Goal: Contribute content: Contribute content

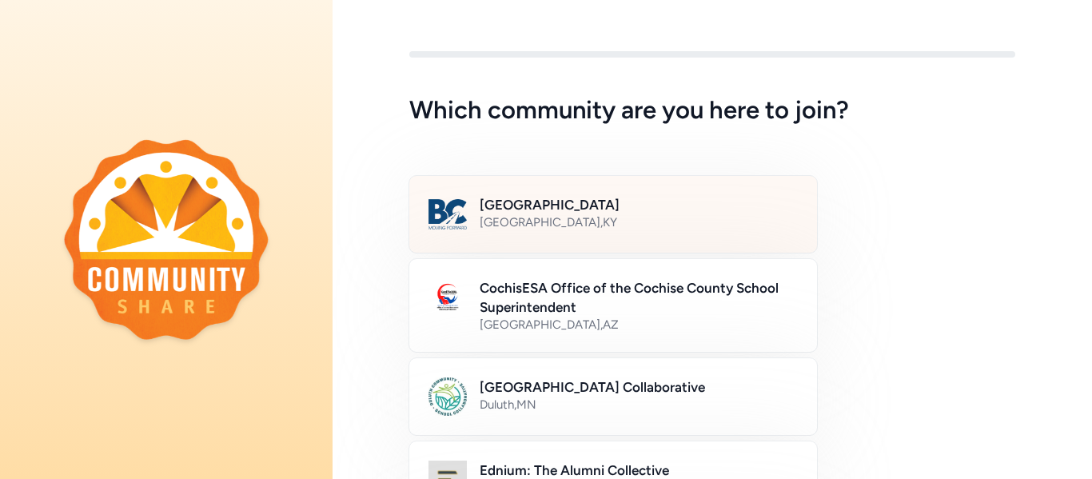
click at [557, 222] on div "[GEOGRAPHIC_DATA] , [GEOGRAPHIC_DATA]" at bounding box center [639, 222] width 318 height 16
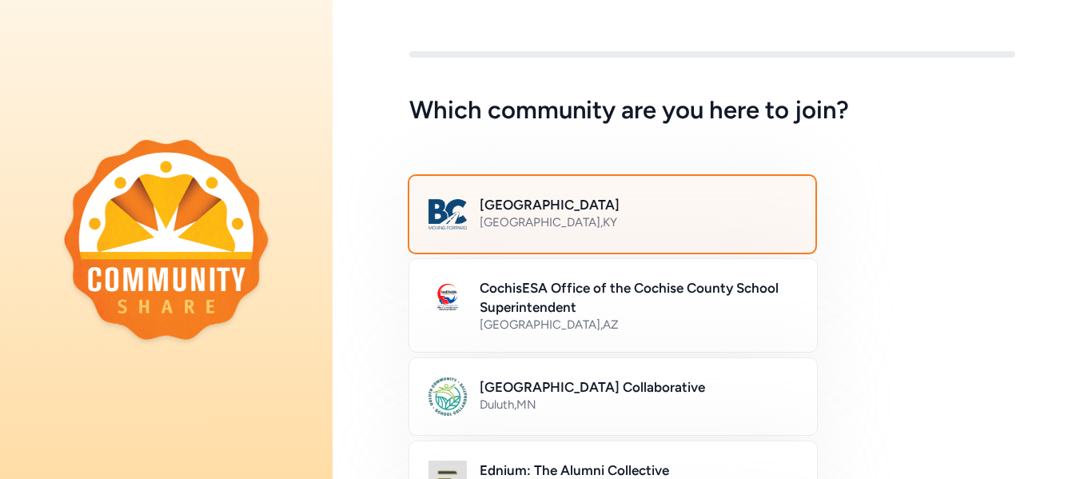
click at [557, 222] on div "[GEOGRAPHIC_DATA] , [GEOGRAPHIC_DATA]" at bounding box center [638, 222] width 317 height 16
click at [578, 222] on div "[GEOGRAPHIC_DATA] , [GEOGRAPHIC_DATA]" at bounding box center [638, 222] width 317 height 16
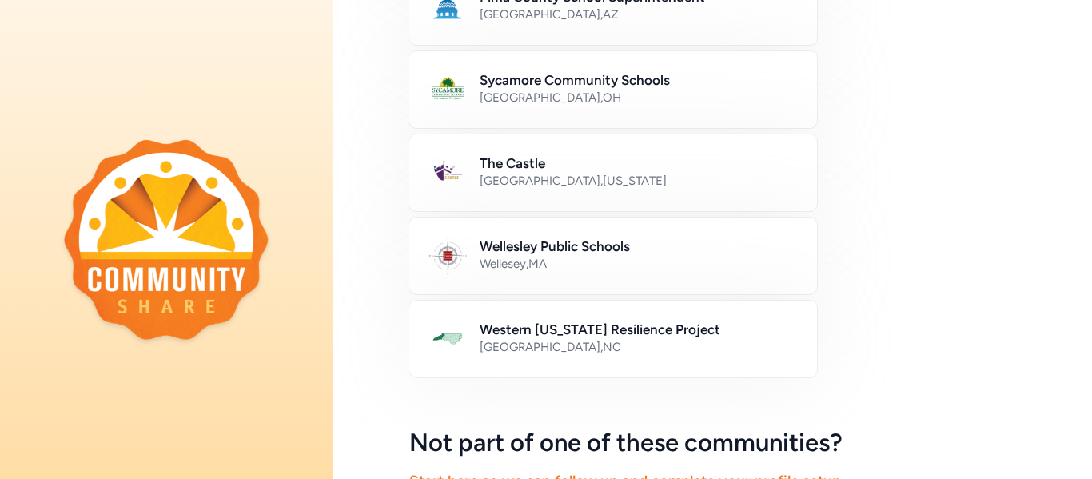
scroll to position [1050, 0]
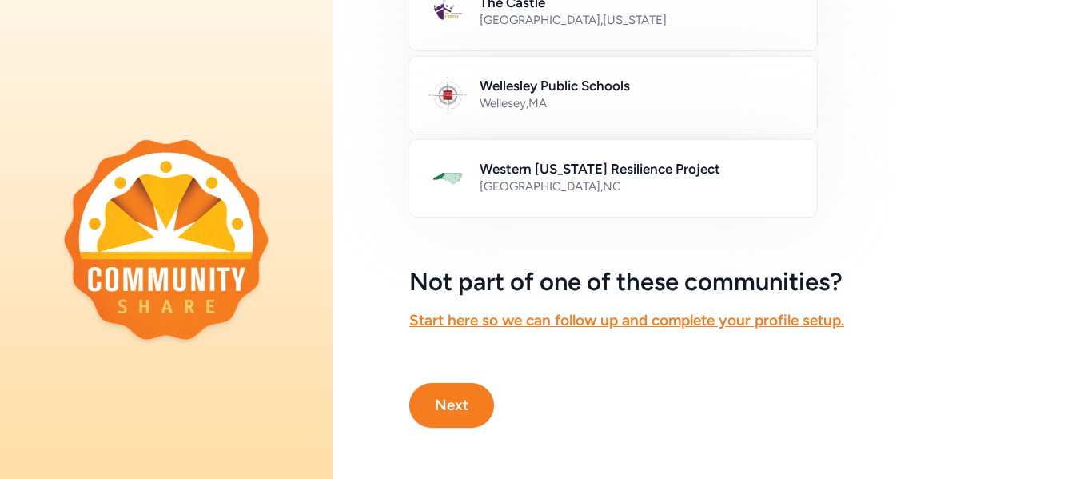
click at [460, 398] on button "Next" at bounding box center [451, 405] width 85 height 45
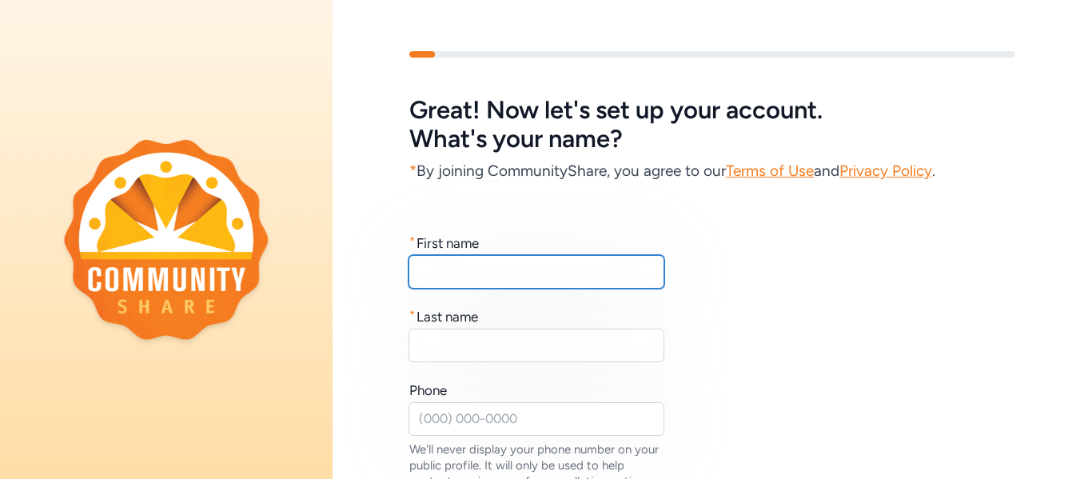
click at [437, 270] on input "text" at bounding box center [537, 272] width 256 height 34
type input "[PERSON_NAME]"
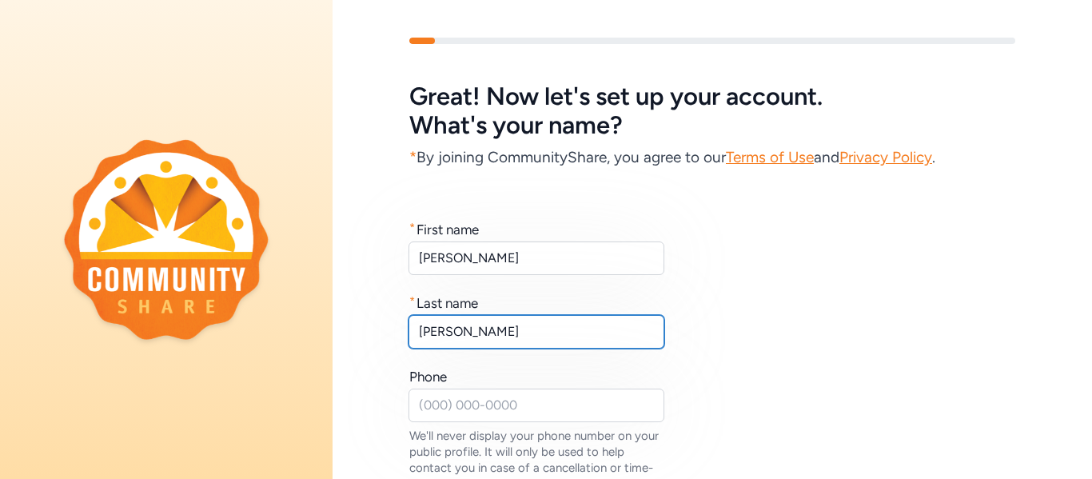
scroll to position [15, 0]
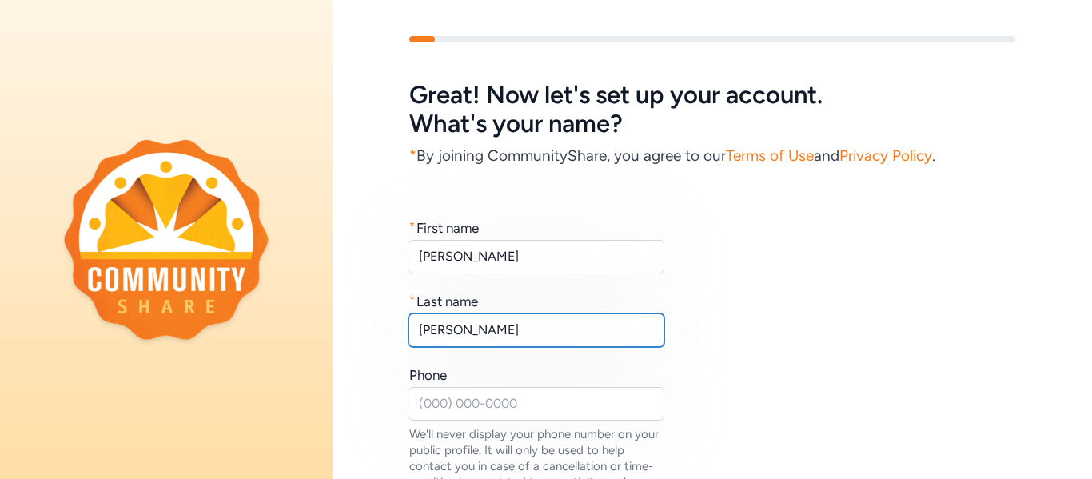
type input "[PERSON_NAME]"
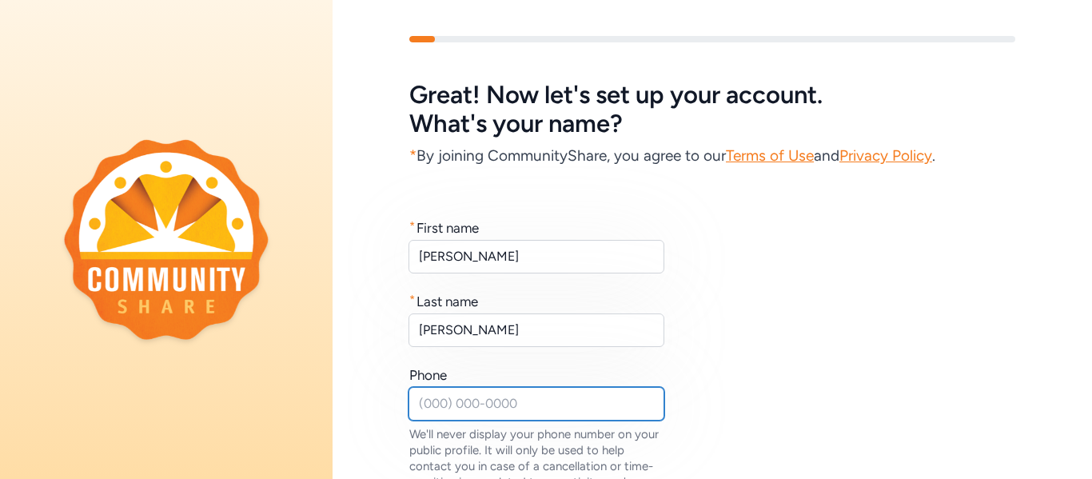
click at [433, 402] on input "text" at bounding box center [537, 404] width 256 height 34
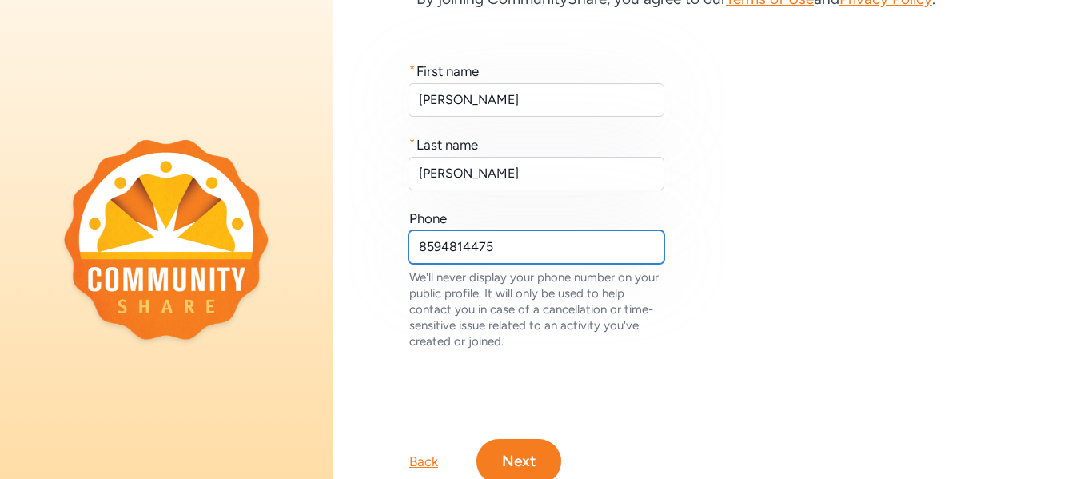
scroll to position [228, 0]
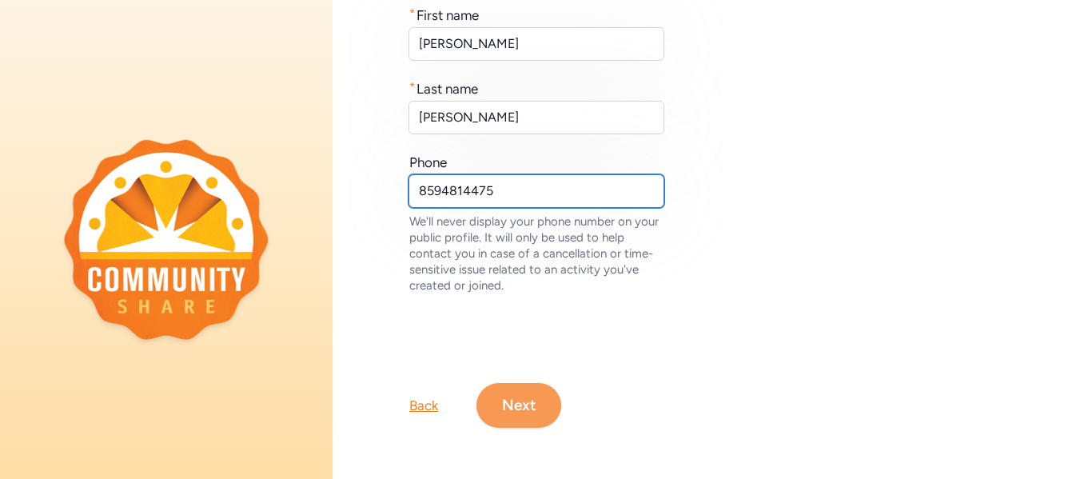
type input "8594814475"
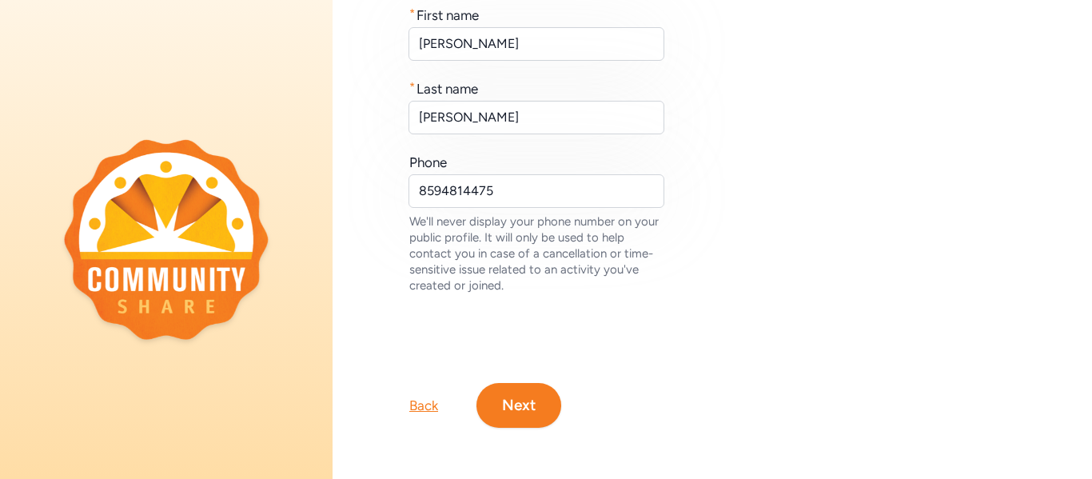
click at [531, 415] on button "Next" at bounding box center [519, 405] width 85 height 45
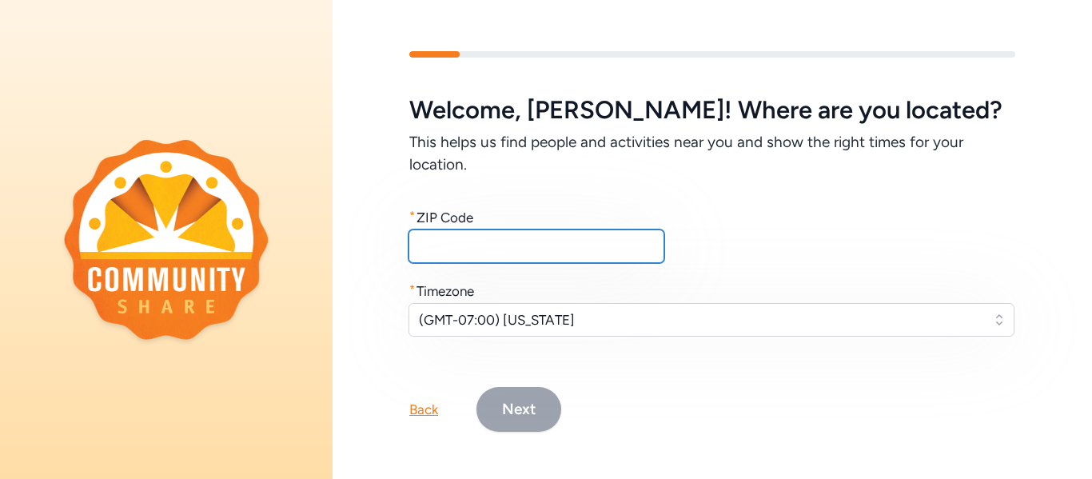
click at [494, 248] on input "text" at bounding box center [537, 247] width 256 height 34
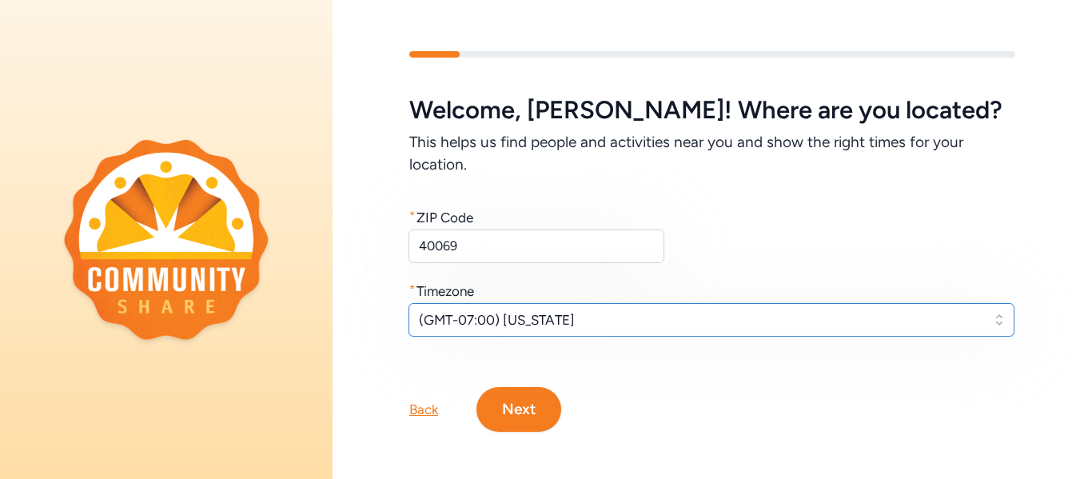
click at [573, 316] on span "(GMT-07:00) [US_STATE]" at bounding box center [700, 319] width 563 height 19
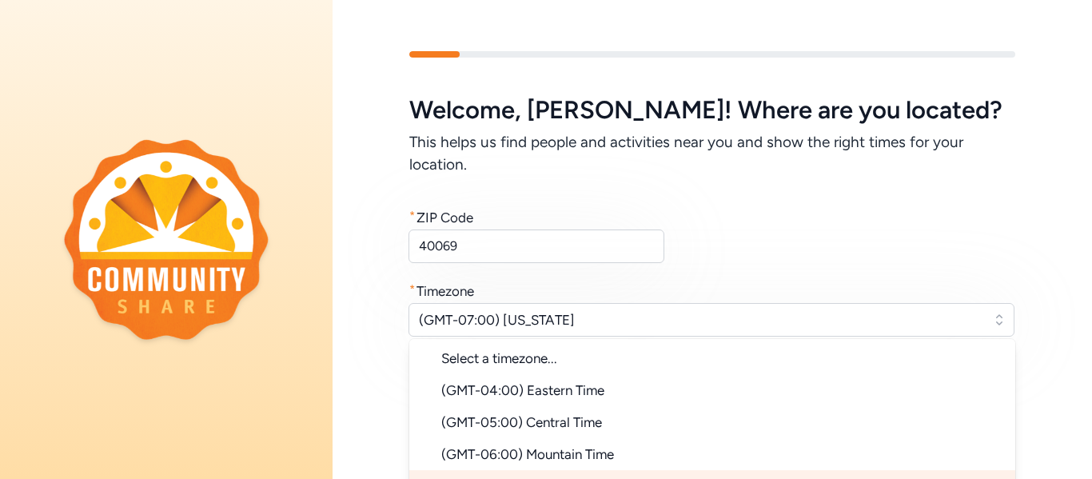
scroll to position [23, 0]
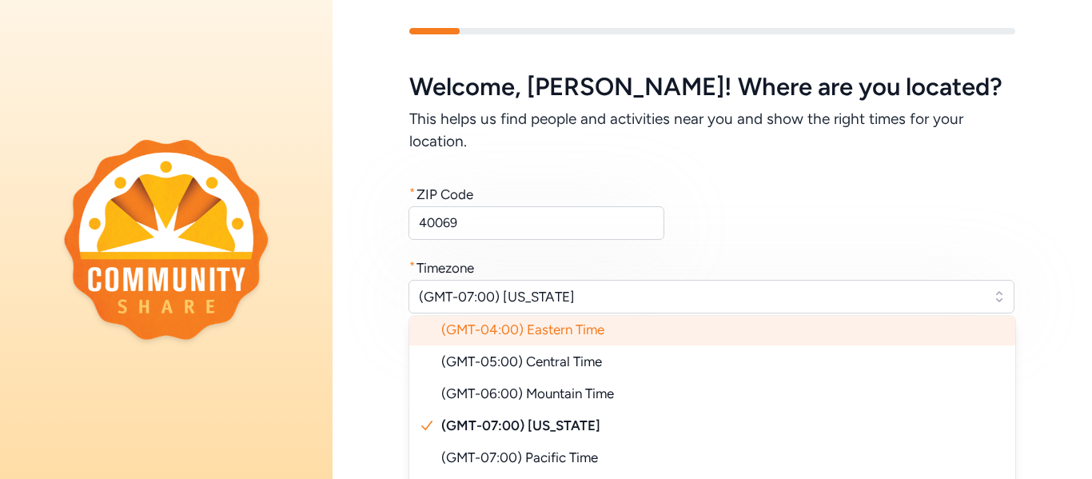
click at [570, 328] on span "(GMT-04:00) Eastern Time" at bounding box center [522, 330] width 163 height 16
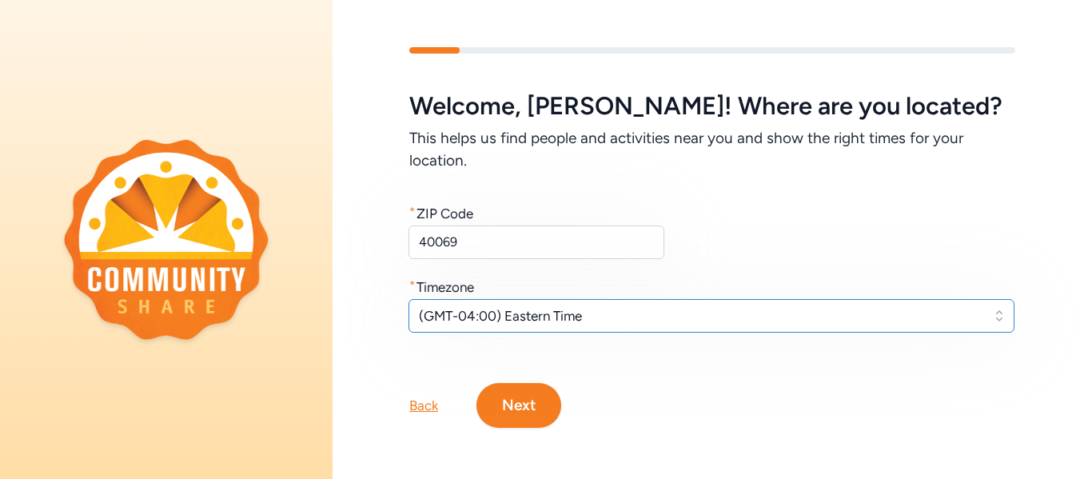
scroll to position [4, 0]
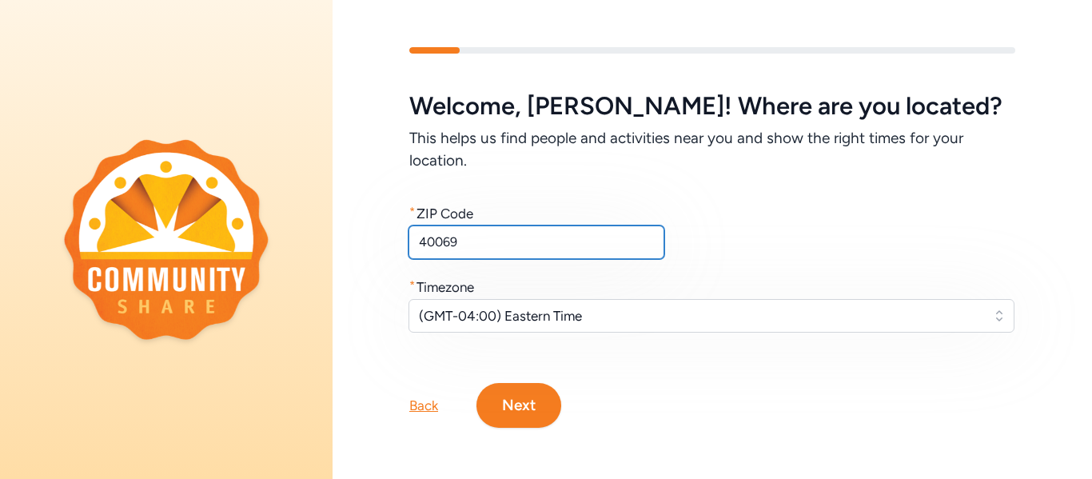
click at [491, 253] on input "40069" at bounding box center [537, 243] width 256 height 34
type input "40165"
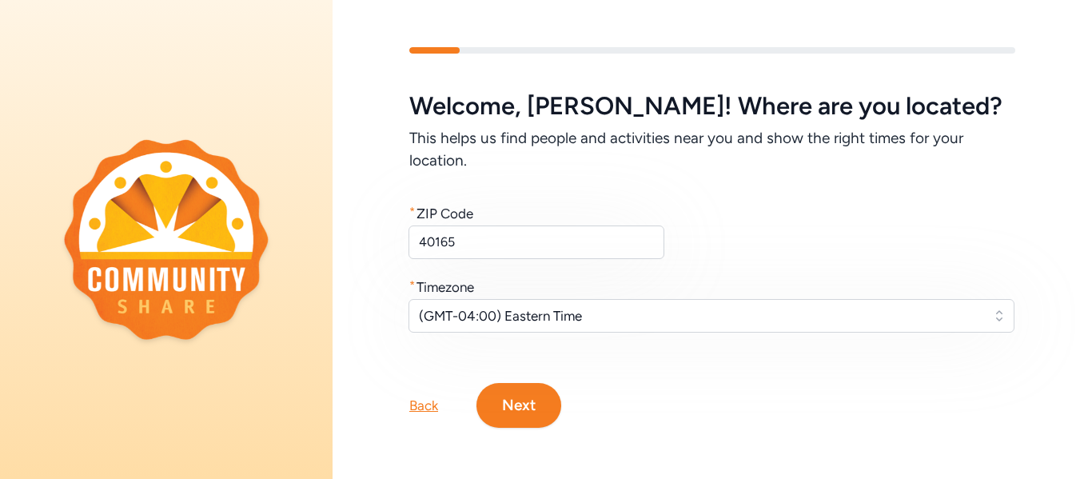
click at [523, 408] on button "Next" at bounding box center [519, 405] width 85 height 45
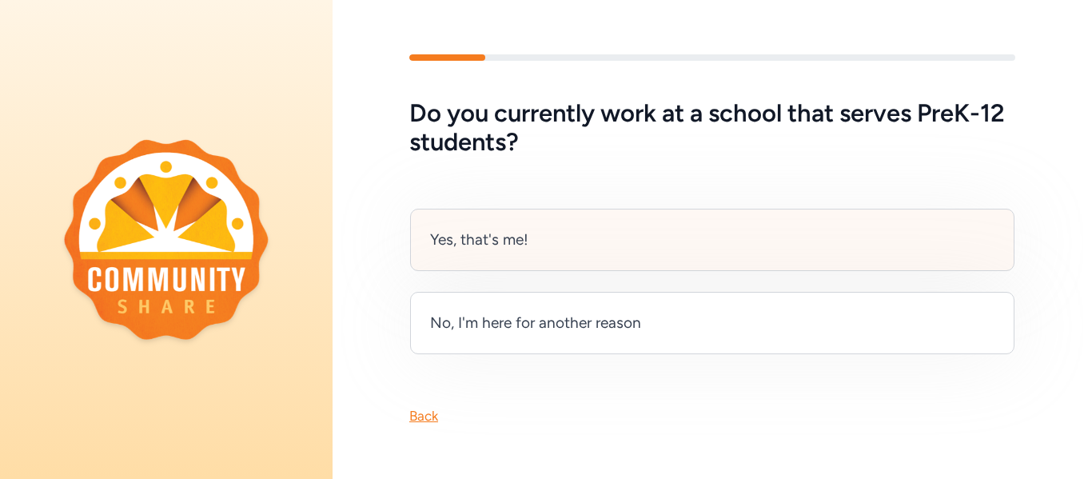
click at [578, 247] on div "Yes, that's me!" at bounding box center [712, 240] width 605 height 62
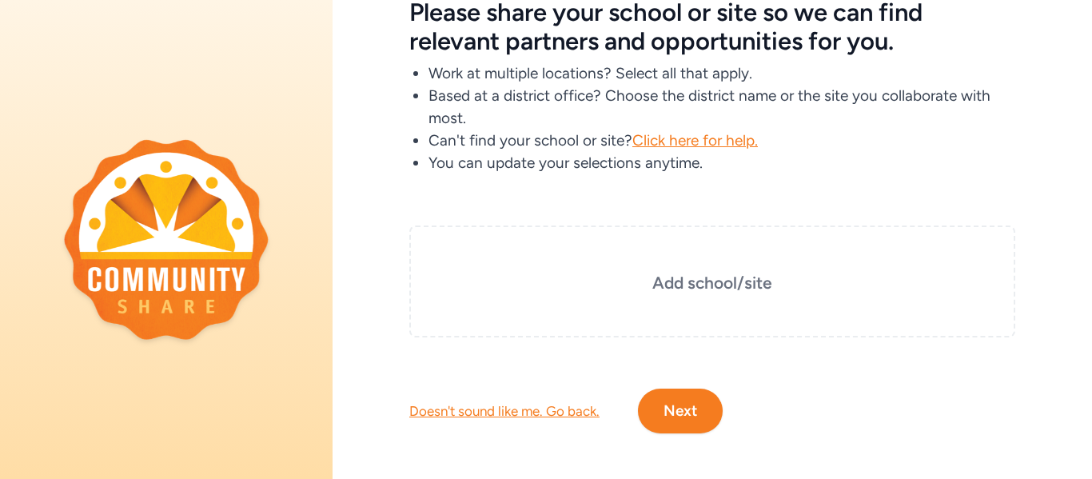
scroll to position [103, 0]
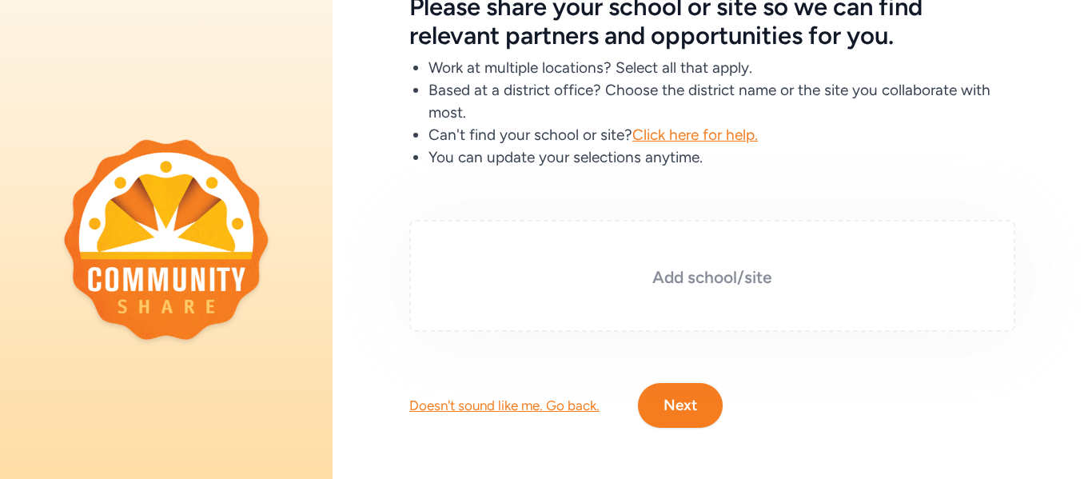
click at [578, 268] on h3 "Add school/site" at bounding box center [712, 277] width 526 height 22
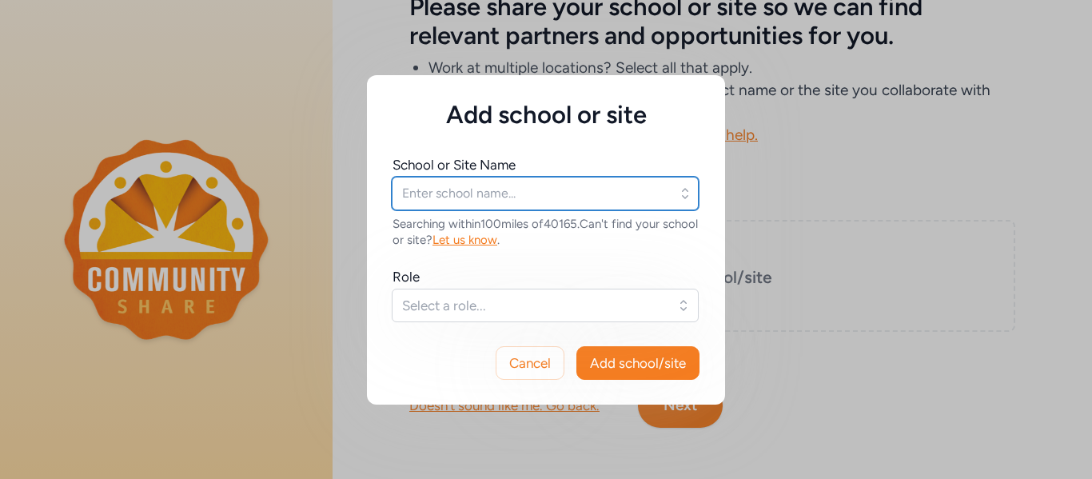
click at [526, 186] on input "text" at bounding box center [545, 194] width 307 height 34
click at [526, 189] on input "text" at bounding box center [545, 194] width 307 height 34
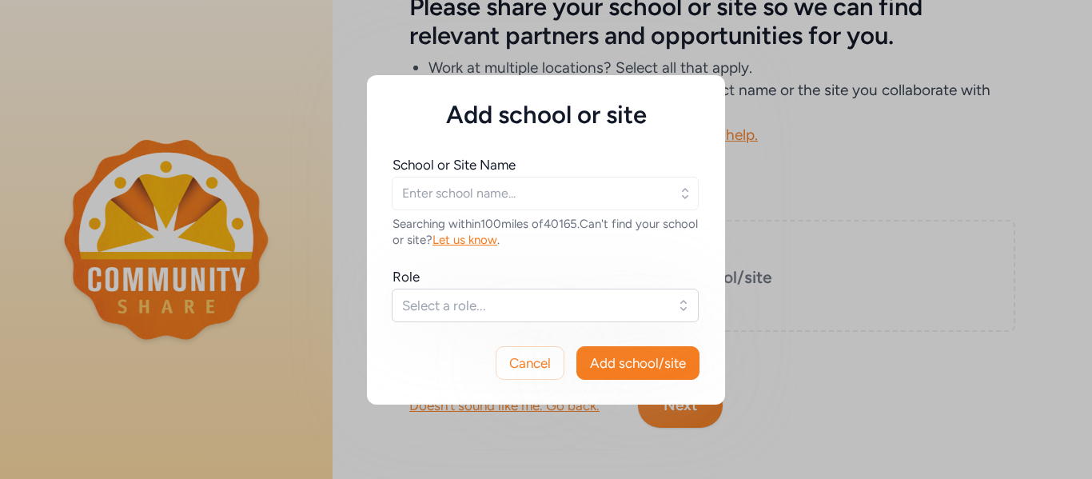
click at [686, 199] on icon "button" at bounding box center [685, 194] width 16 height 16
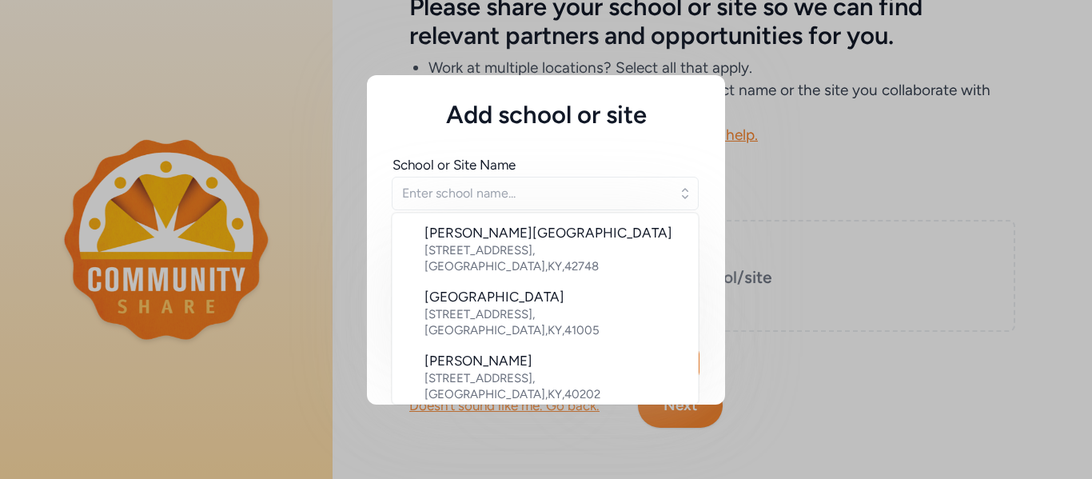
click at [609, 162] on span "School or Site Name" at bounding box center [546, 164] width 307 height 19
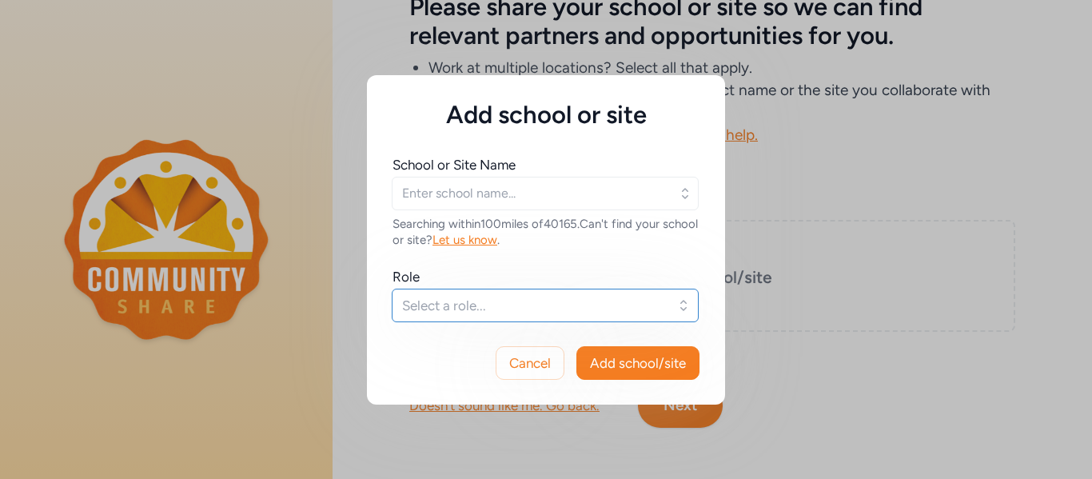
click at [469, 296] on span "Select a role..." at bounding box center [534, 305] width 264 height 19
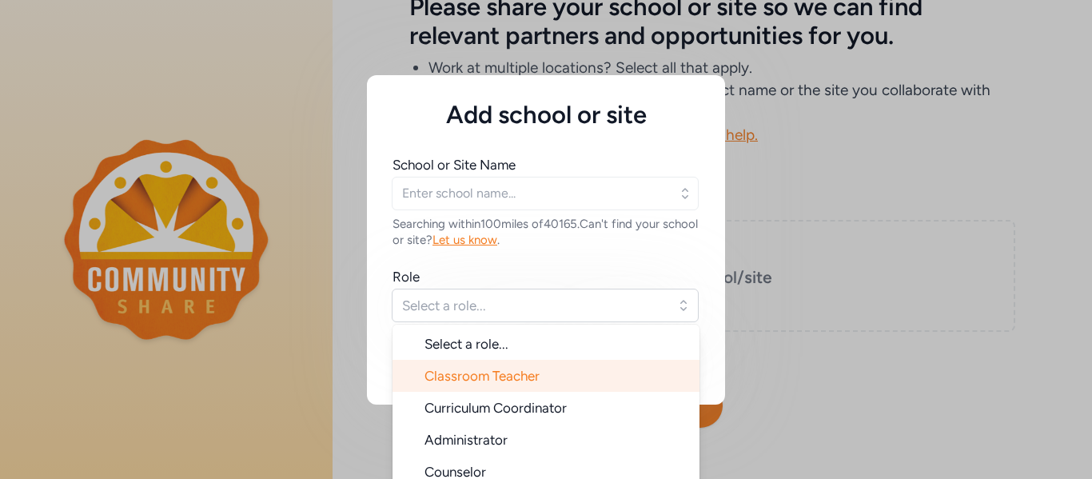
click at [474, 382] on span "Classroom Teacher" at bounding box center [482, 376] width 115 height 16
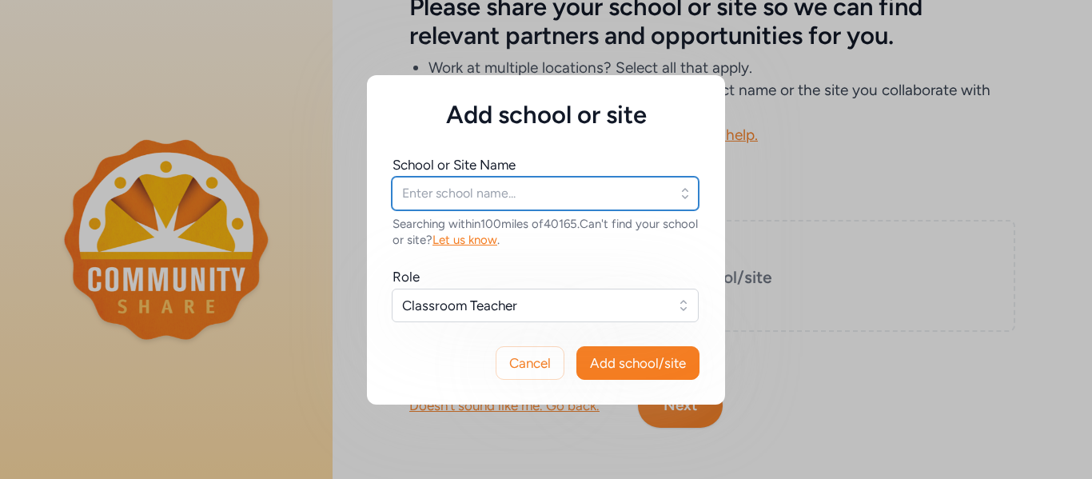
click at [523, 197] on input "text" at bounding box center [545, 194] width 307 height 34
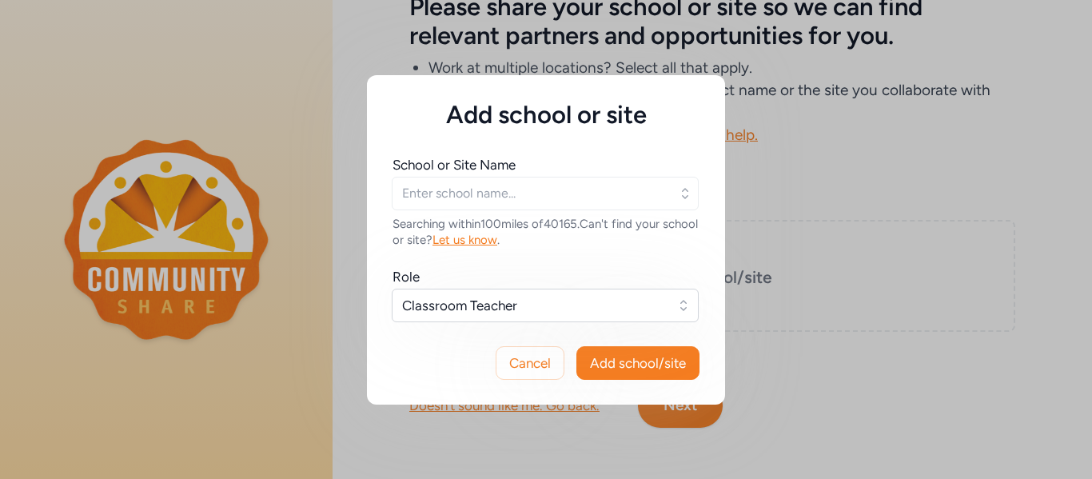
click at [685, 196] on icon "button" at bounding box center [685, 194] width 16 height 16
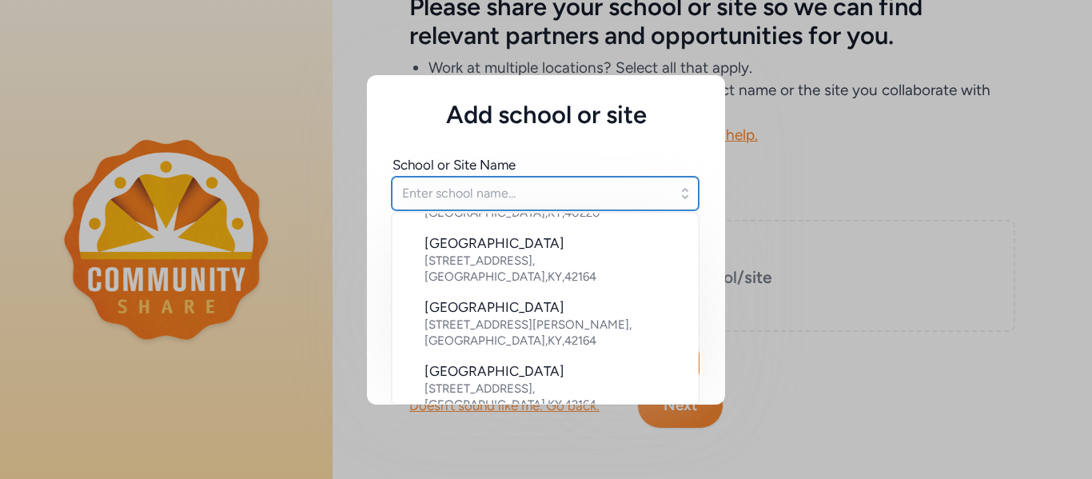
scroll to position [776, 0]
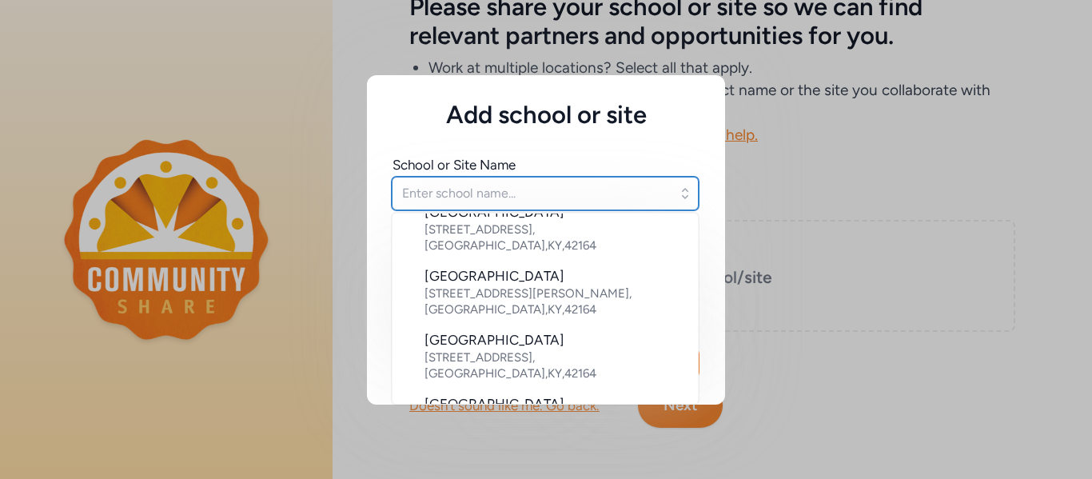
click at [505, 186] on input "text" at bounding box center [545, 194] width 307 height 34
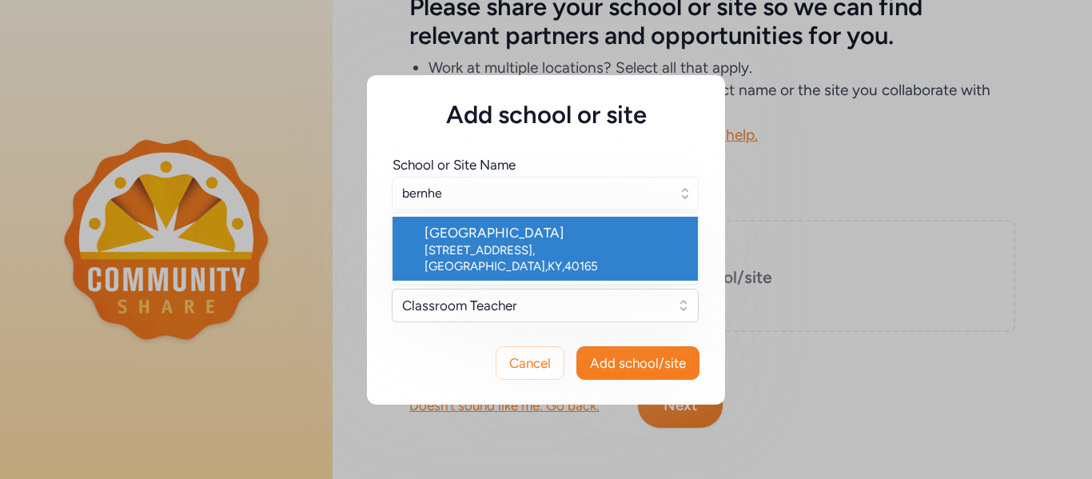
click at [553, 232] on div "[GEOGRAPHIC_DATA]" at bounding box center [555, 232] width 261 height 19
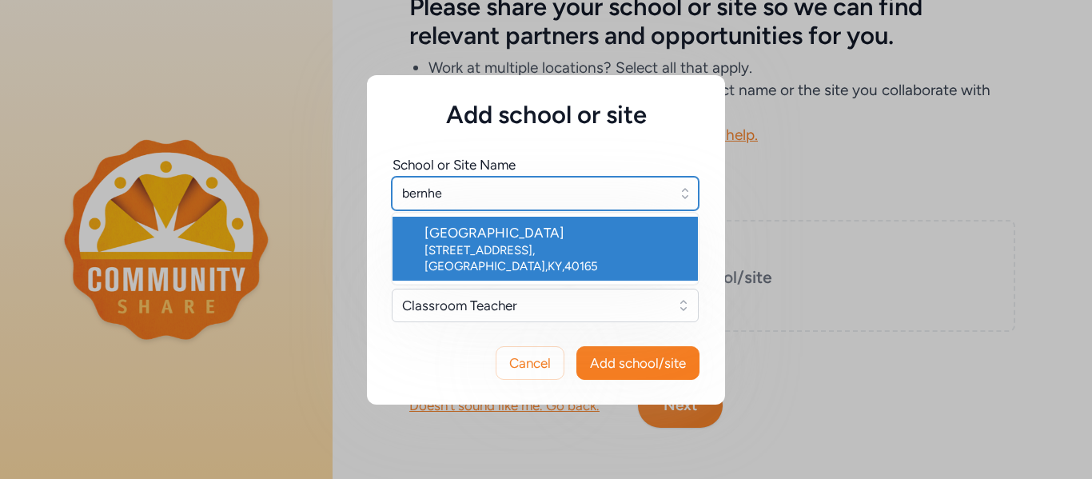
type input "[GEOGRAPHIC_DATA]"
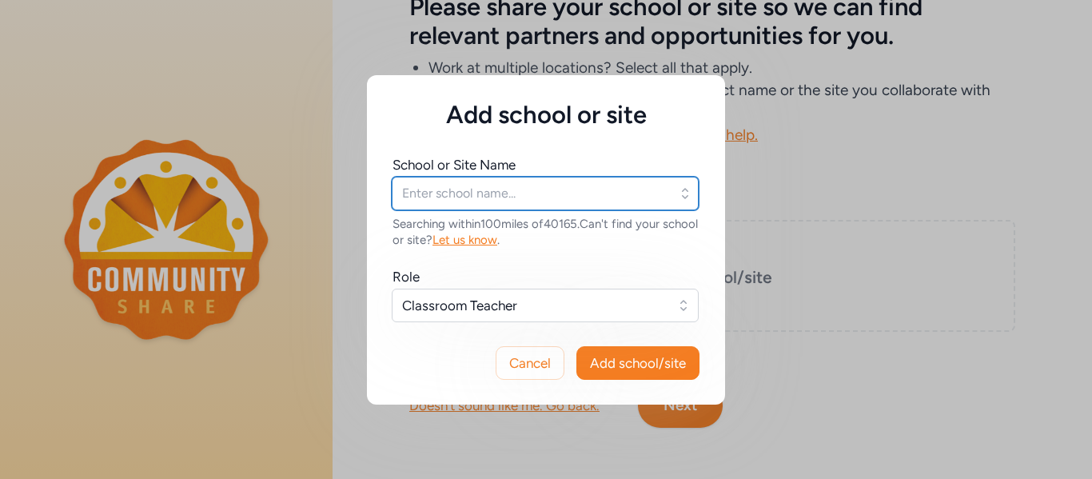
type input "[GEOGRAPHIC_DATA]"
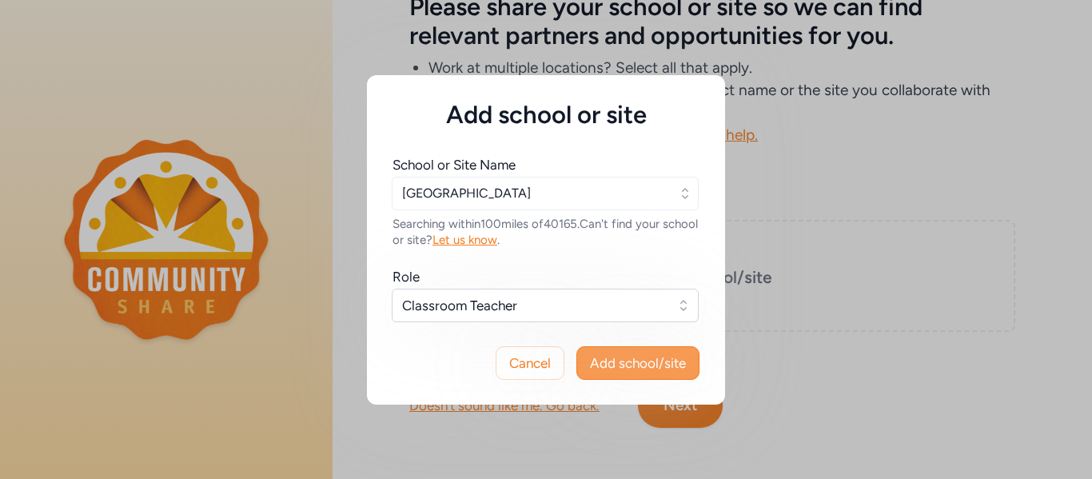
click at [624, 365] on span "Add school/site" at bounding box center [638, 362] width 96 height 19
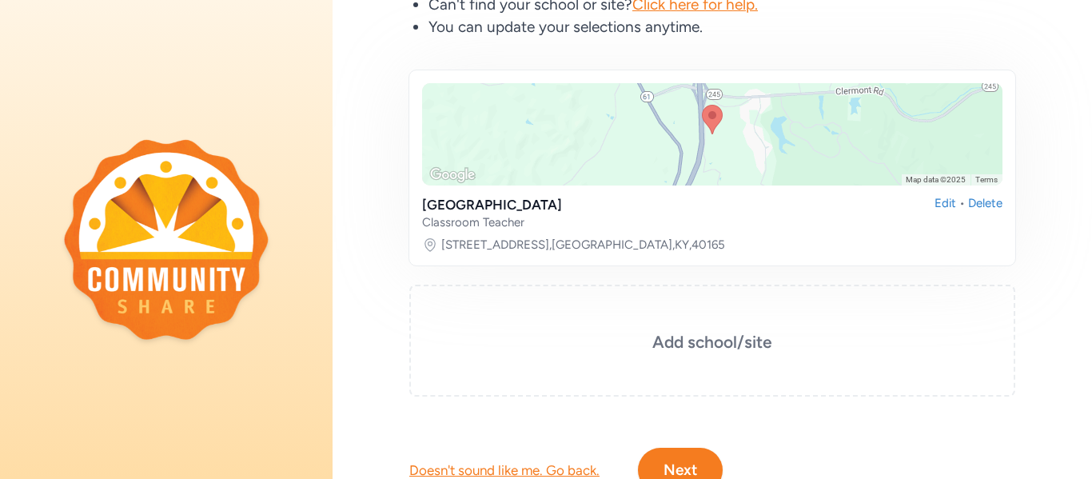
scroll to position [298, 0]
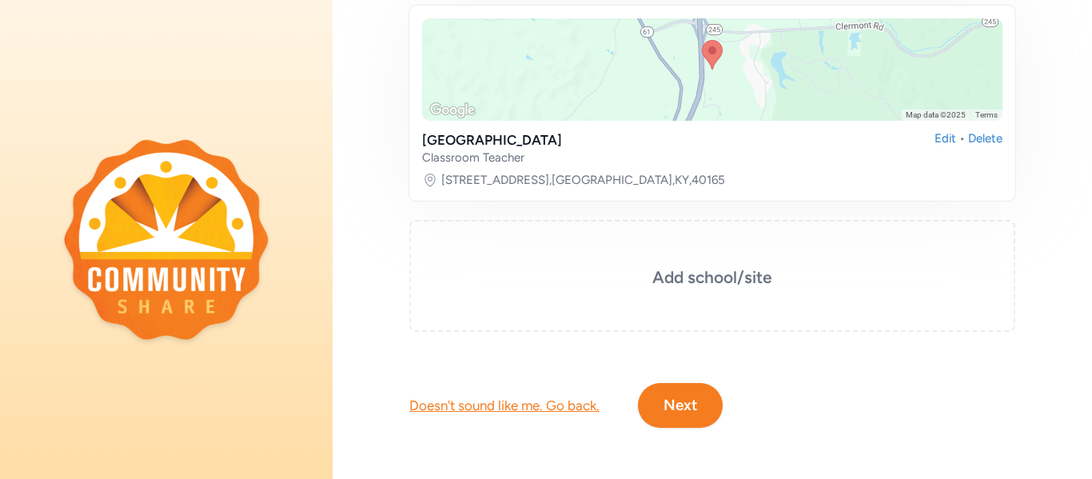
click at [683, 398] on button "Next" at bounding box center [680, 405] width 85 height 45
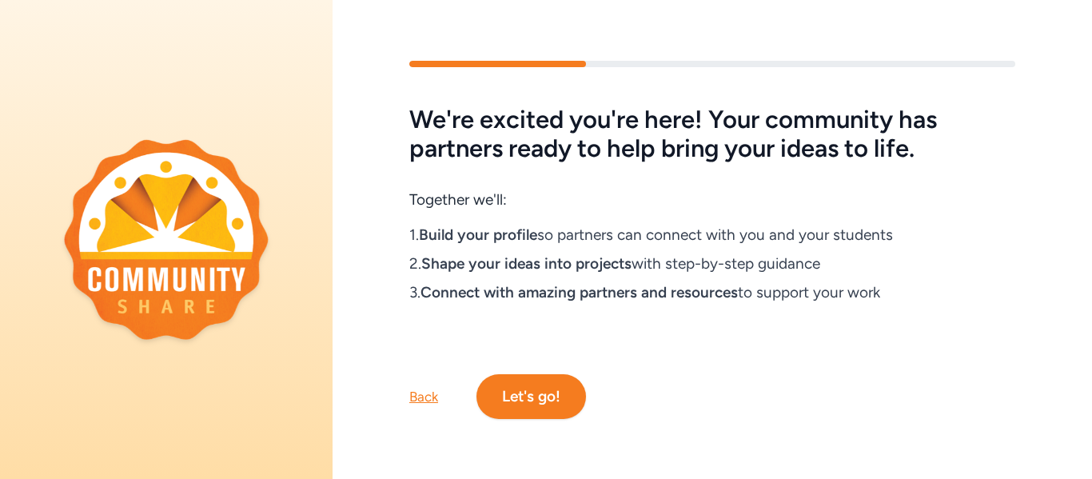
click at [547, 393] on button "Let's go!" at bounding box center [532, 396] width 110 height 45
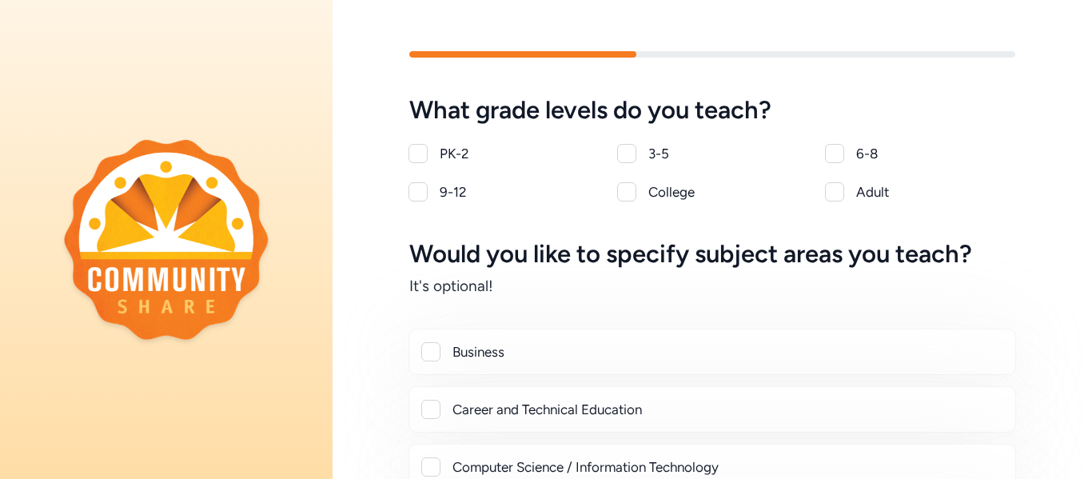
click at [837, 154] on div at bounding box center [834, 153] width 19 height 19
checkbox input "true"
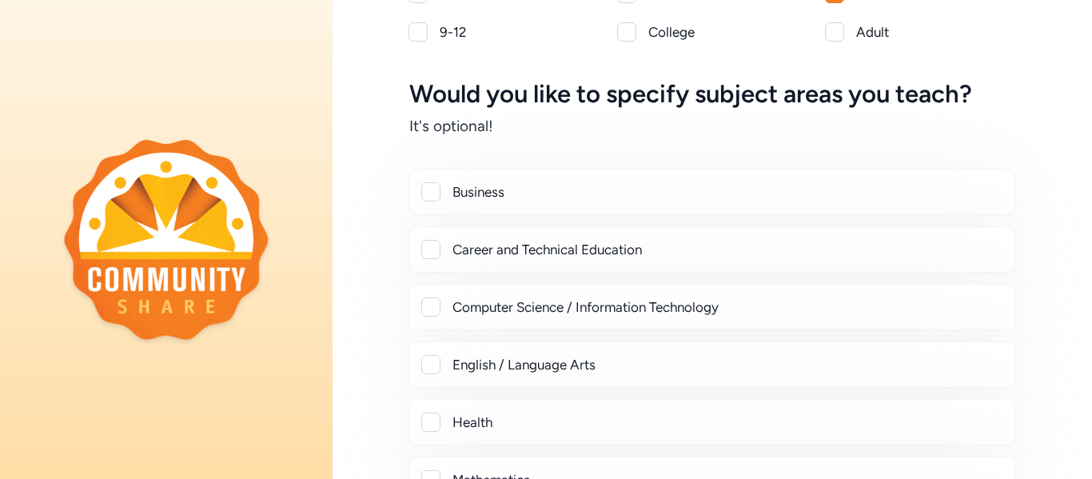
scroll to position [161, 0]
click at [593, 249] on div "Career and Technical Education" at bounding box center [728, 248] width 550 height 19
checkbox input "true"
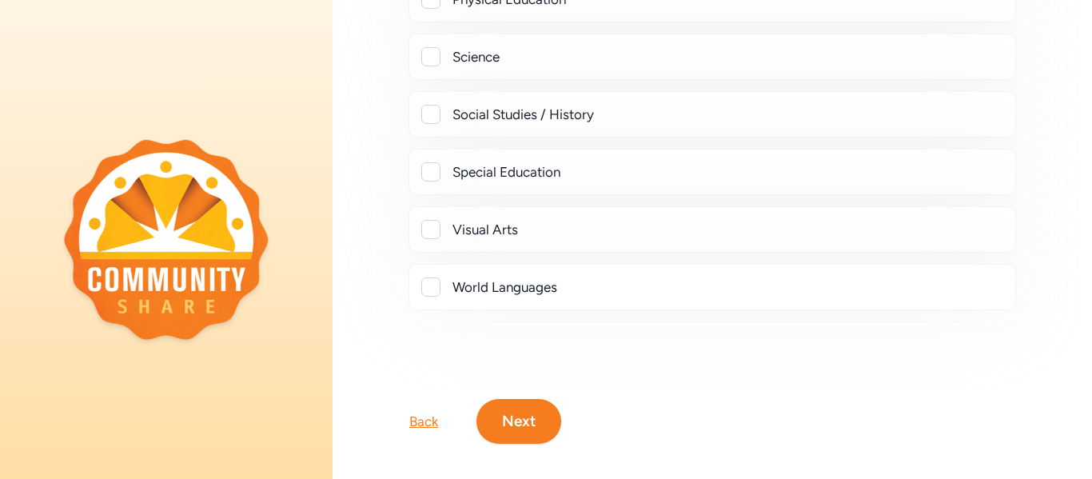
scroll to position [812, 0]
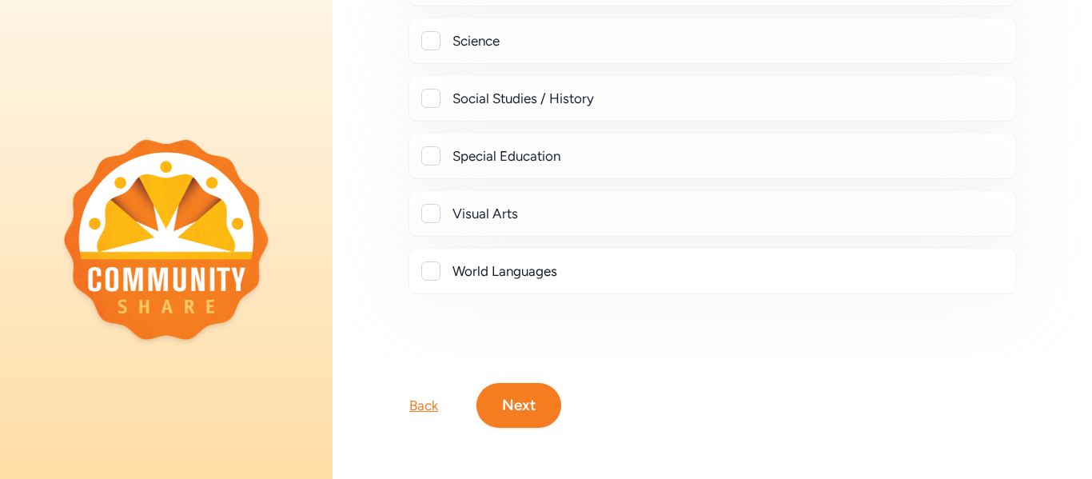
click at [535, 393] on button "Next" at bounding box center [519, 405] width 85 height 45
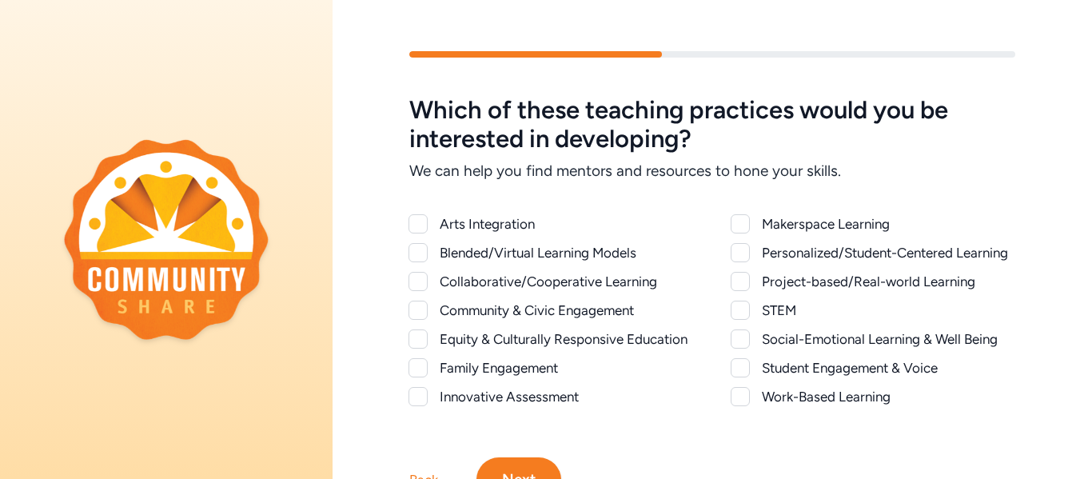
click at [414, 279] on div at bounding box center [418, 281] width 19 height 19
checkbox input "true"
click at [426, 252] on div at bounding box center [418, 252] width 19 height 19
checkbox input "true"
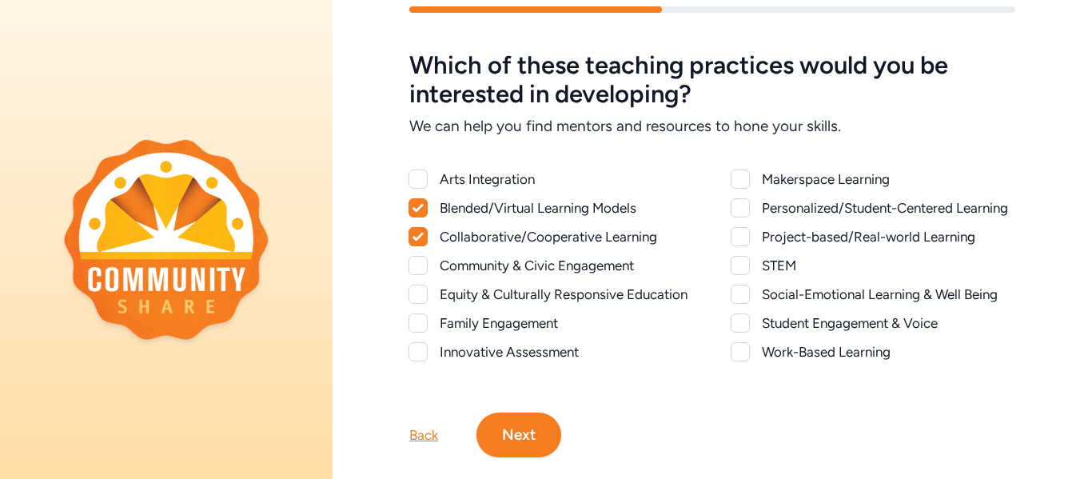
scroll to position [50, 0]
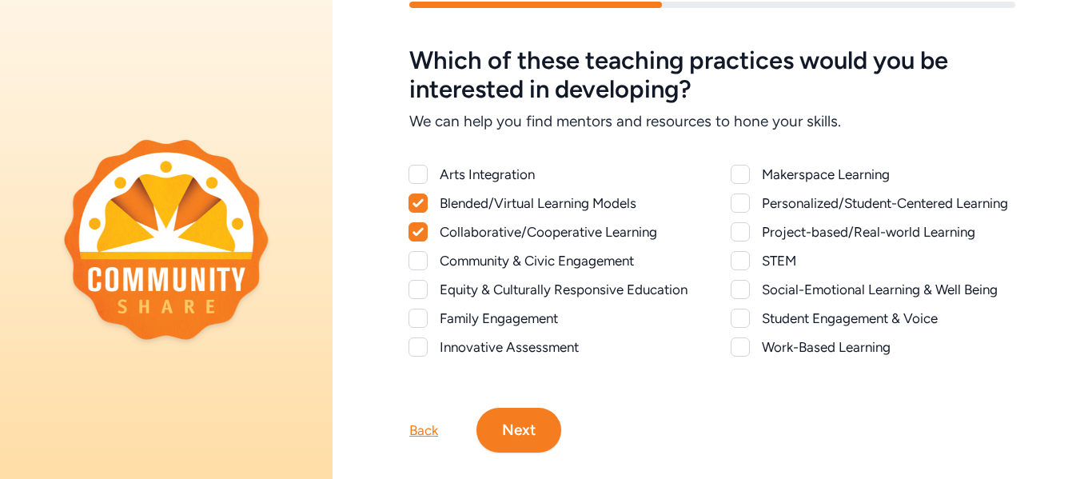
click at [746, 322] on div at bounding box center [740, 318] width 19 height 19
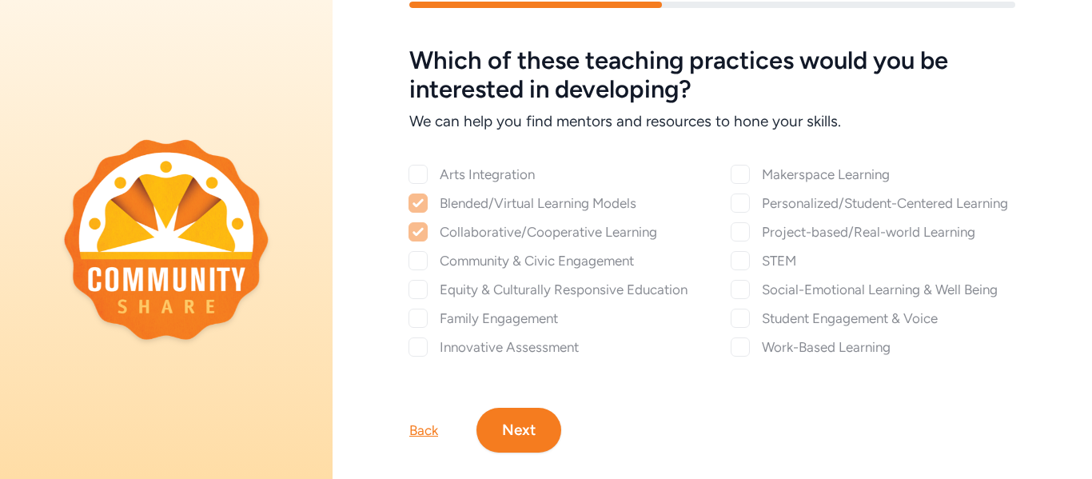
checkbox input "true"
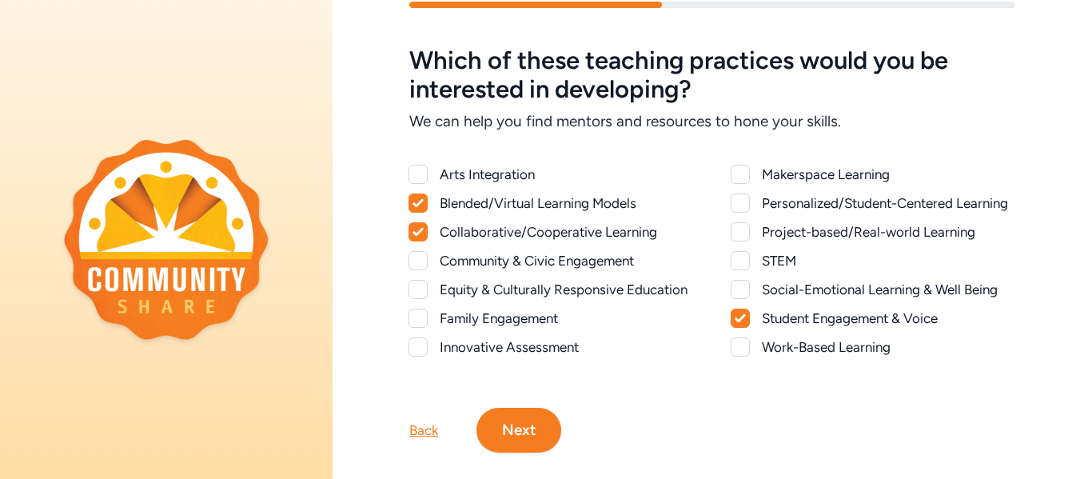
click at [745, 256] on div at bounding box center [740, 260] width 19 height 19
checkbox input "true"
click at [744, 234] on div at bounding box center [740, 231] width 19 height 19
checkbox input "true"
click at [415, 320] on div at bounding box center [418, 318] width 19 height 19
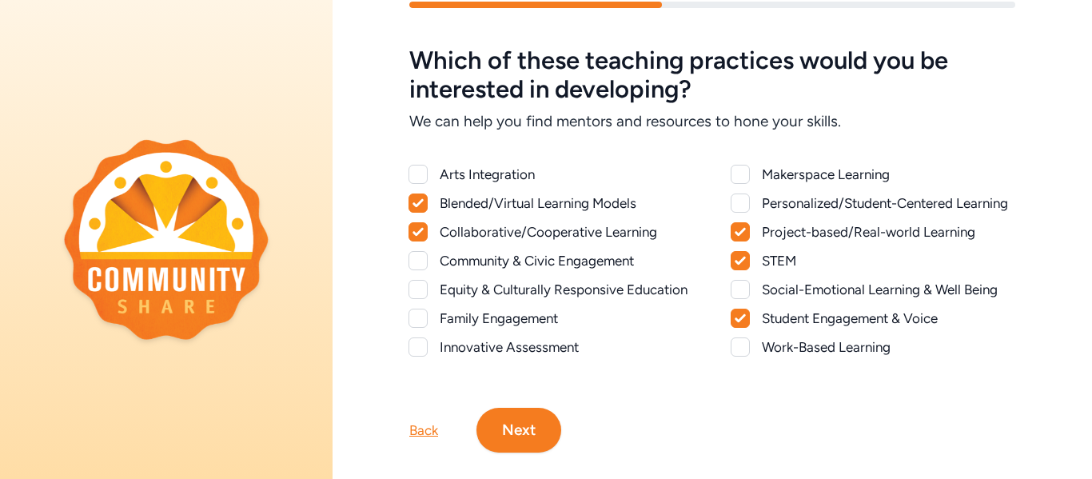
checkbox input "true"
click at [417, 289] on div at bounding box center [418, 289] width 19 height 19
checkbox input "true"
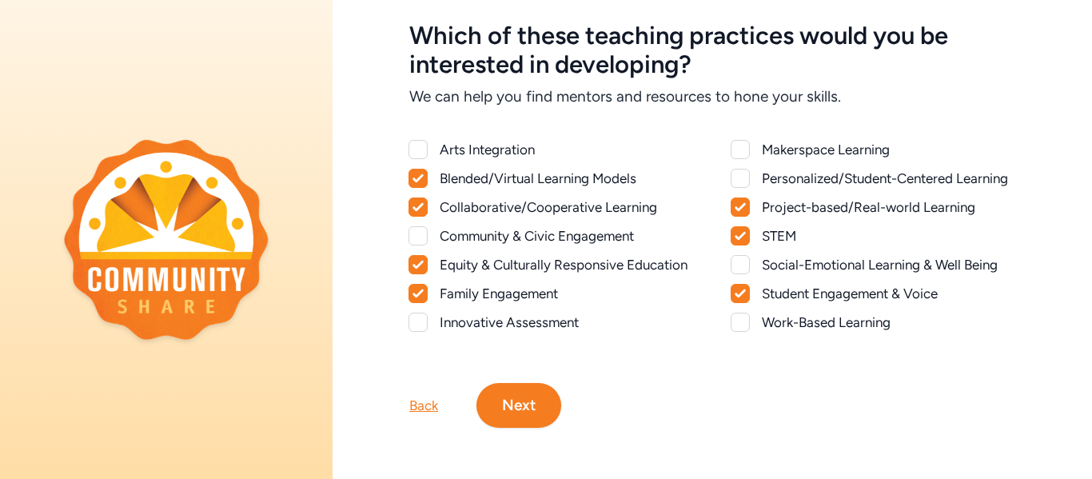
click at [514, 397] on button "Next" at bounding box center [519, 405] width 85 height 45
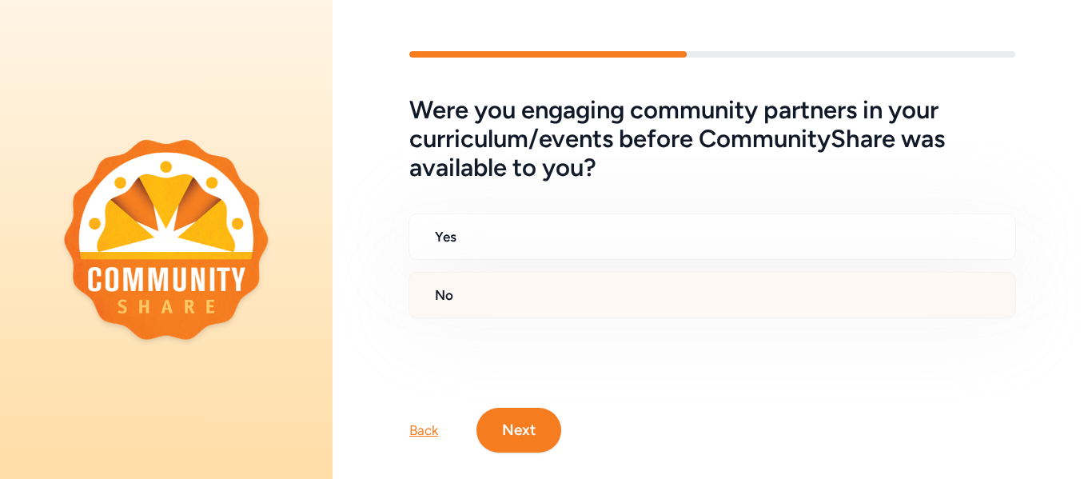
click at [465, 283] on div "No" at bounding box center [713, 295] width 608 height 46
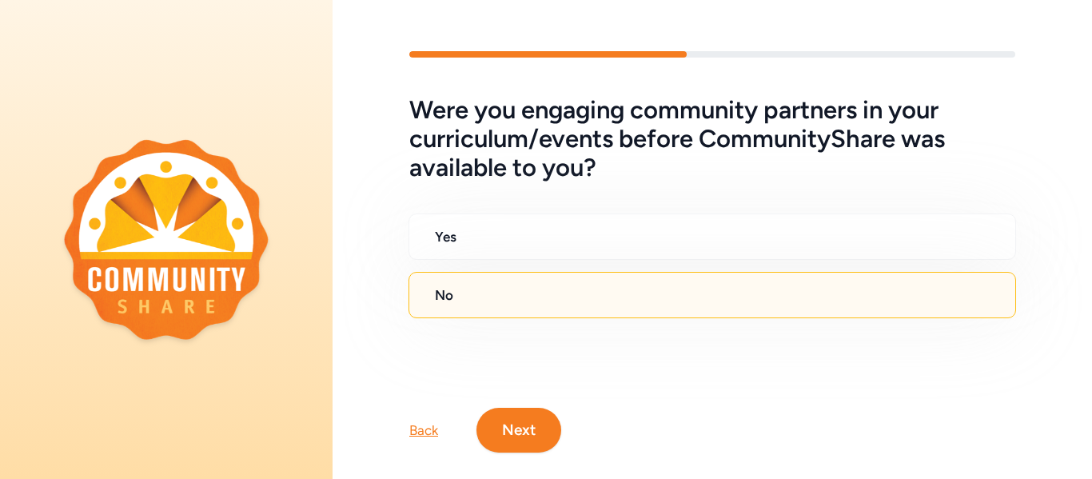
click at [512, 421] on button "Next" at bounding box center [519, 430] width 85 height 45
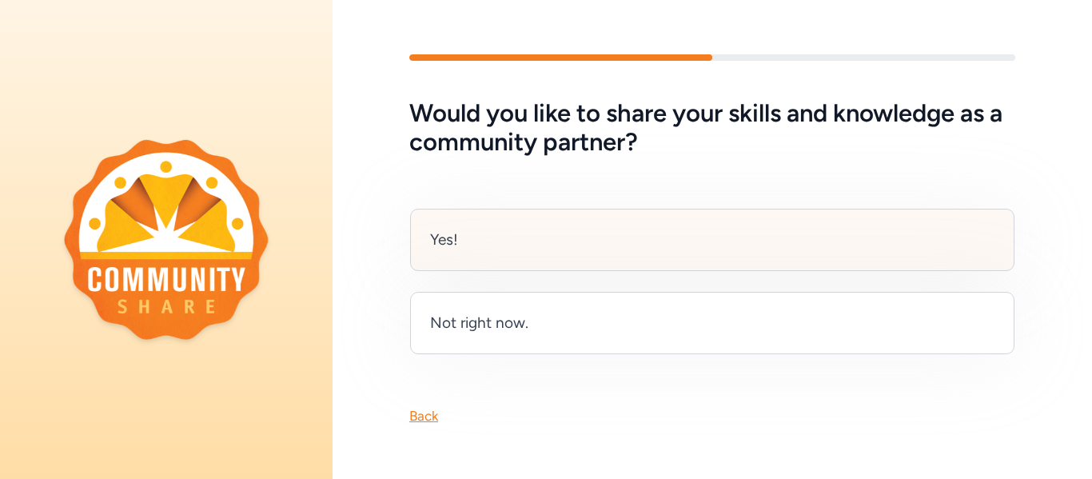
click at [497, 256] on div "Yes!" at bounding box center [712, 240] width 605 height 62
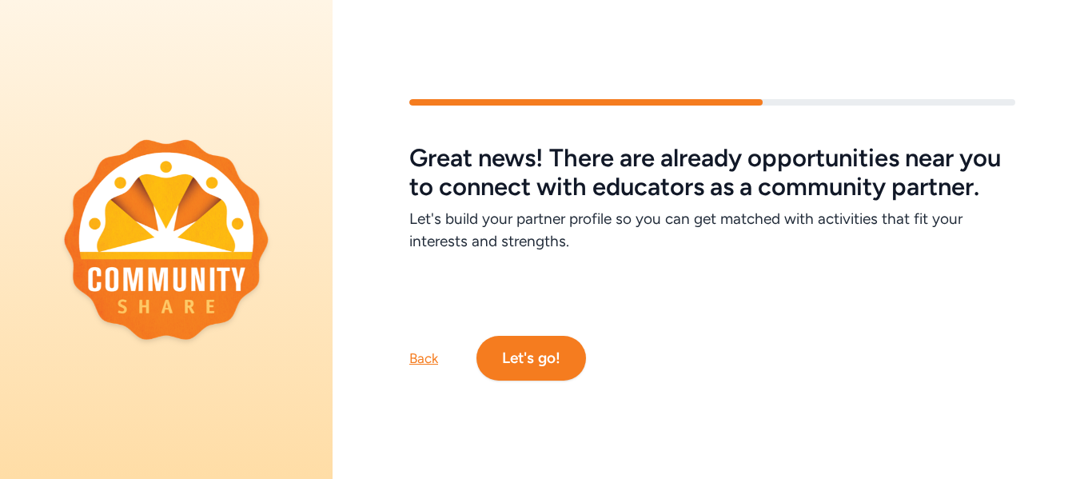
click at [539, 356] on button "Let's go!" at bounding box center [532, 358] width 110 height 45
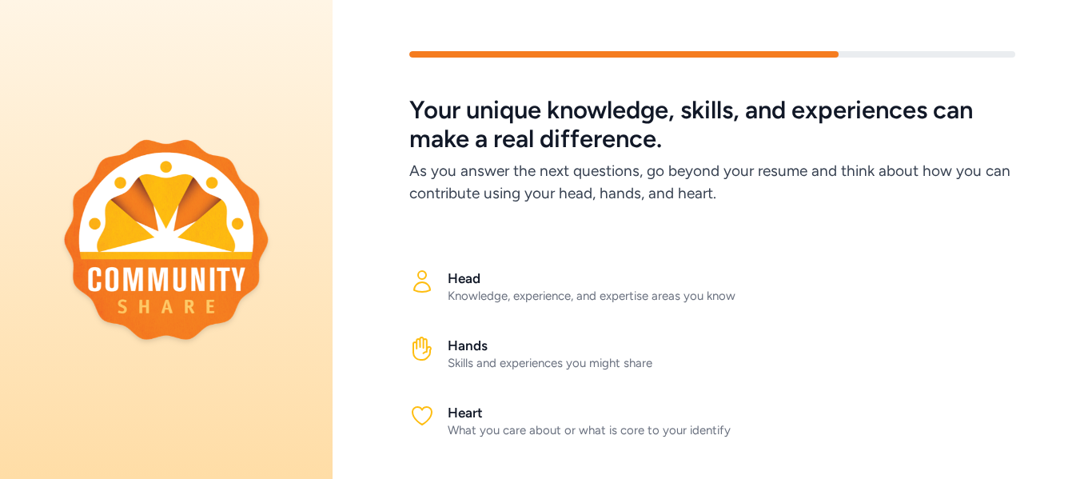
click at [562, 182] on h6 "As you answer the next questions, go beyond your resume and think about how you…" at bounding box center [712, 182] width 606 height 45
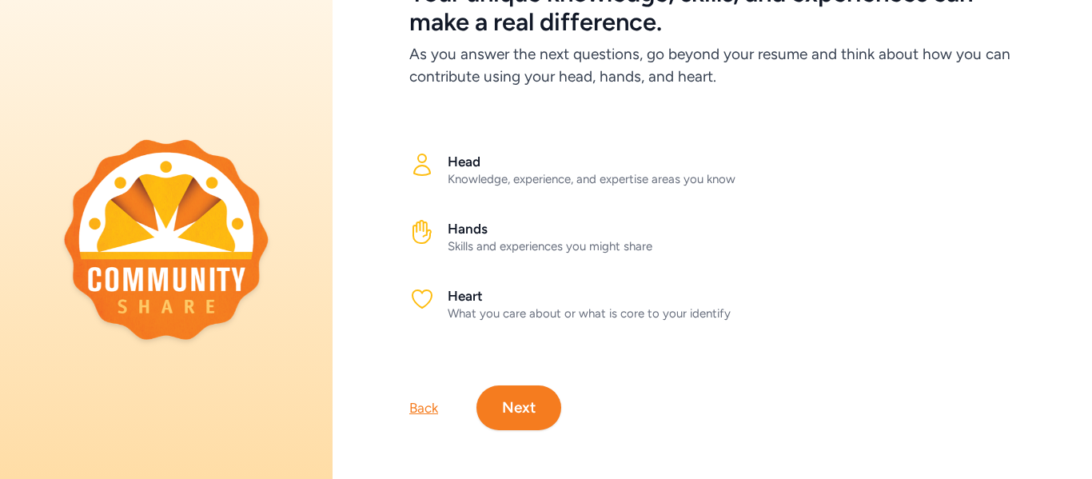
scroll to position [119, 0]
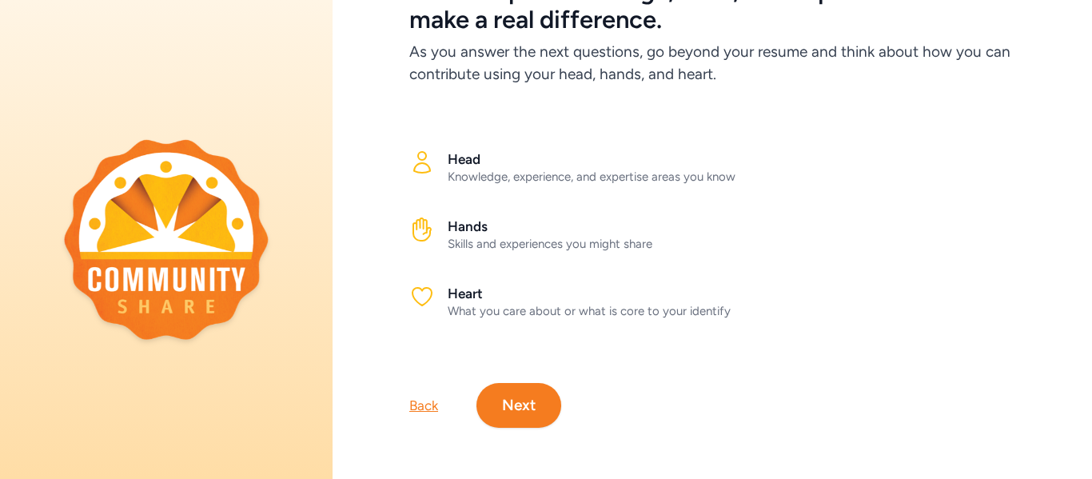
click at [534, 174] on div "Knowledge, experience, and expertise areas you know" at bounding box center [732, 177] width 568 height 16
click at [469, 159] on h2 "Head" at bounding box center [732, 159] width 568 height 19
click at [425, 164] on icon at bounding box center [422, 162] width 16 height 21
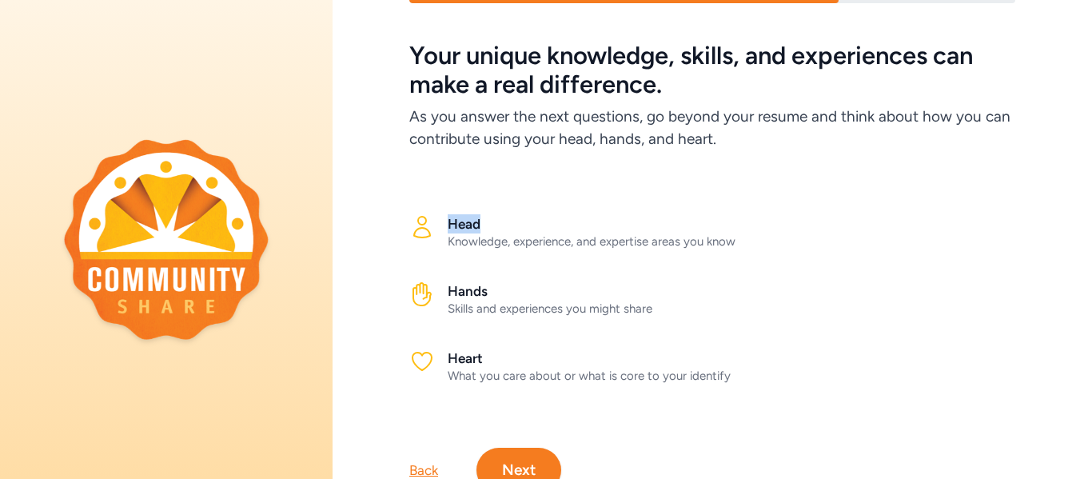
scroll to position [77, 0]
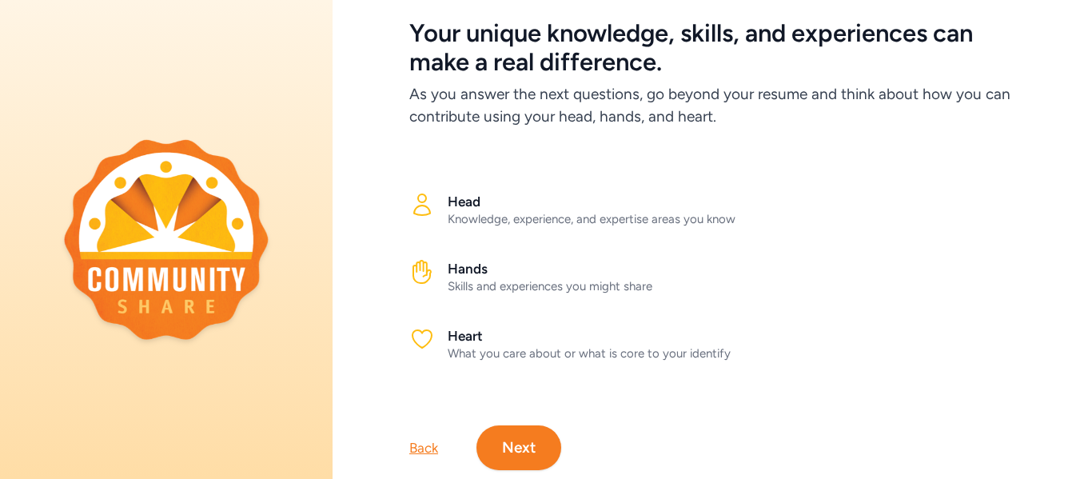
click at [424, 267] on icon at bounding box center [422, 272] width 18 height 22
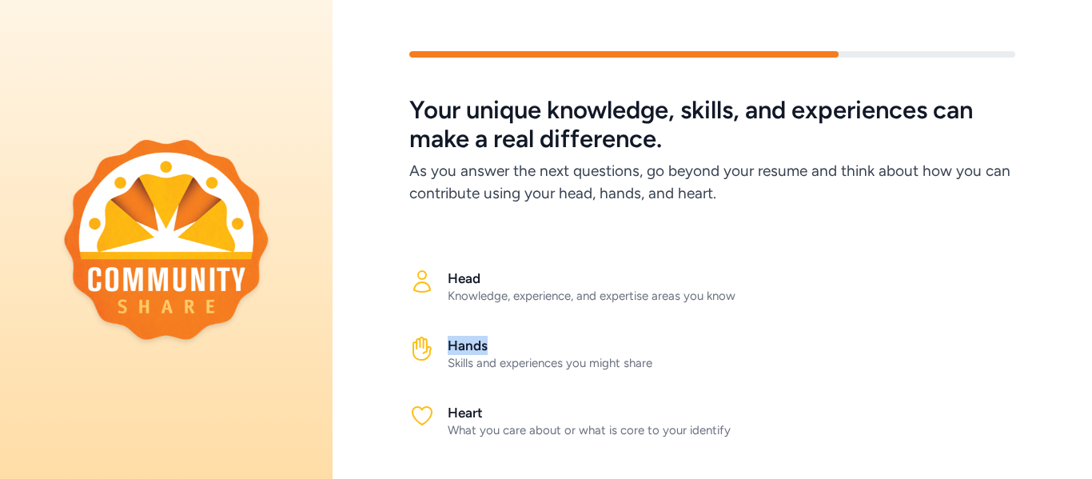
scroll to position [119, 0]
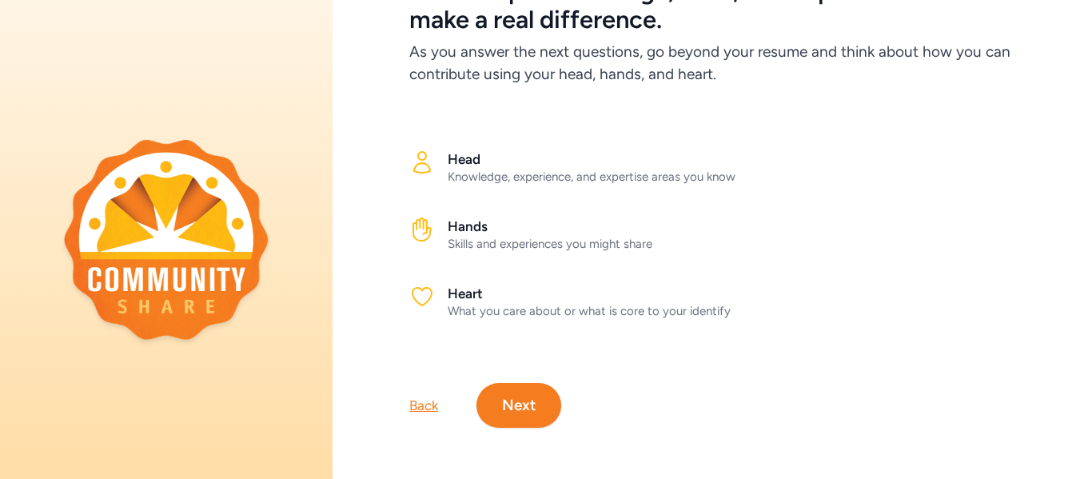
click at [421, 294] on icon at bounding box center [422, 297] width 26 height 26
click at [524, 398] on button "Next" at bounding box center [519, 405] width 85 height 45
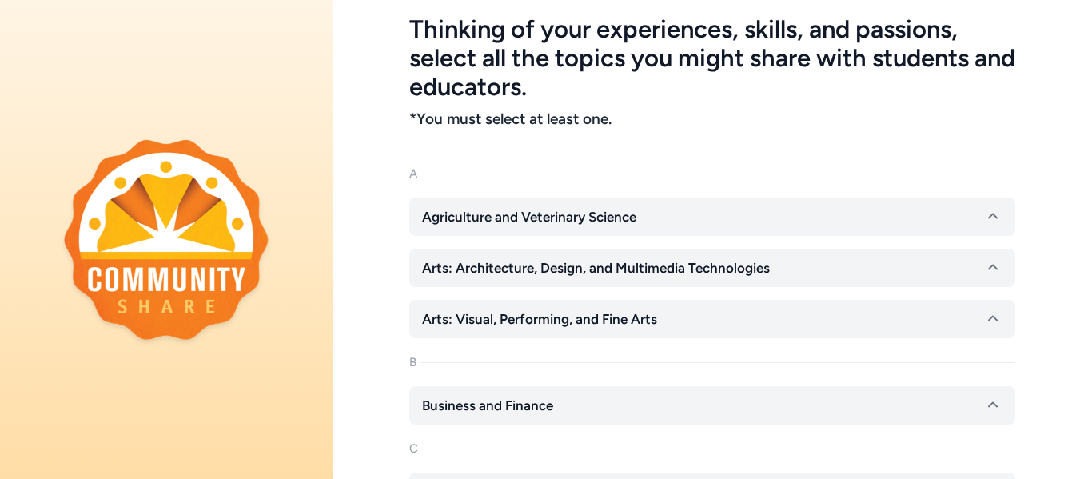
scroll to position [84, 0]
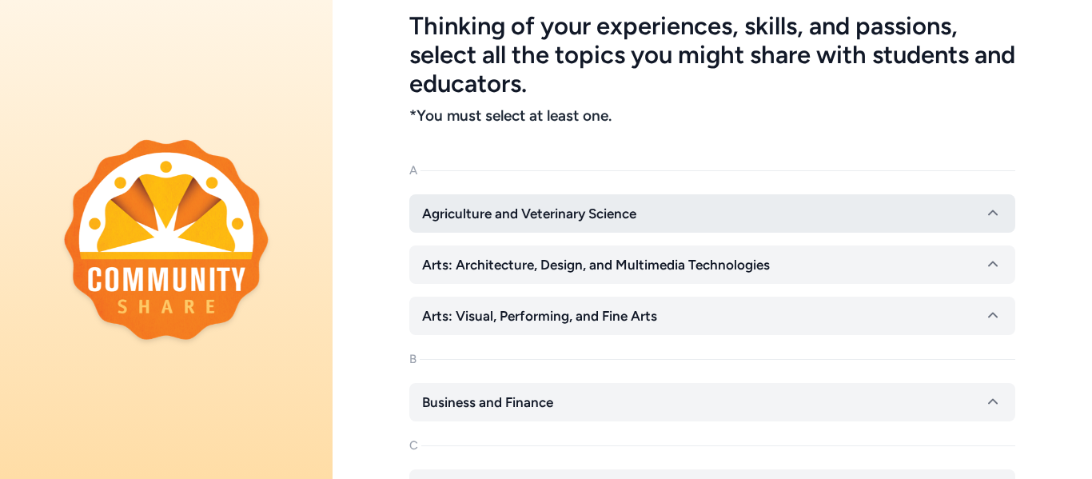
click at [680, 205] on button "Agriculture and Veterinary Science" at bounding box center [712, 213] width 606 height 38
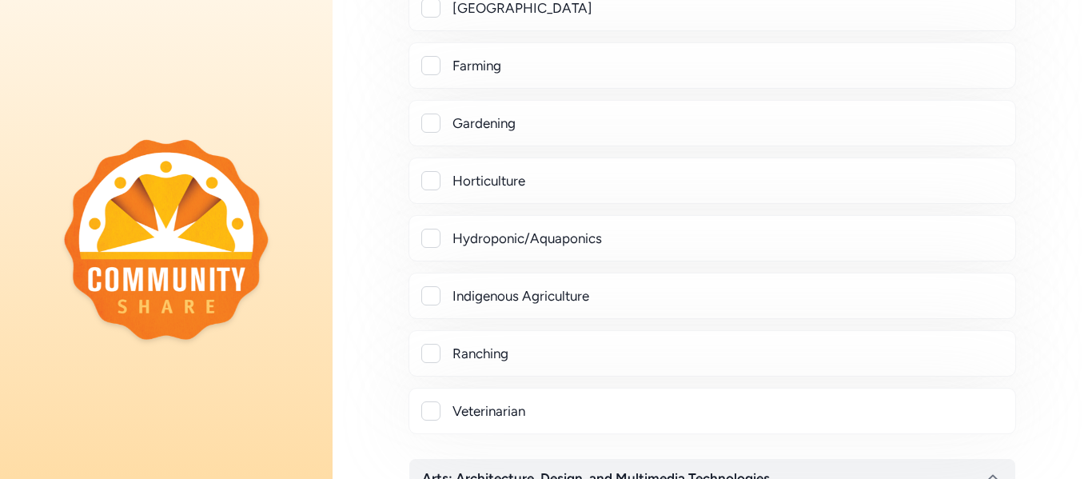
scroll to position [400, 0]
click at [438, 130] on div at bounding box center [430, 124] width 19 height 19
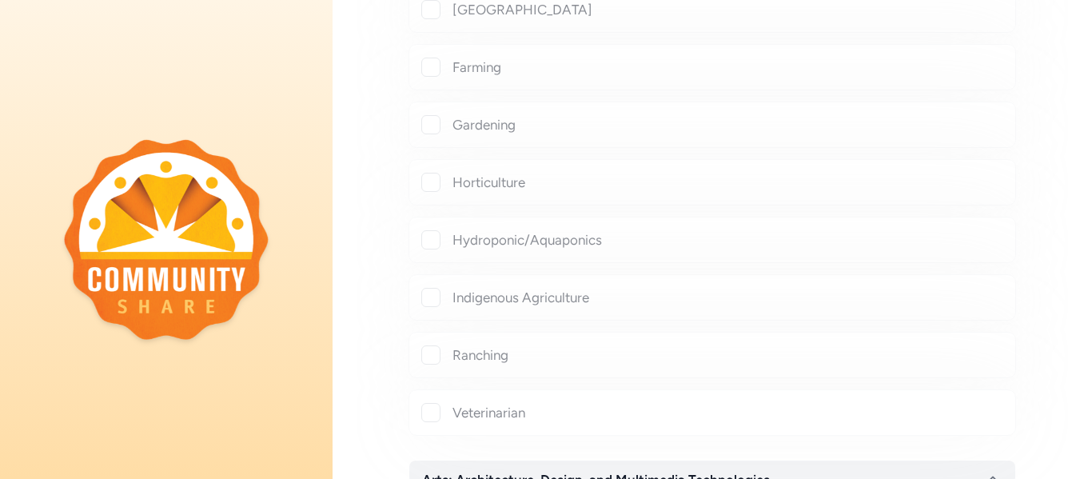
checkbox input "true"
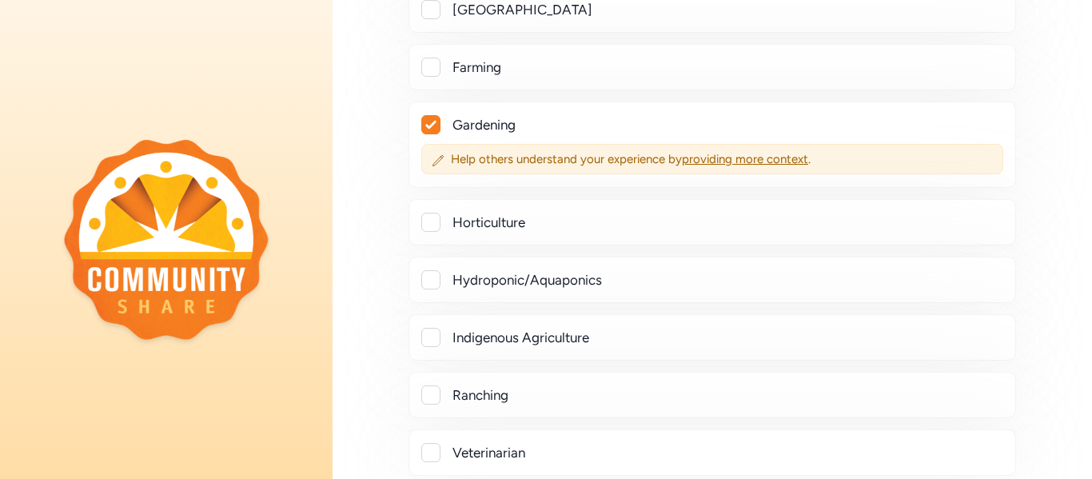
click at [432, 86] on div "Farming" at bounding box center [713, 67] width 608 height 46
click at [433, 78] on div "Farming" at bounding box center [713, 67] width 608 height 46
click at [430, 70] on div at bounding box center [430, 67] width 19 height 19
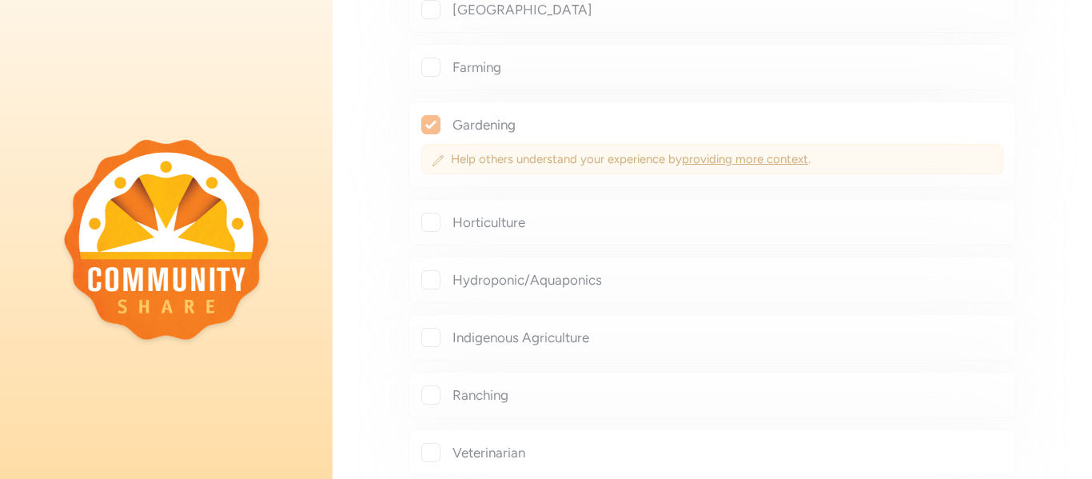
checkbox input "true"
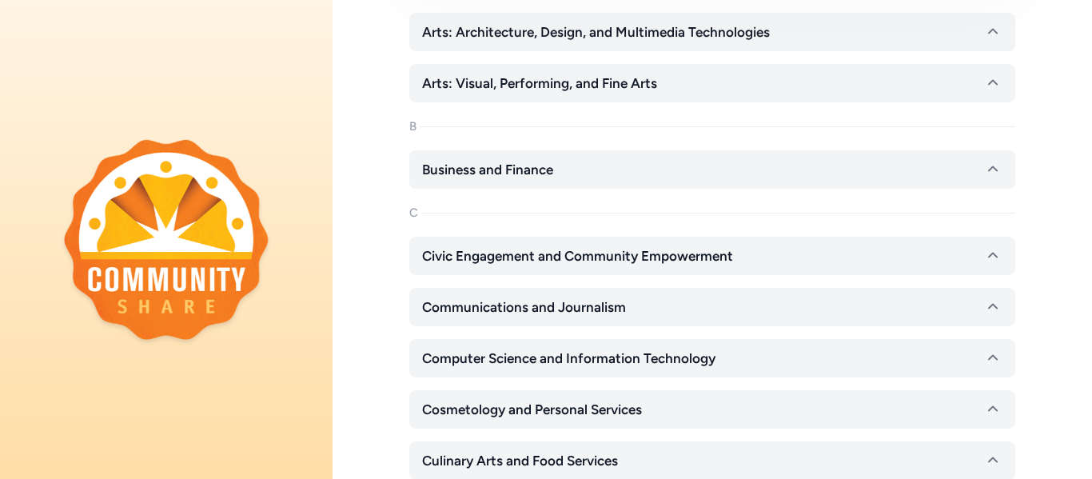
scroll to position [929, 0]
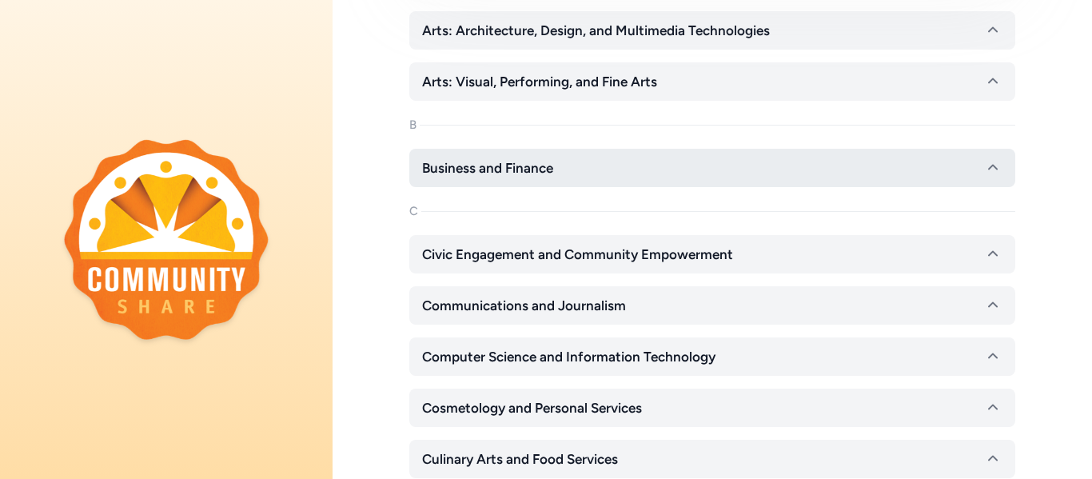
click at [546, 164] on span "Business and Finance" at bounding box center [487, 167] width 131 height 19
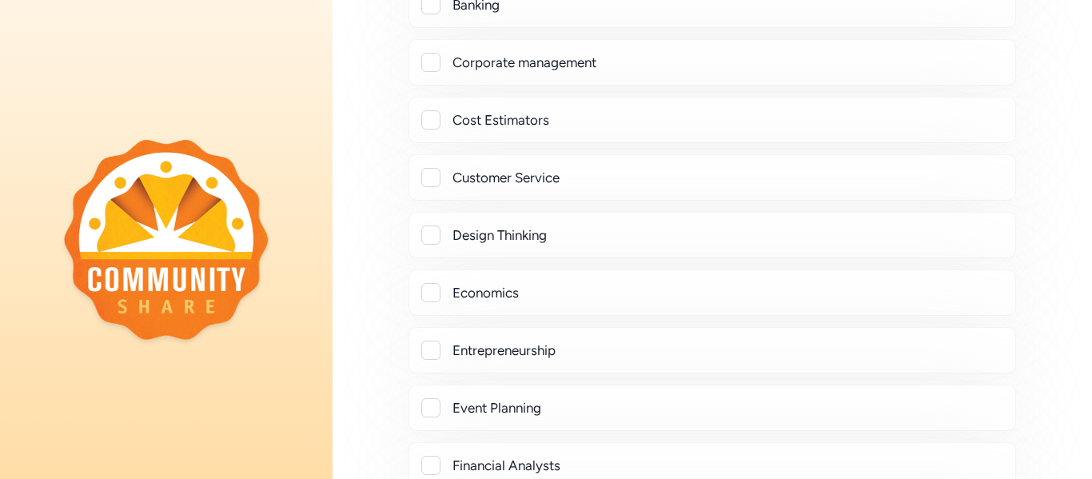
scroll to position [1322, 0]
click at [470, 108] on div "Cost Estimators" at bounding box center [728, 117] width 550 height 19
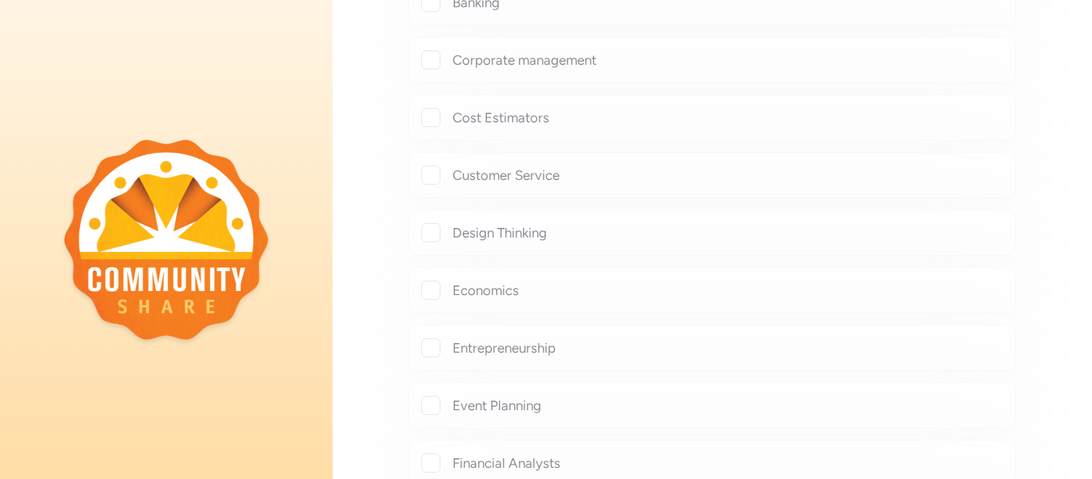
checkbox input "true"
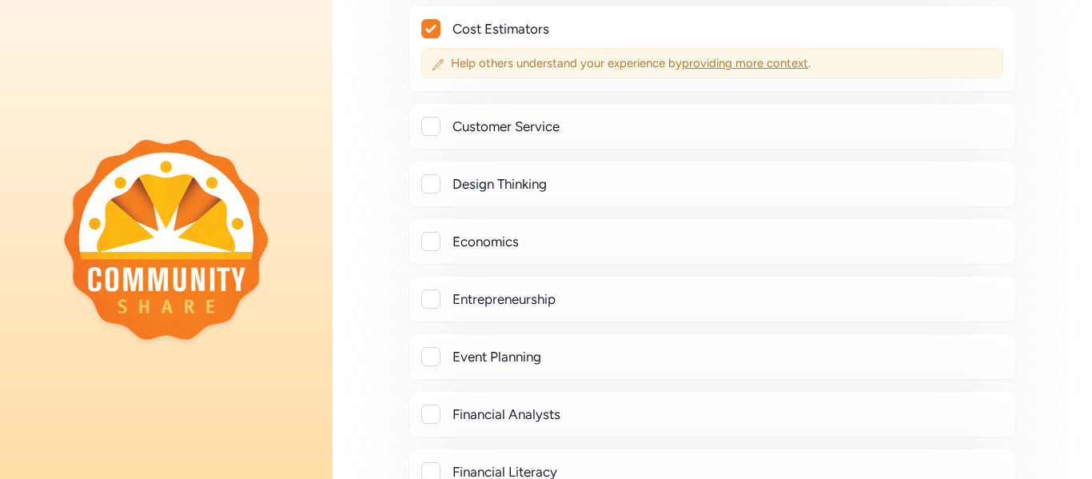
scroll to position [1420, 0]
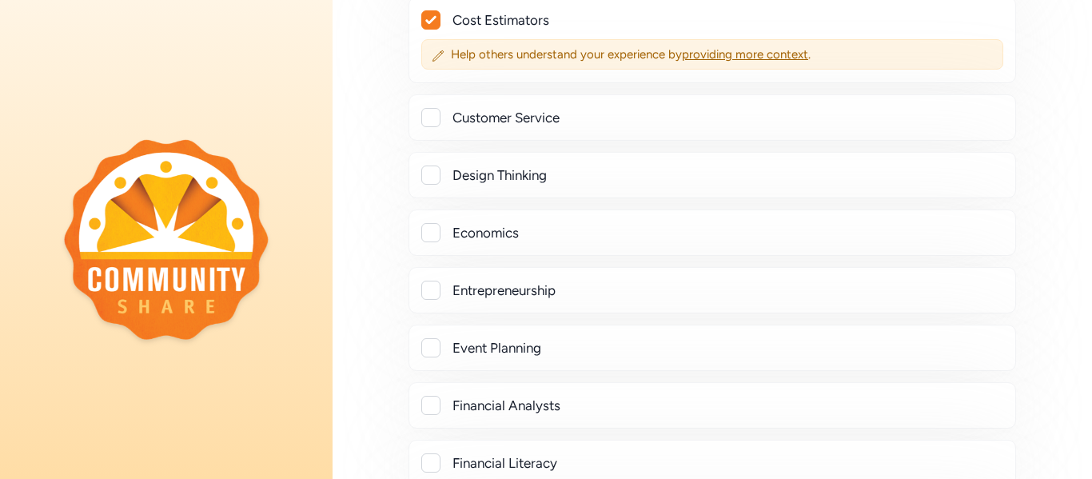
click at [436, 174] on div at bounding box center [430, 175] width 19 height 19
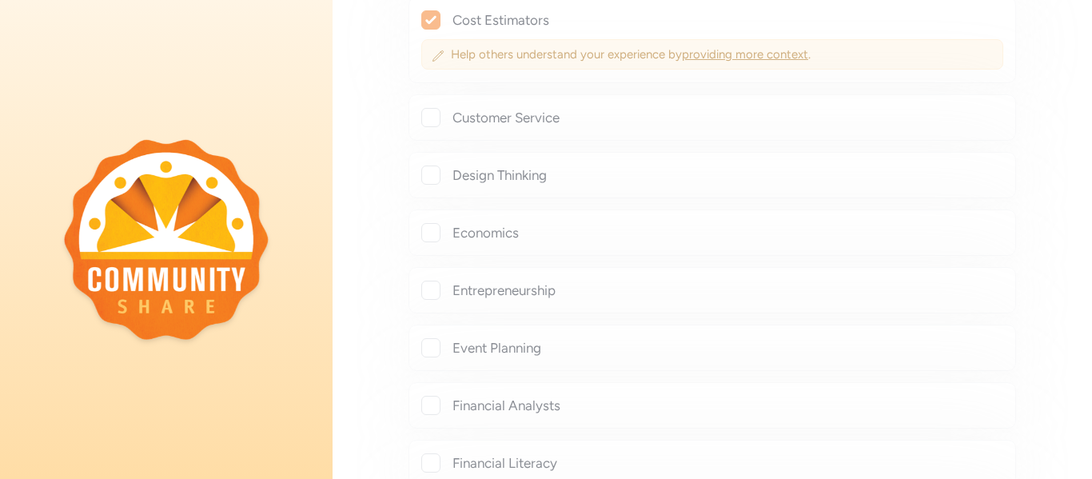
checkbox input "true"
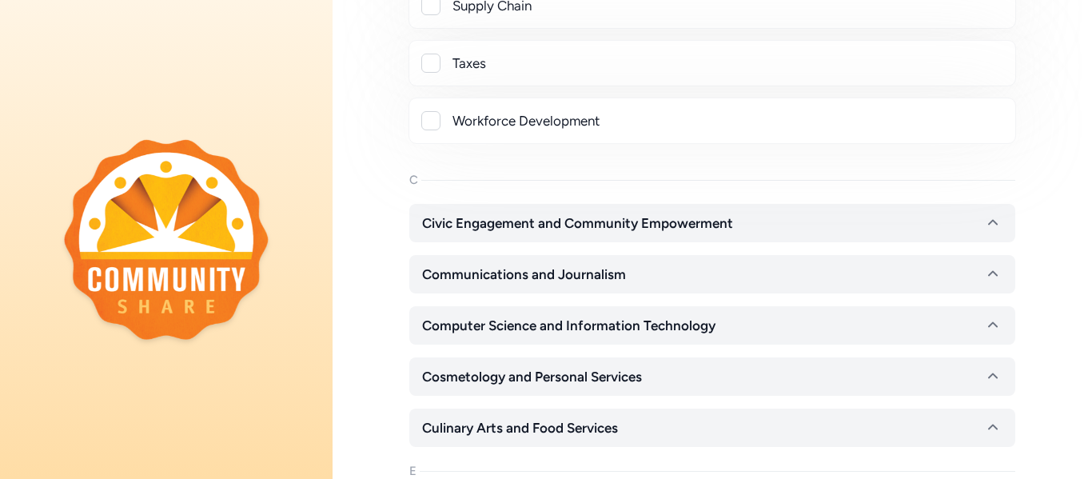
scroll to position [2783, 0]
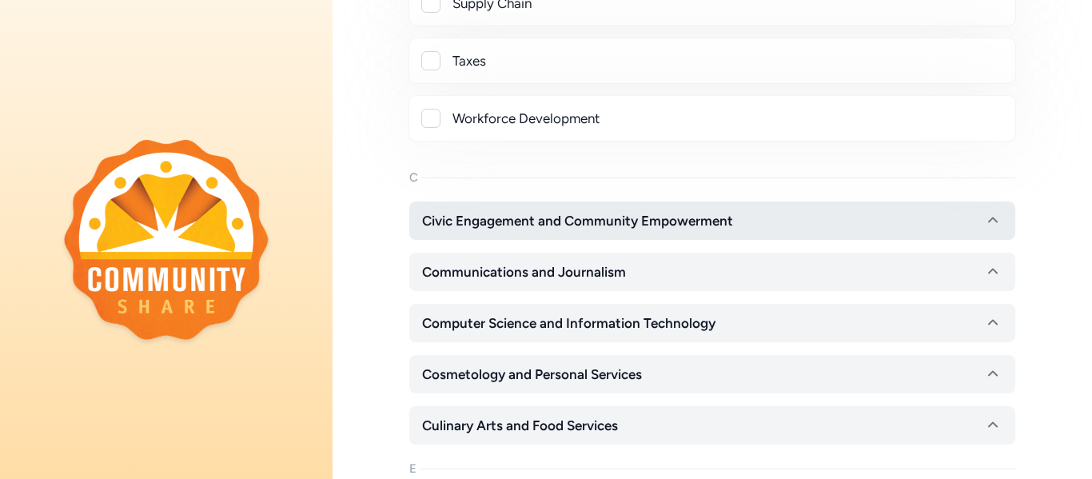
click at [440, 215] on span "Civic Engagement and Community Empowerment" at bounding box center [577, 220] width 311 height 19
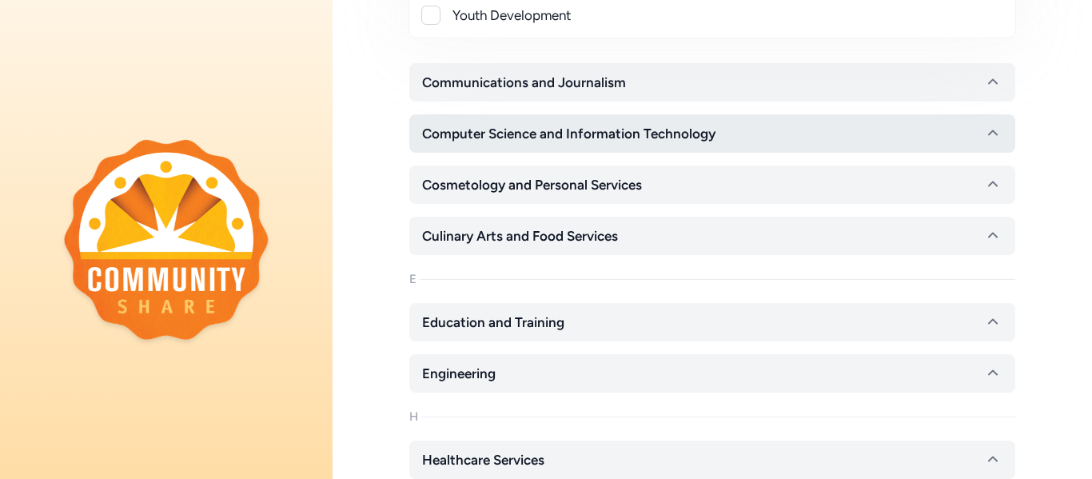
scroll to position [3565, 0]
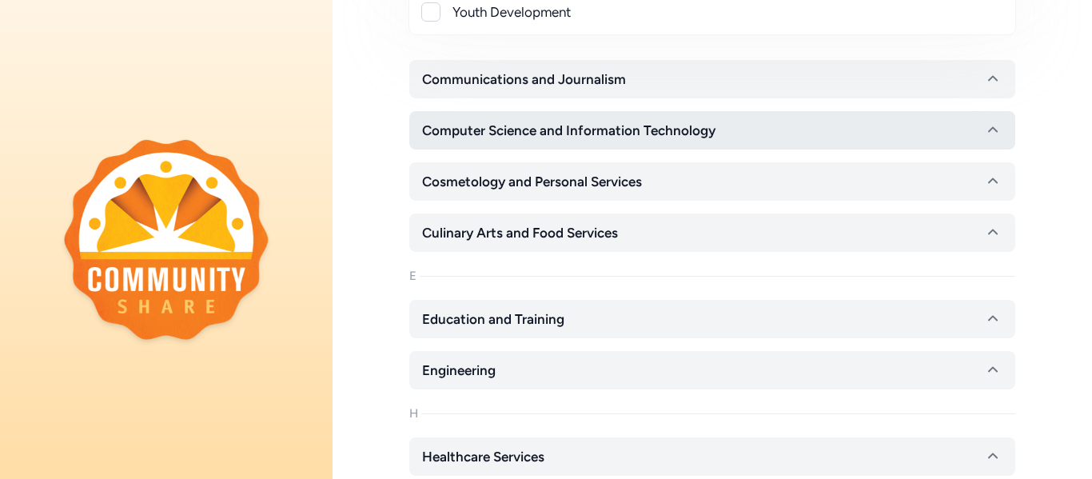
click at [453, 242] on button "Culinary Arts and Food Services" at bounding box center [712, 233] width 606 height 38
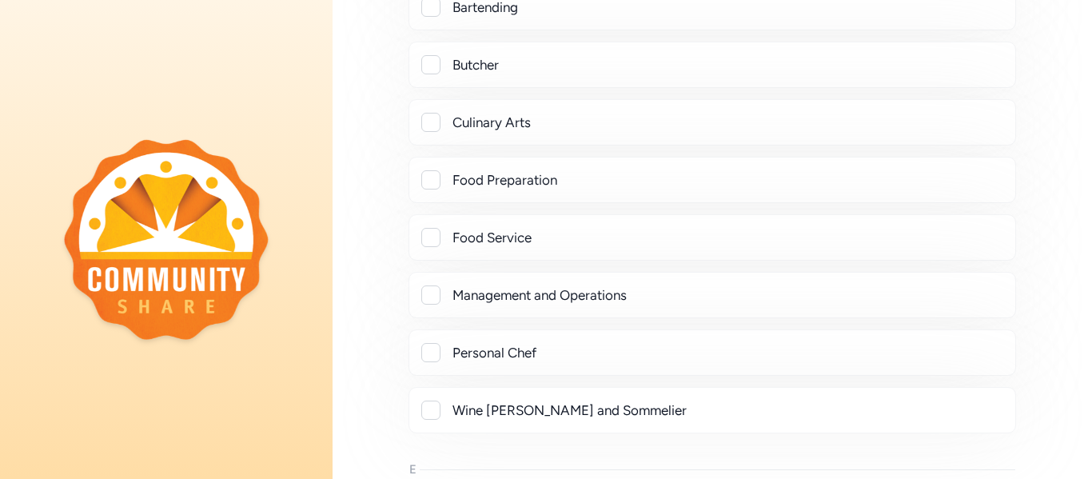
scroll to position [3904, 0]
click at [449, 234] on div "Food Service" at bounding box center [712, 235] width 581 height 19
click at [433, 232] on div at bounding box center [430, 235] width 19 height 19
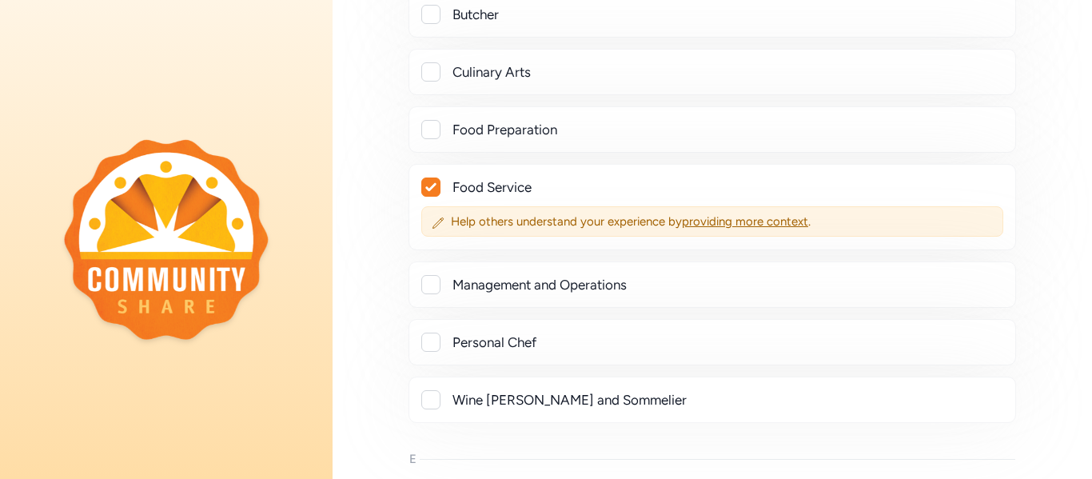
scroll to position [3959, 0]
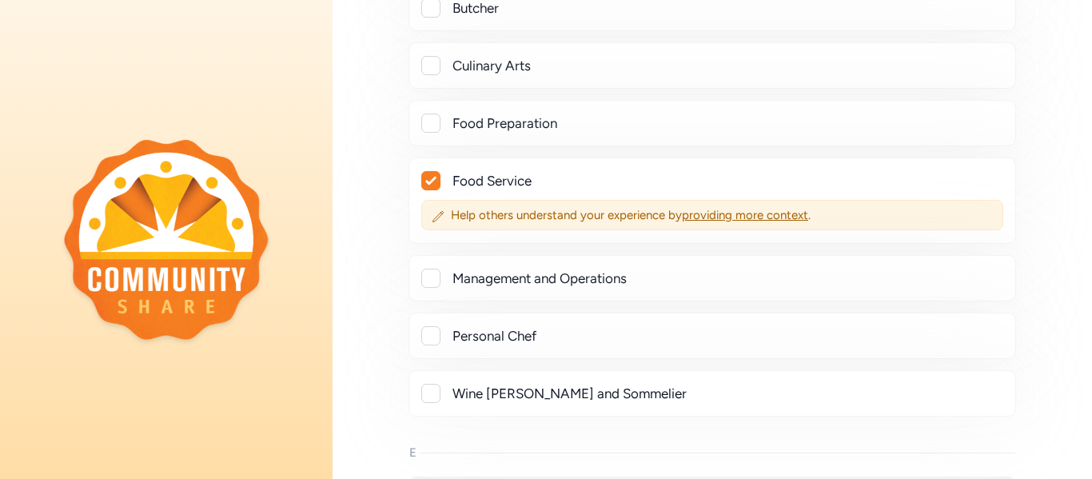
click at [437, 177] on div at bounding box center [431, 181] width 18 height 18
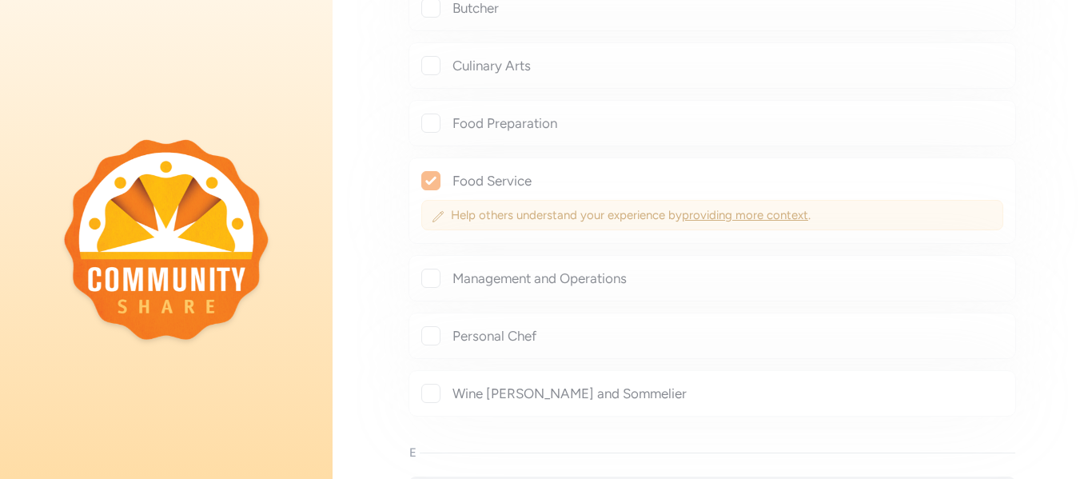
checkbox input "false"
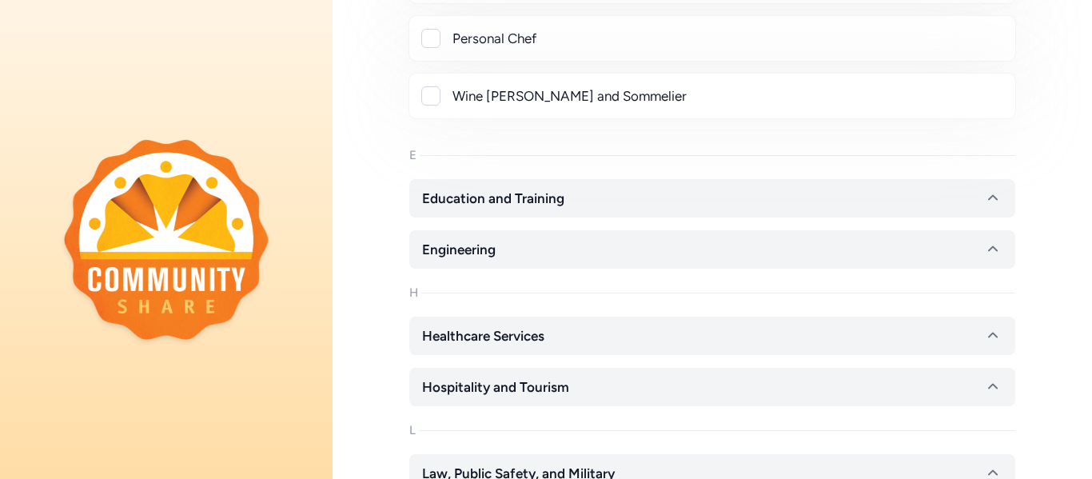
scroll to position [4227, 0]
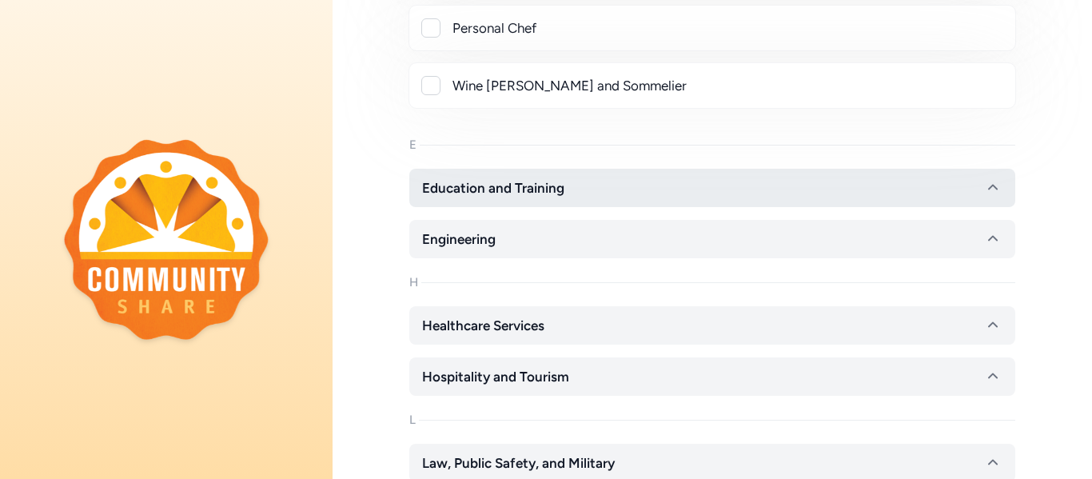
click at [457, 192] on span "Education and Training" at bounding box center [493, 187] width 142 height 19
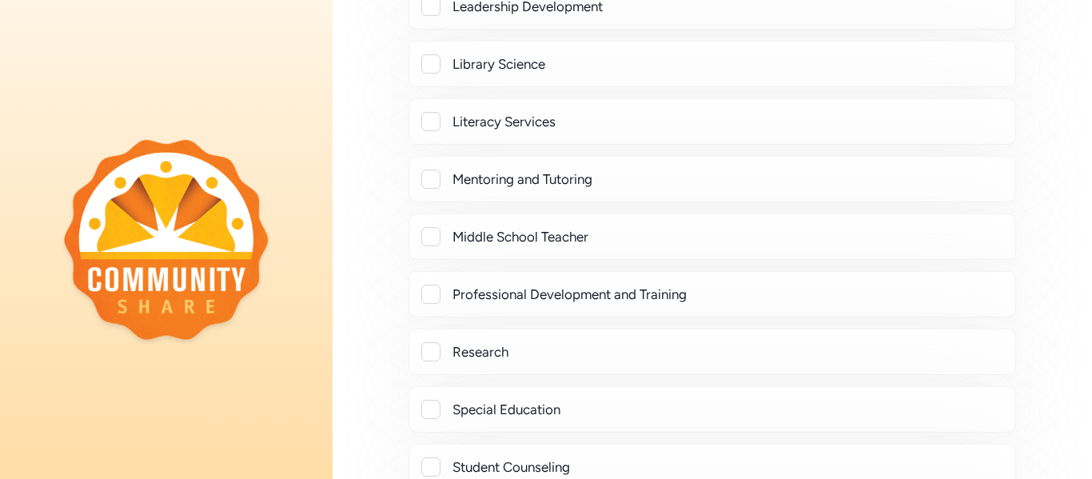
scroll to position [5274, 0]
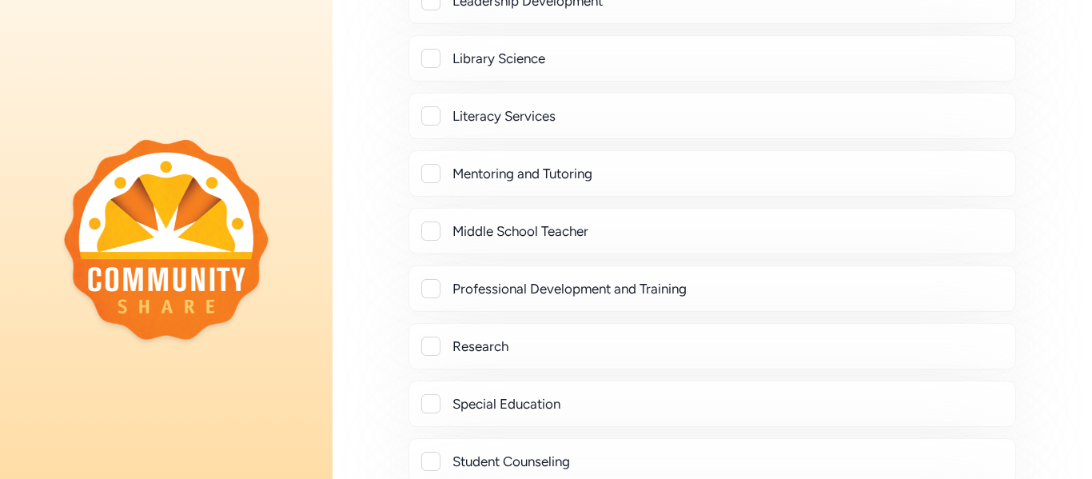
click at [434, 226] on div at bounding box center [430, 231] width 19 height 19
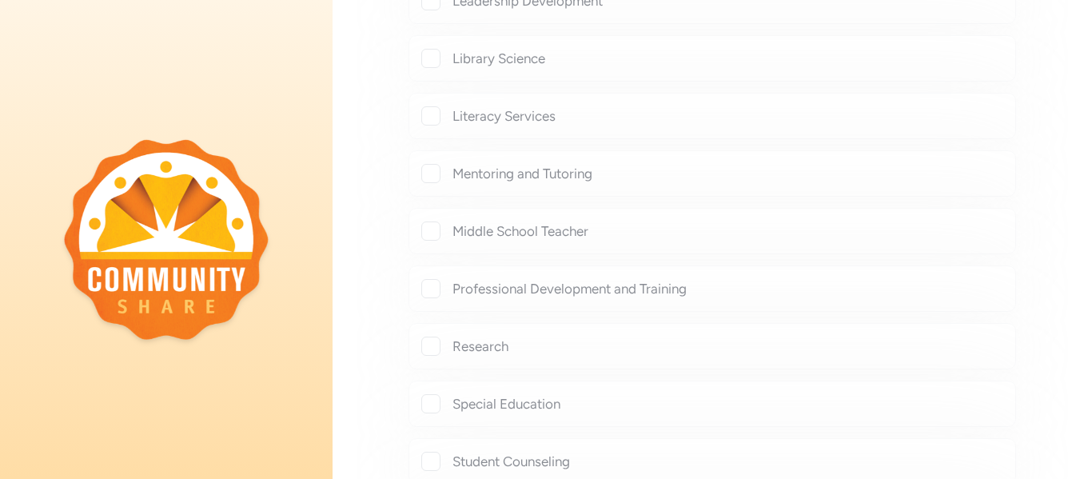
checkbox input "true"
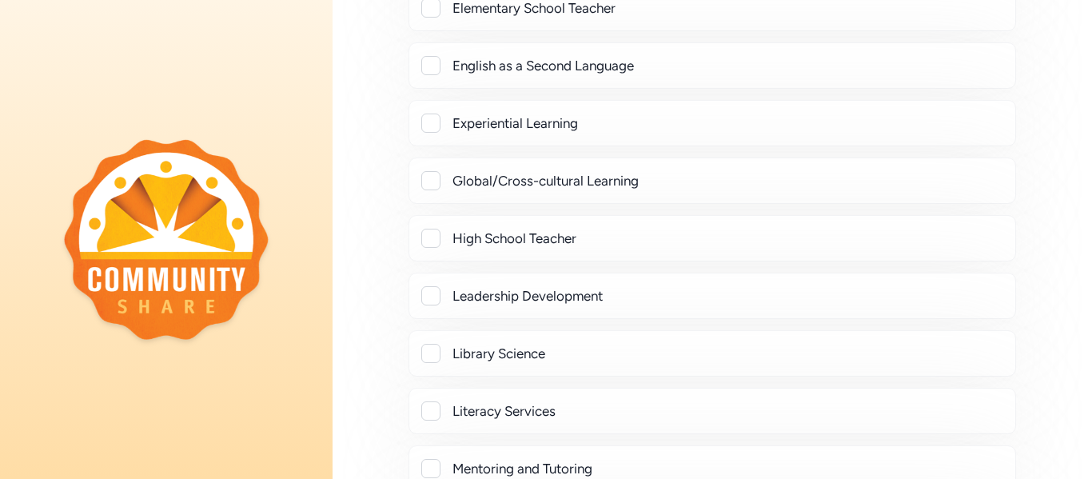
scroll to position [4978, 0]
click at [432, 239] on div at bounding box center [430, 239] width 19 height 19
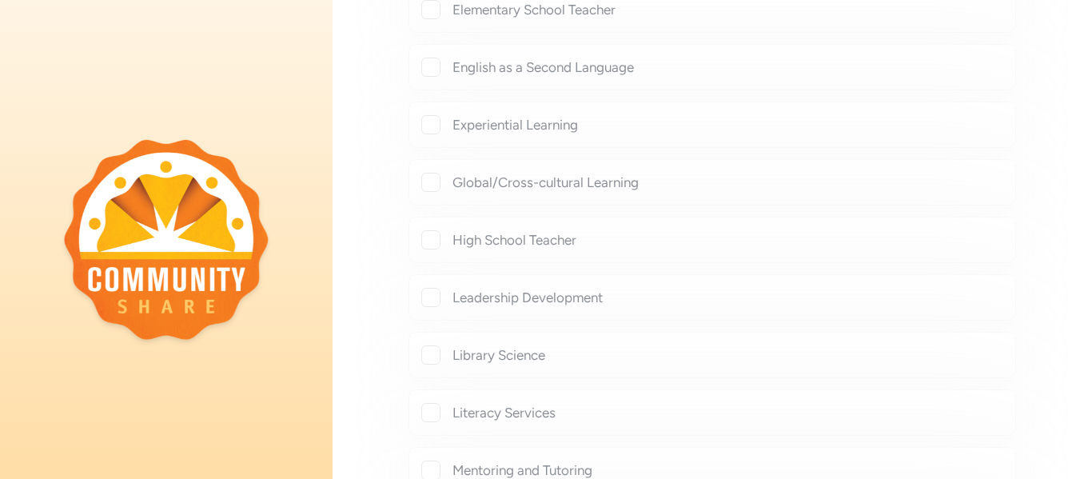
checkbox input "true"
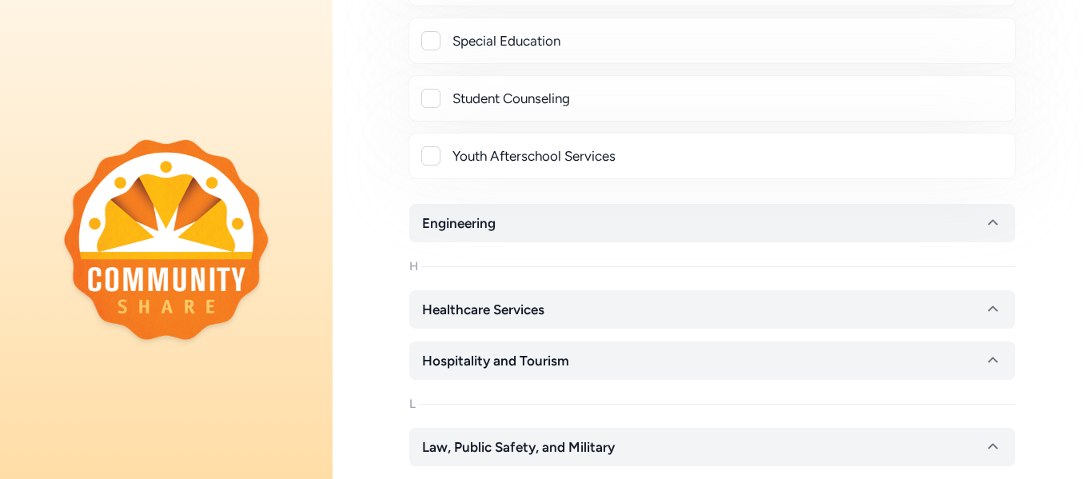
scroll to position [5719, 0]
click at [516, 218] on button "Engineering" at bounding box center [712, 221] width 606 height 38
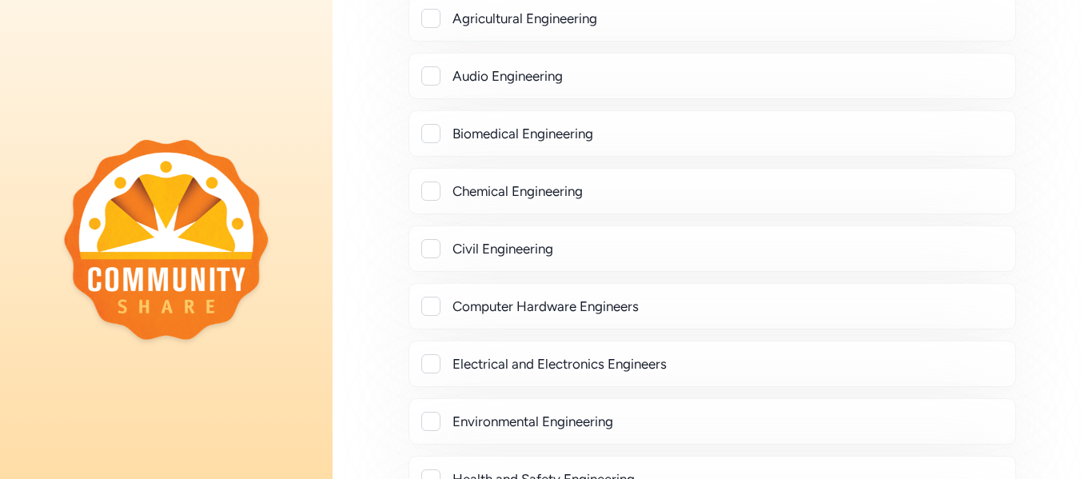
scroll to position [6037, 0]
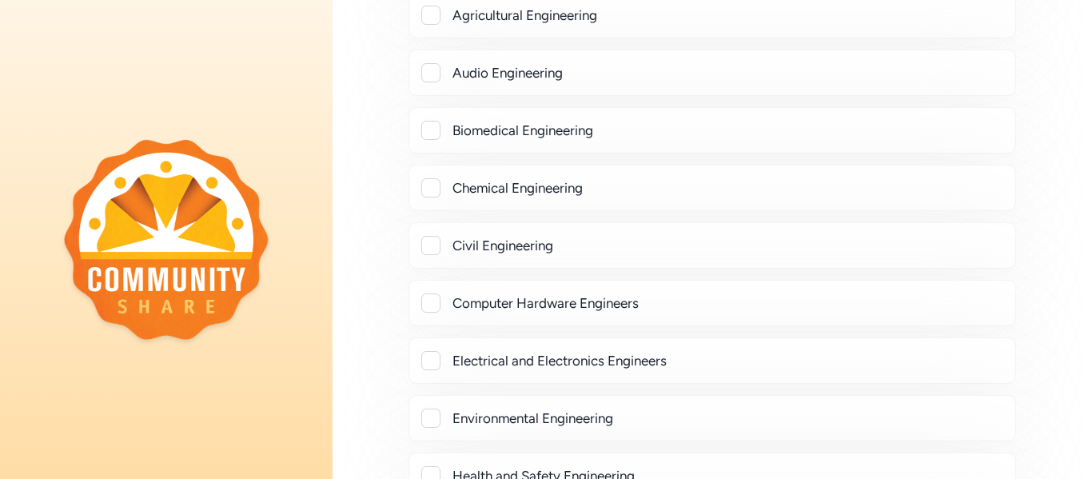
click at [493, 244] on div "Civil Engineering" at bounding box center [728, 245] width 550 height 19
checkbox input "true"
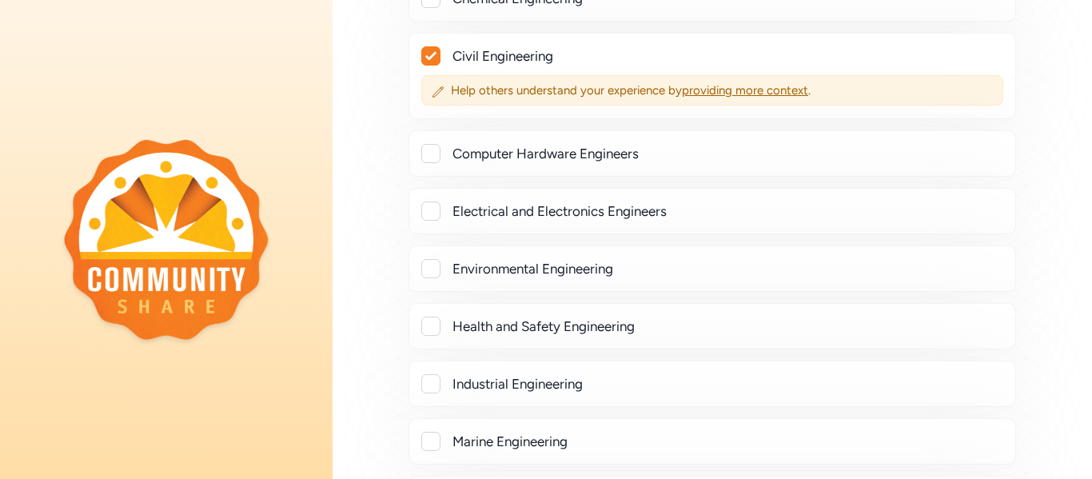
scroll to position [6233, 0]
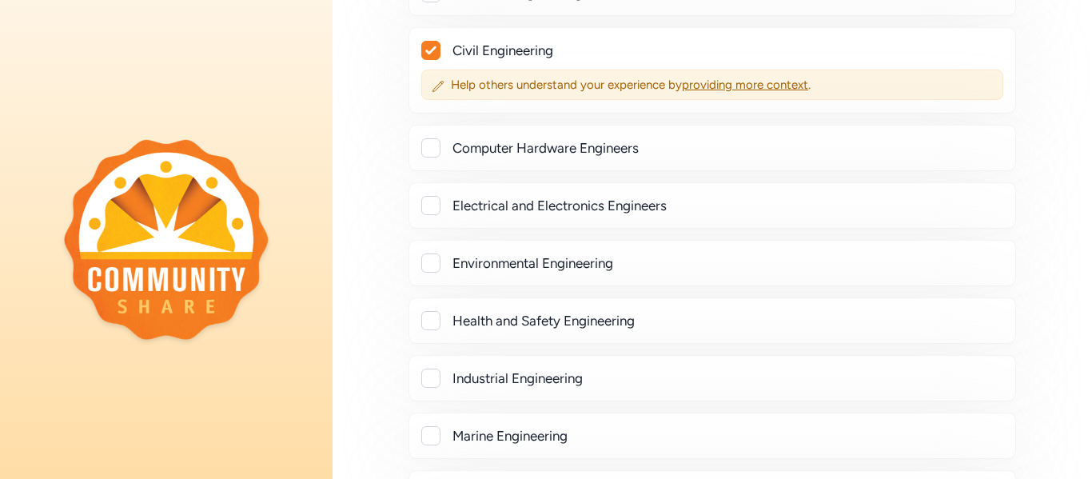
click at [494, 208] on div "Electrical and Electronics Engineers" at bounding box center [728, 205] width 550 height 19
checkbox input "true"
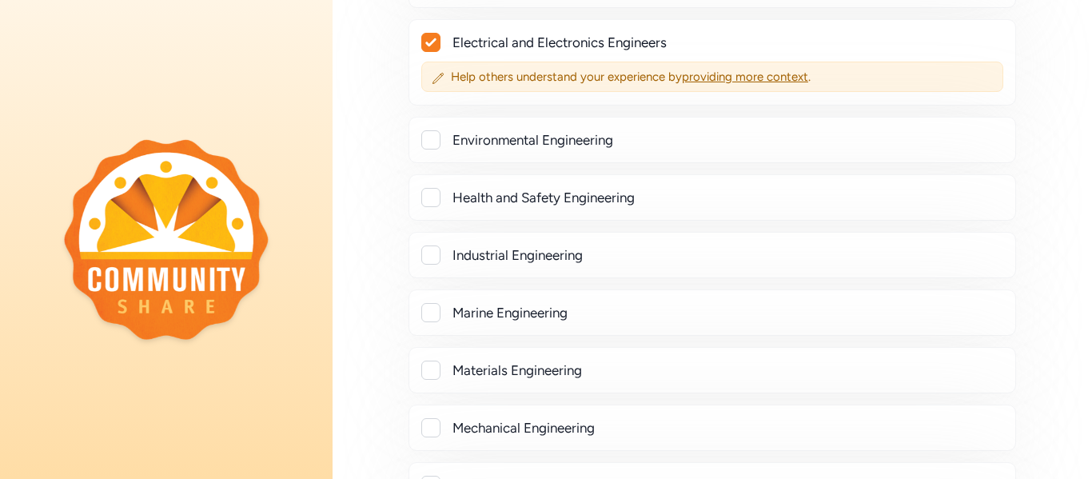
scroll to position [6400, 0]
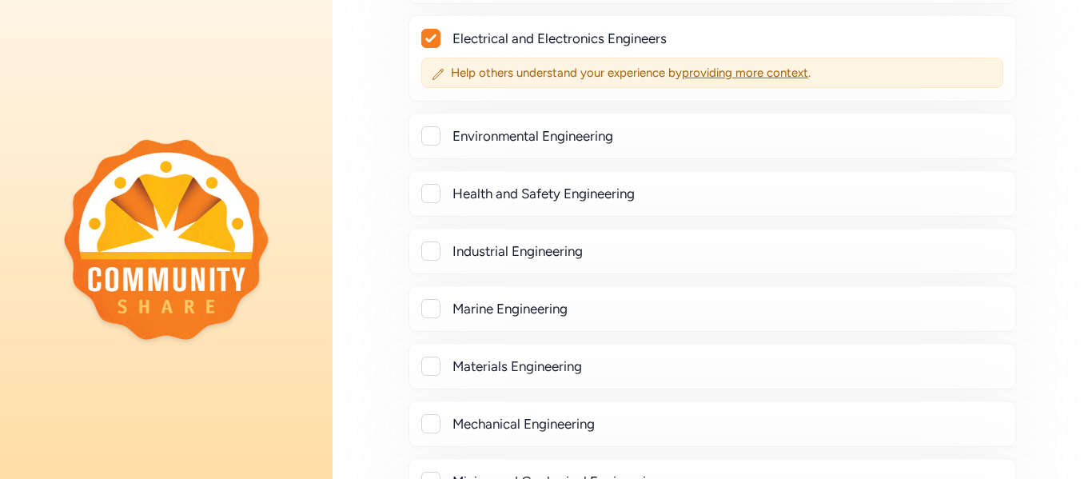
click at [440, 137] on div at bounding box center [430, 135] width 19 height 19
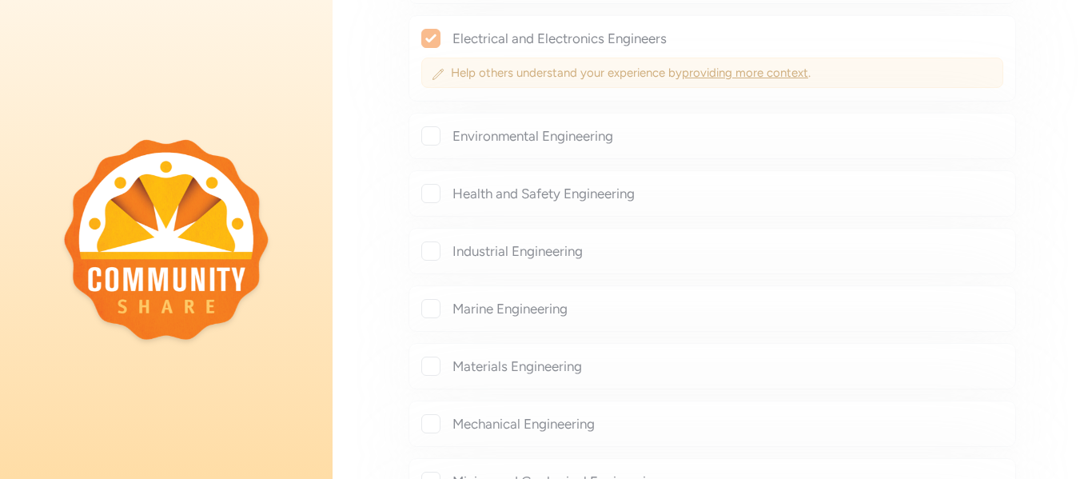
checkbox input "true"
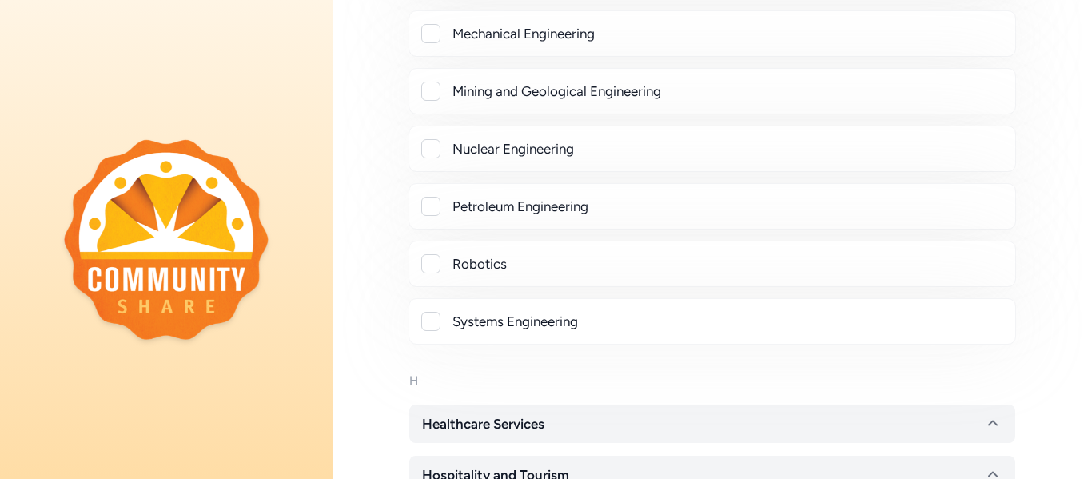
scroll to position [6832, 0]
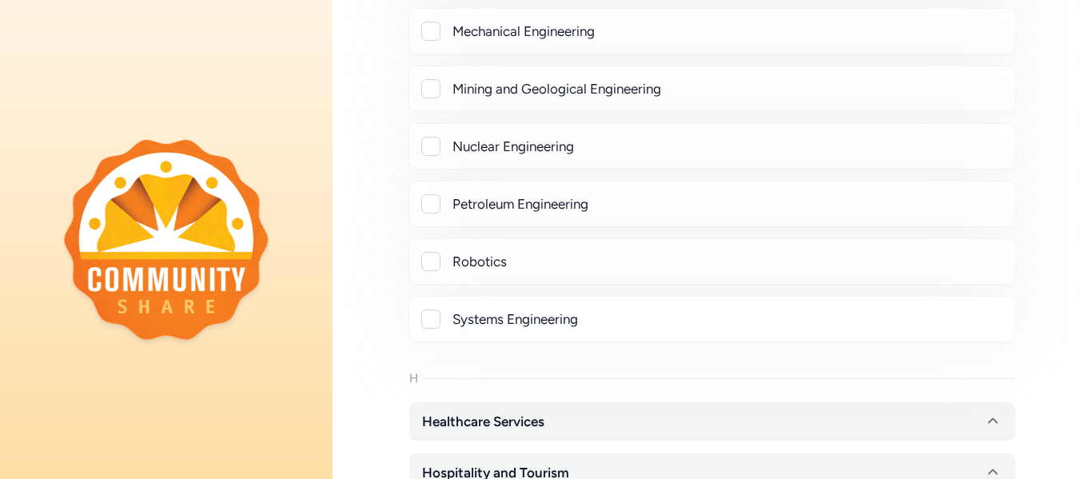
click at [431, 254] on div at bounding box center [430, 261] width 19 height 19
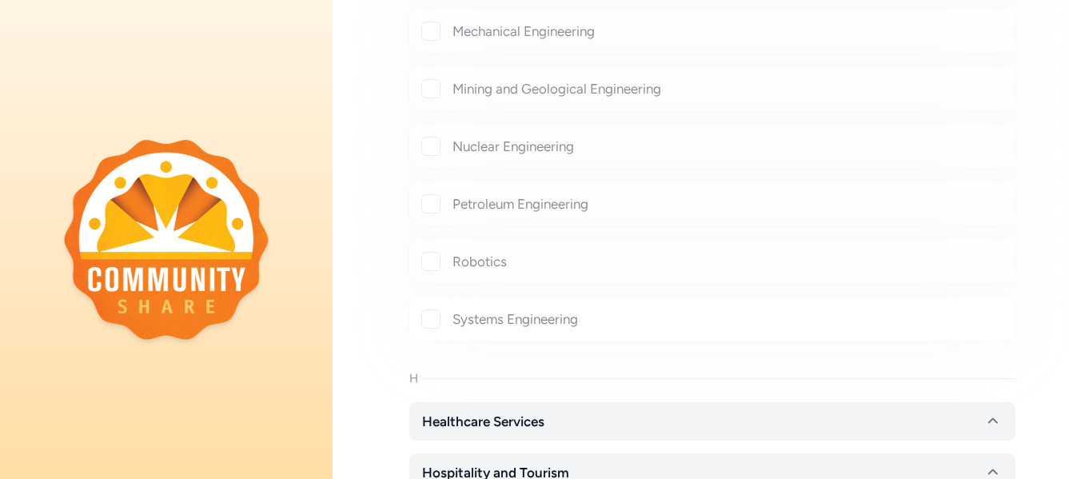
checkbox input "true"
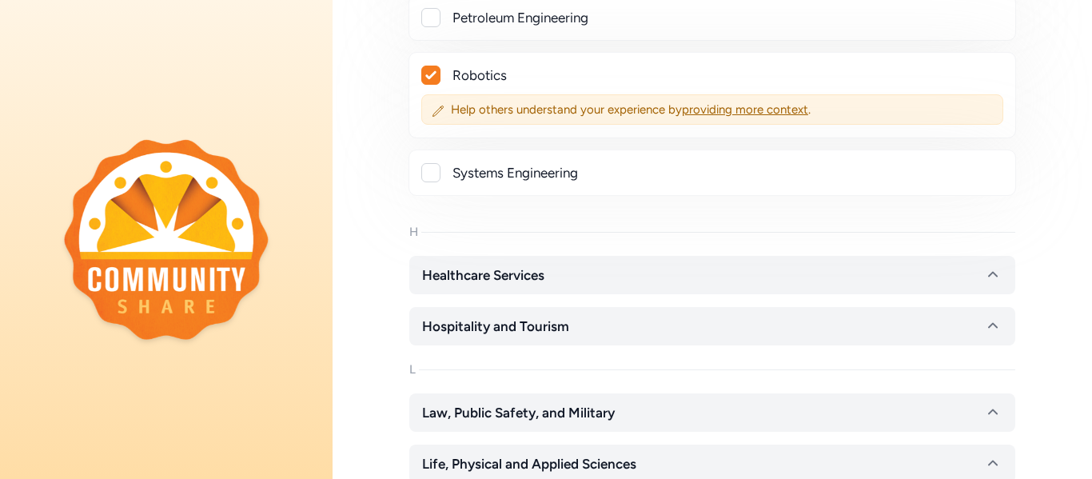
scroll to position [7022, 0]
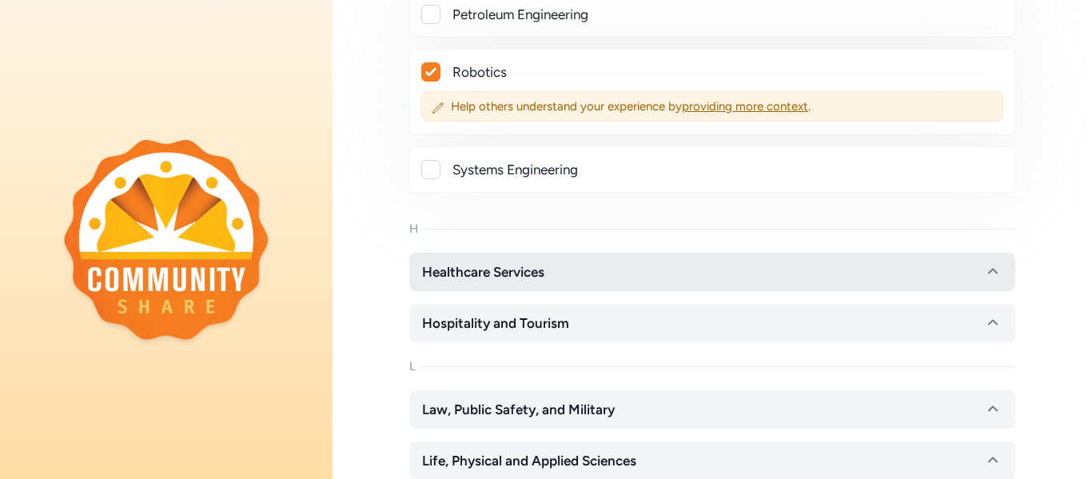
click at [469, 278] on span "Healthcare Services" at bounding box center [483, 271] width 122 height 19
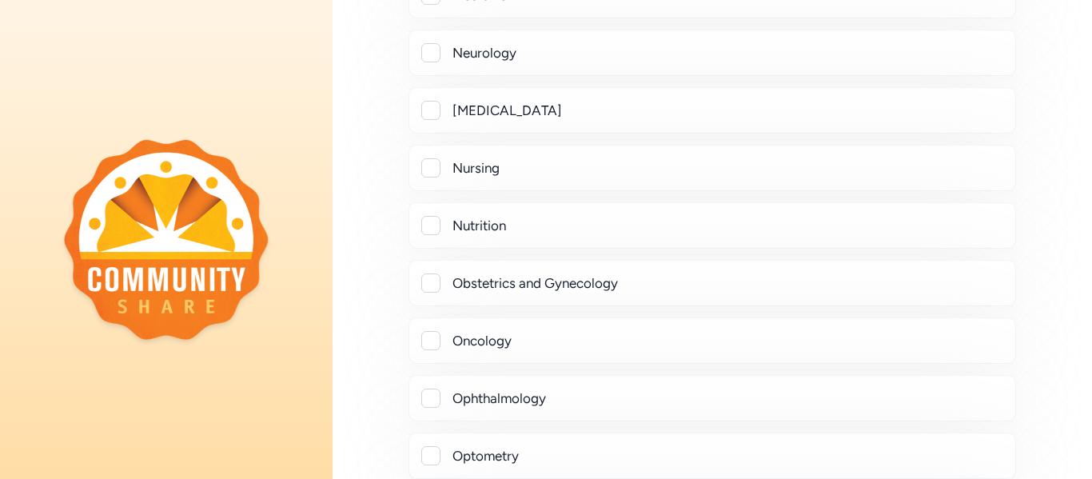
scroll to position [8221, 0]
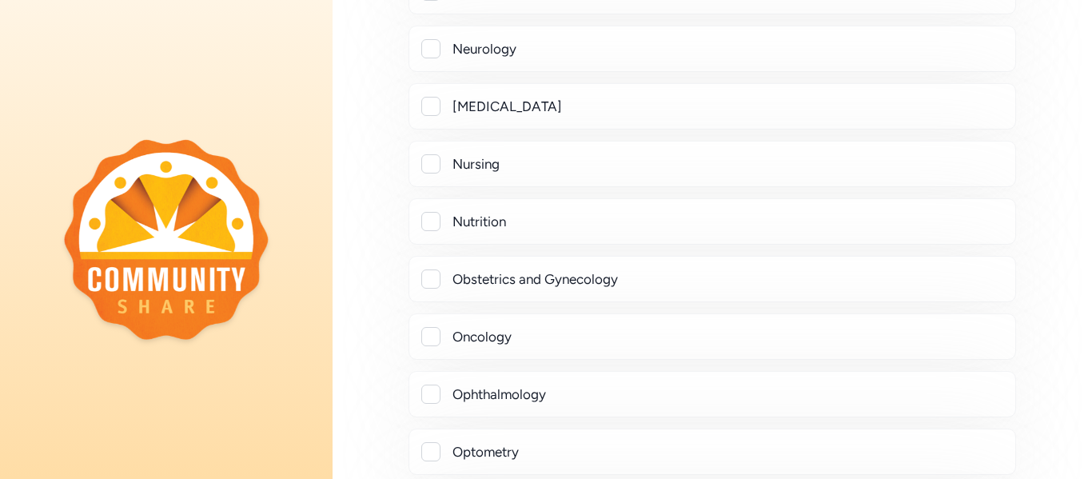
click at [469, 217] on div "Nutrition" at bounding box center [728, 221] width 550 height 19
checkbox input "true"
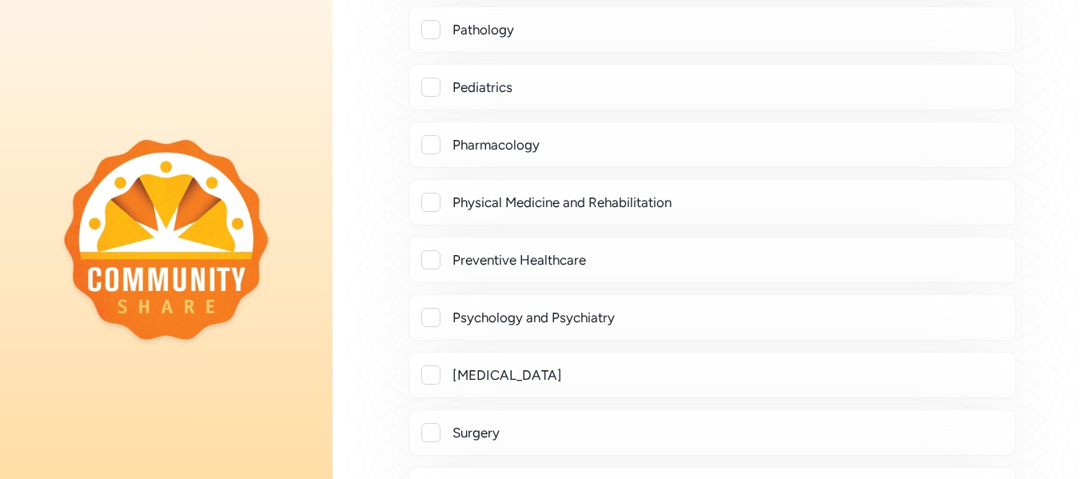
scroll to position [8799, 0]
click at [463, 254] on div "Preventive Healthcare" at bounding box center [728, 259] width 550 height 19
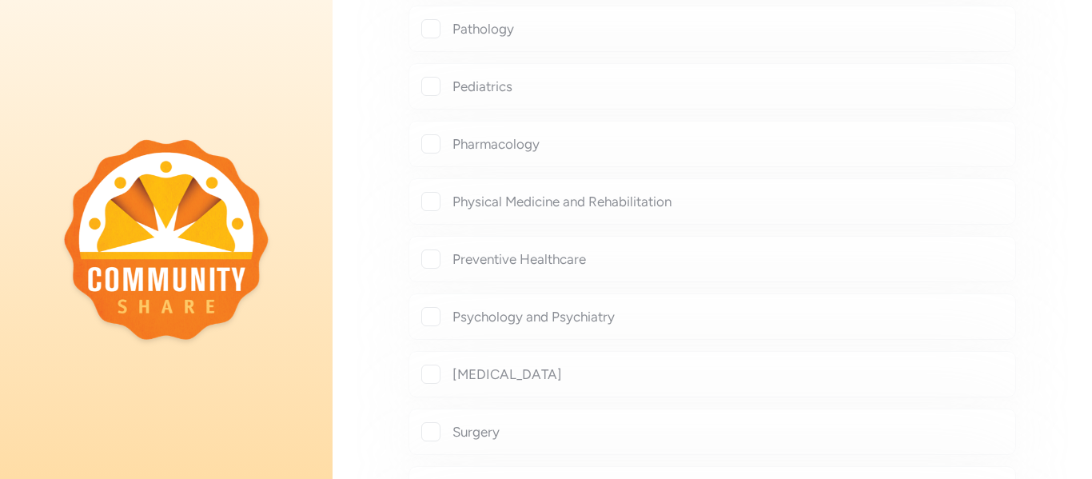
checkbox input "true"
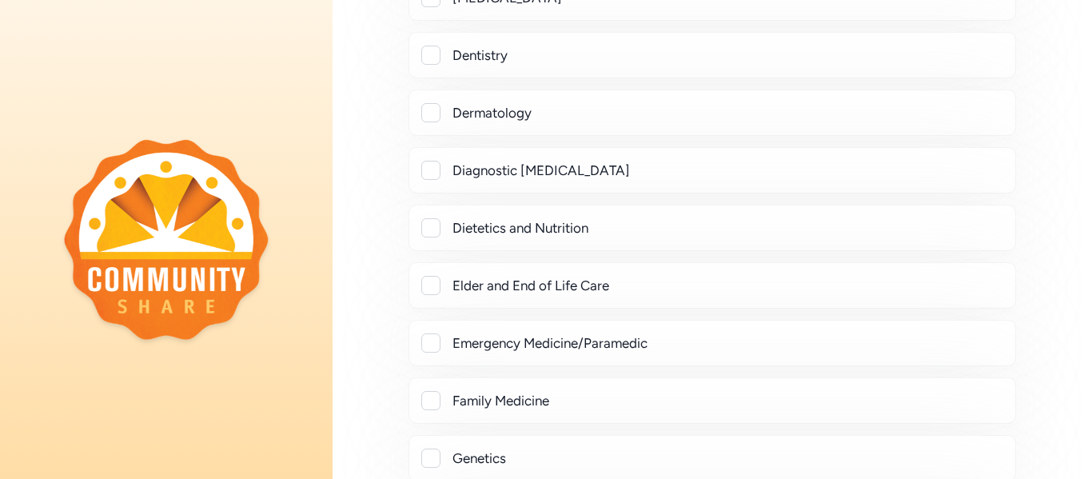
scroll to position [7575, 0]
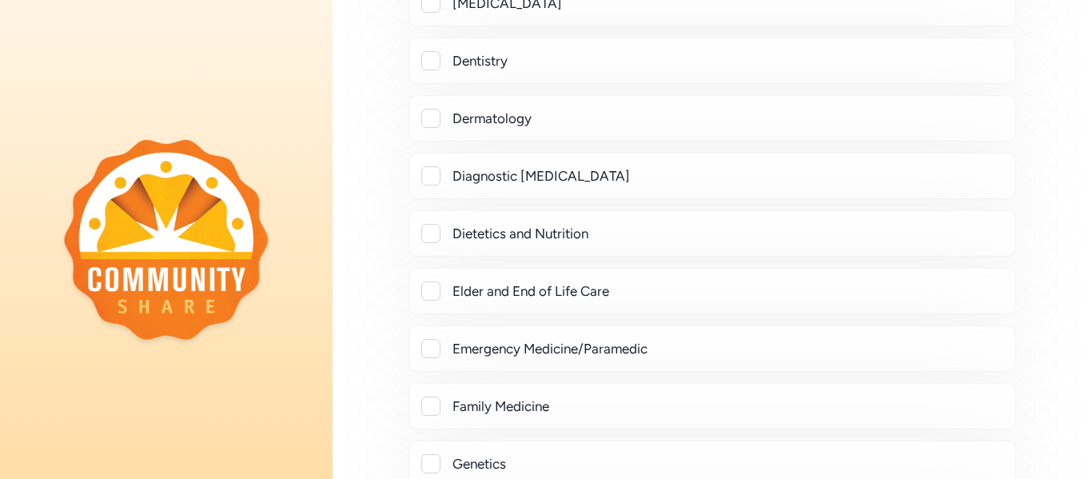
click at [466, 245] on div "Dietetics and Nutrition" at bounding box center [713, 233] width 608 height 46
click at [444, 239] on div "Dietetics and Nutrition" at bounding box center [712, 233] width 581 height 19
click at [433, 234] on div at bounding box center [430, 233] width 19 height 19
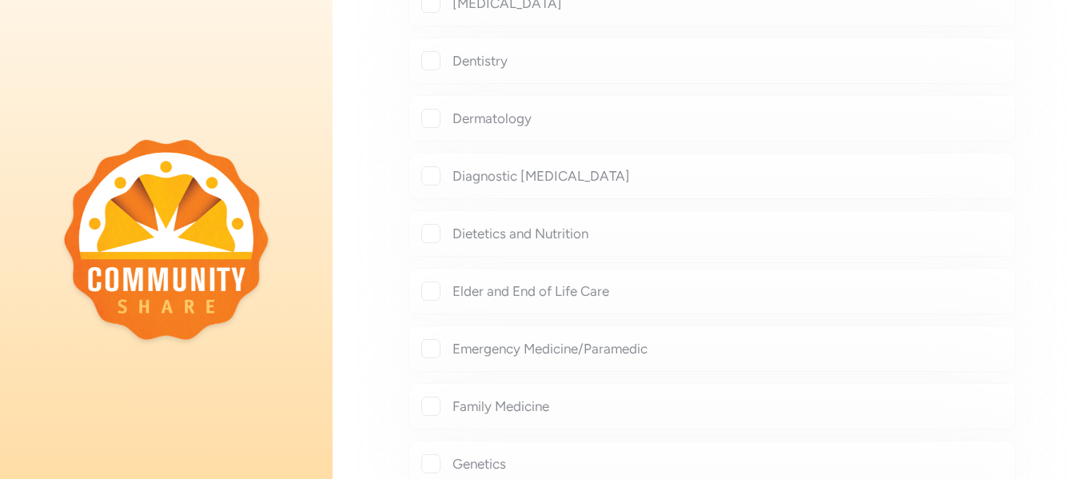
checkbox input "true"
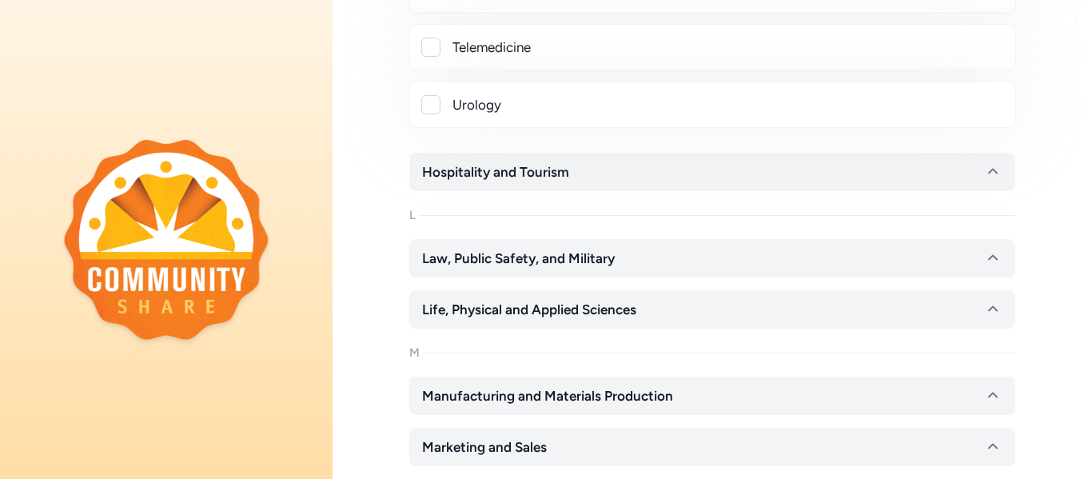
scroll to position [9324, 0]
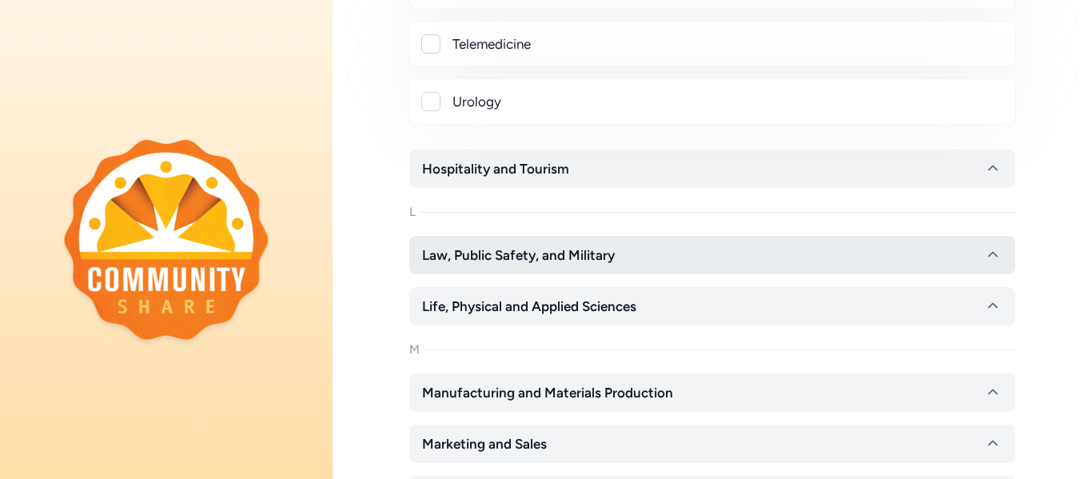
click at [502, 263] on span "Law, Public Safety, and Military" at bounding box center [518, 255] width 193 height 19
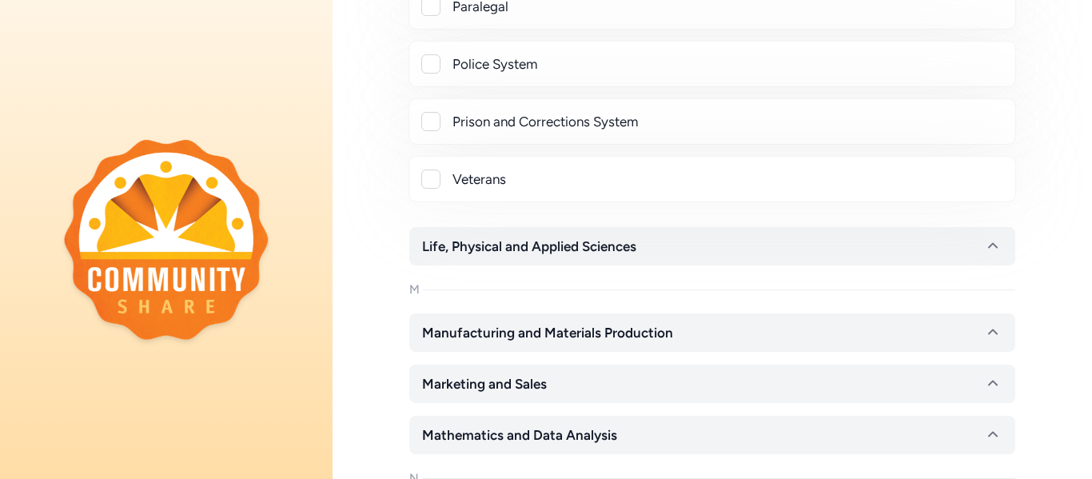
scroll to position [10147, 0]
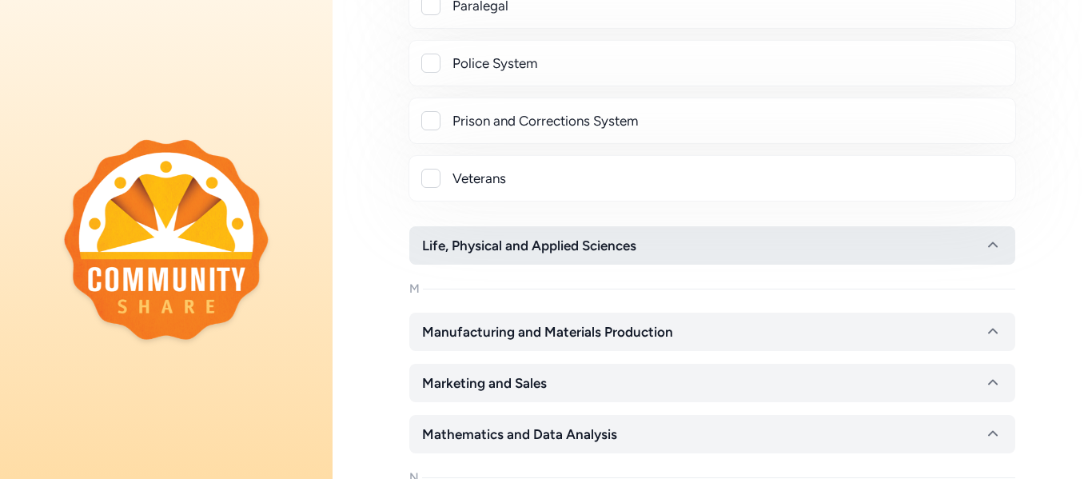
click at [501, 250] on span "Life, Physical and Applied Sciences" at bounding box center [529, 245] width 214 height 19
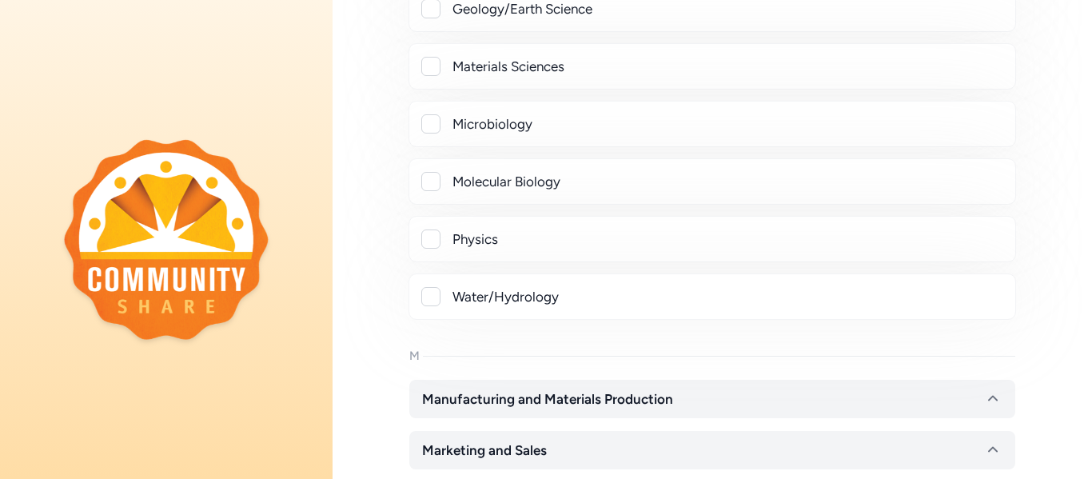
scroll to position [11012, 0]
click at [475, 236] on div "Physics" at bounding box center [728, 240] width 550 height 19
checkbox input "true"
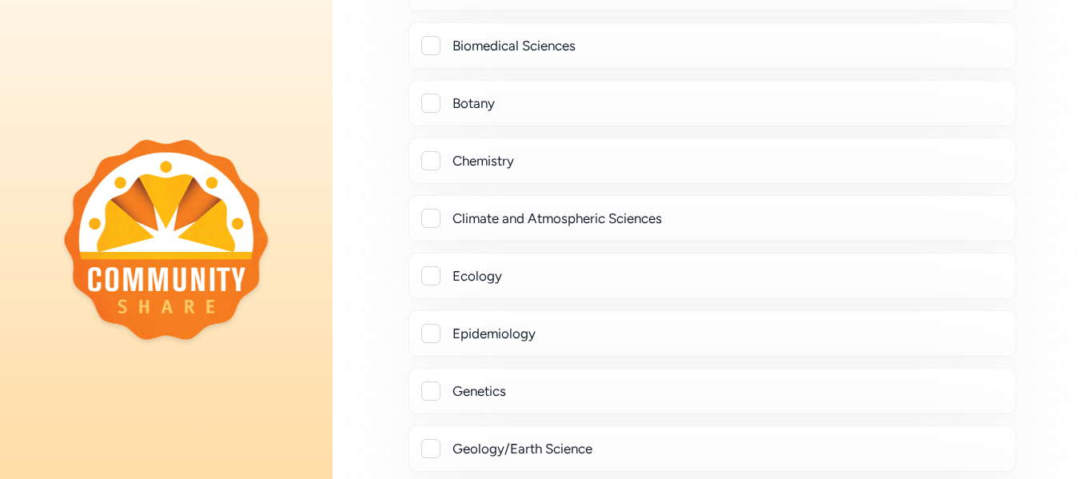
scroll to position [10578, 0]
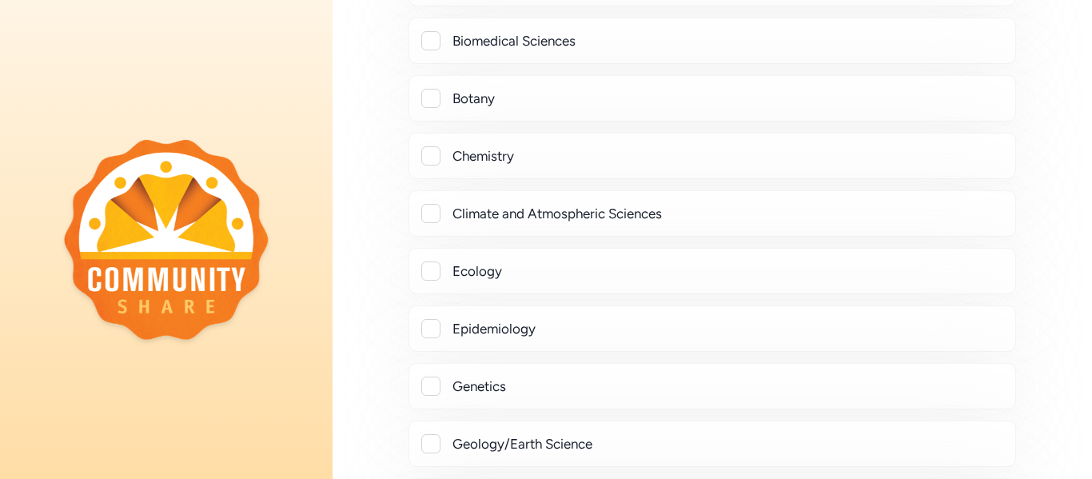
click at [488, 162] on div "Chemistry" at bounding box center [728, 155] width 550 height 19
checkbox input "true"
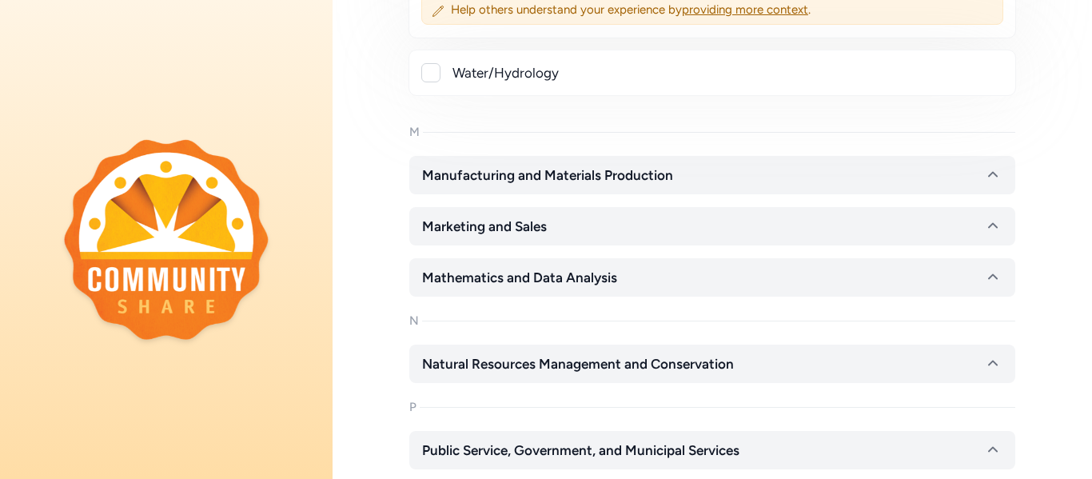
scroll to position [11320, 0]
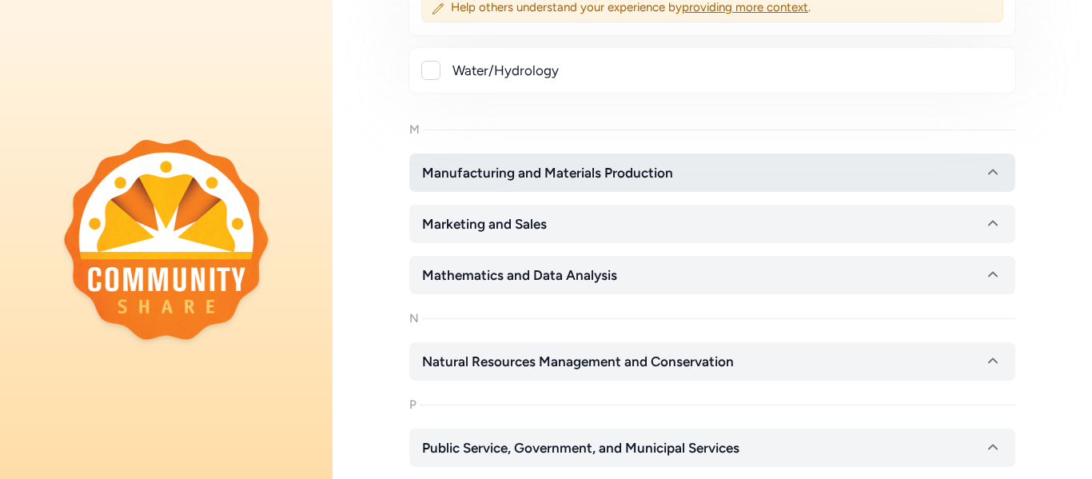
click at [487, 166] on span "Manufacturing and Materials Production" at bounding box center [547, 172] width 251 height 19
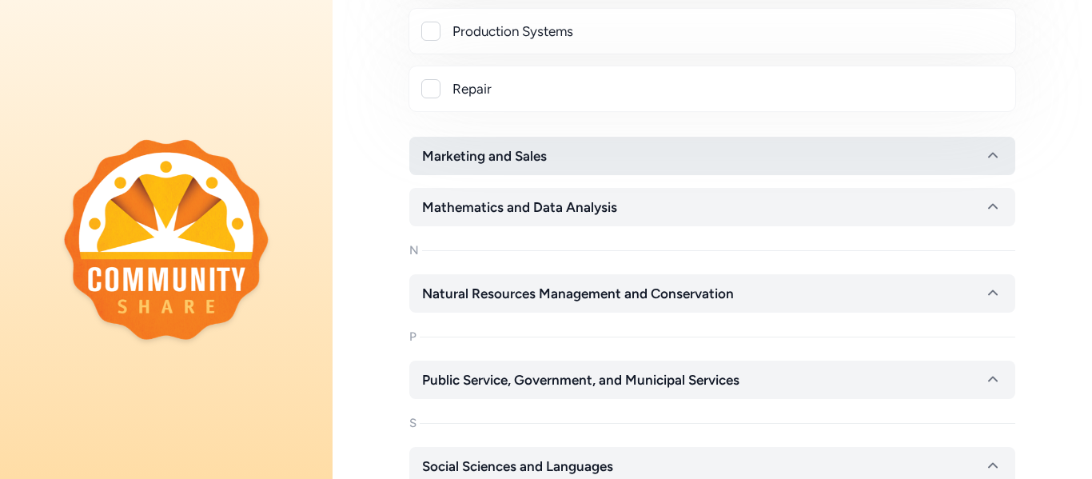
scroll to position [12213, 0]
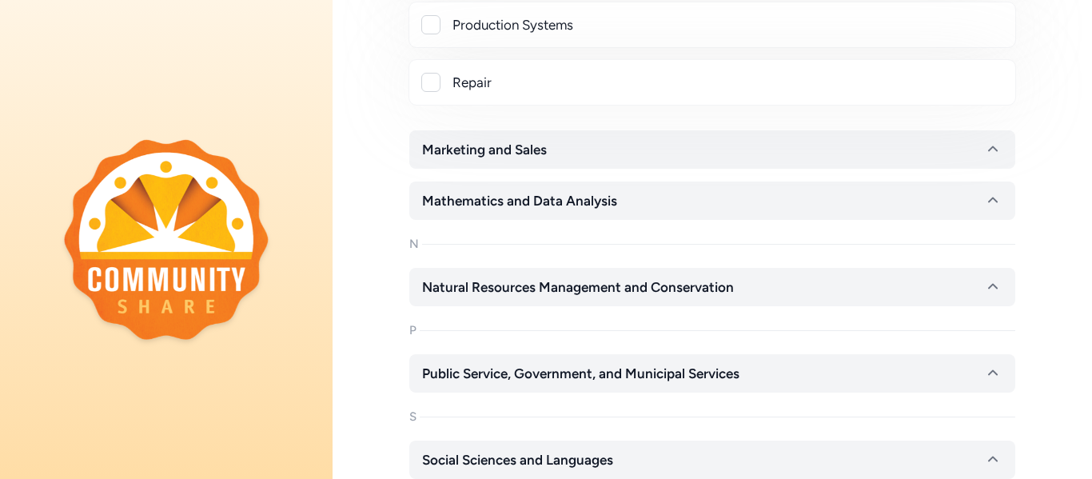
click at [441, 78] on div "Repair" at bounding box center [712, 82] width 581 height 19
click at [436, 82] on div at bounding box center [430, 82] width 19 height 19
checkbox input "true"
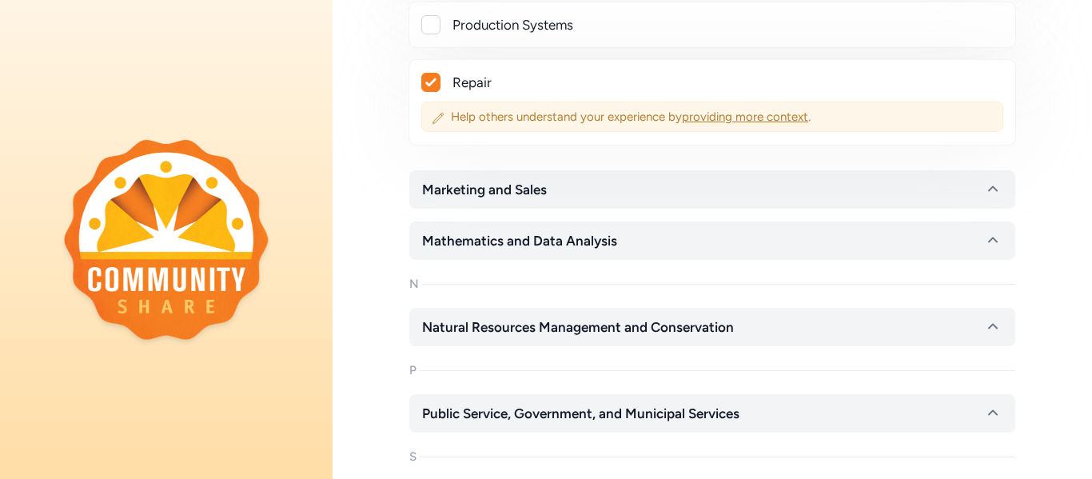
scroll to position [12236, 0]
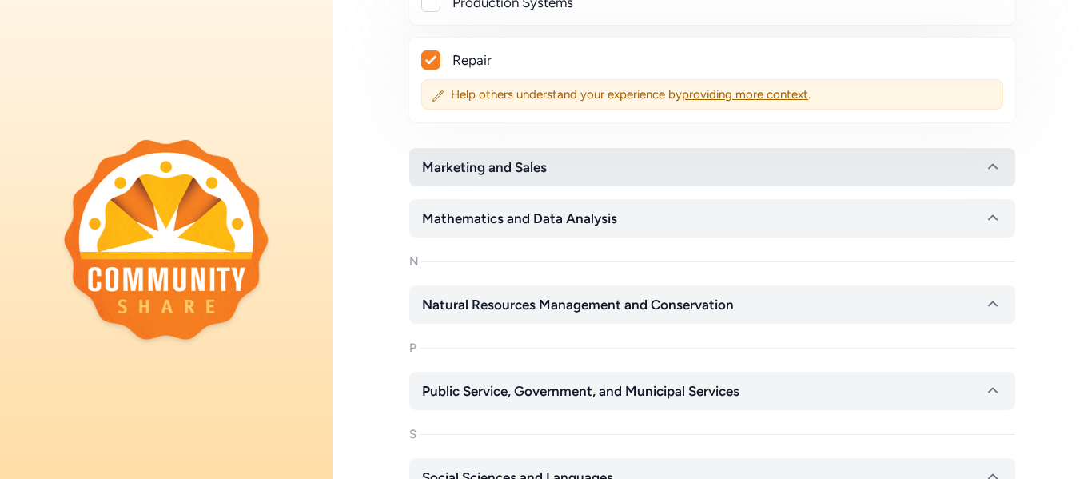
click at [490, 161] on span "Marketing and Sales" at bounding box center [484, 167] width 125 height 19
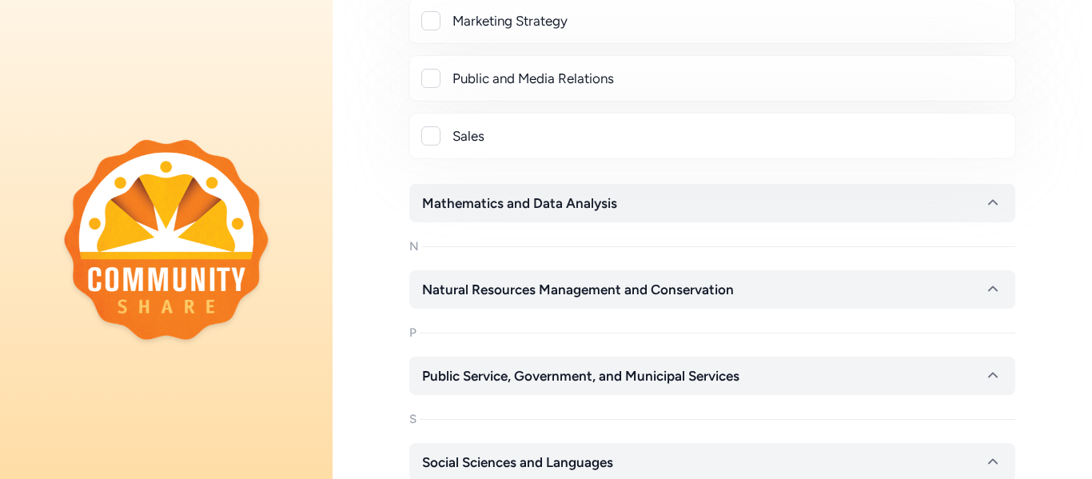
scroll to position [12751, 0]
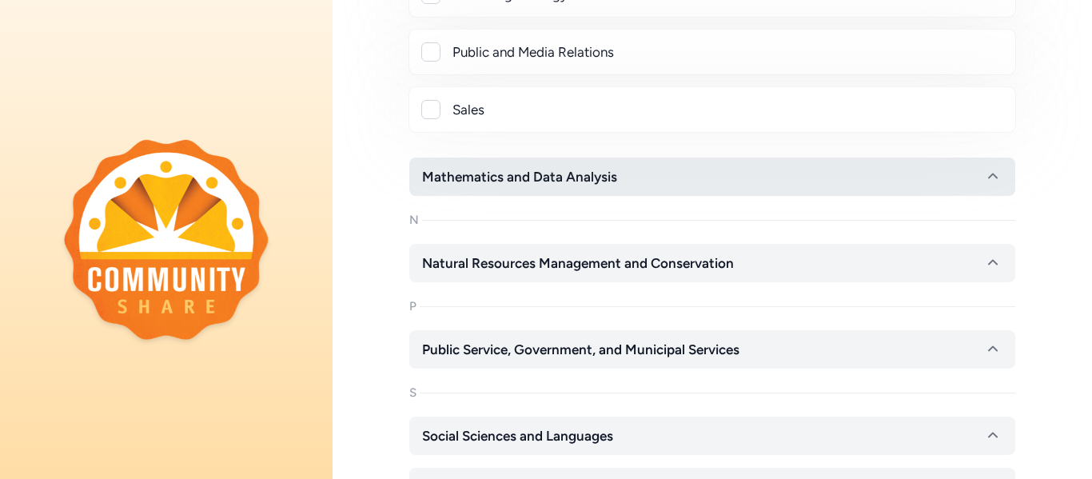
click at [491, 173] on span "Mathematics and Data Analysis" at bounding box center [519, 176] width 195 height 19
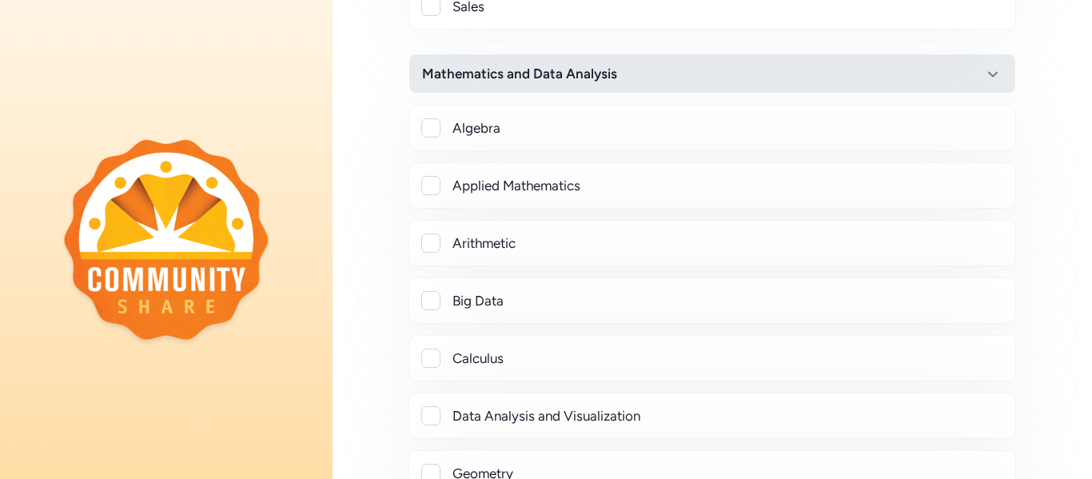
scroll to position [12856, 0]
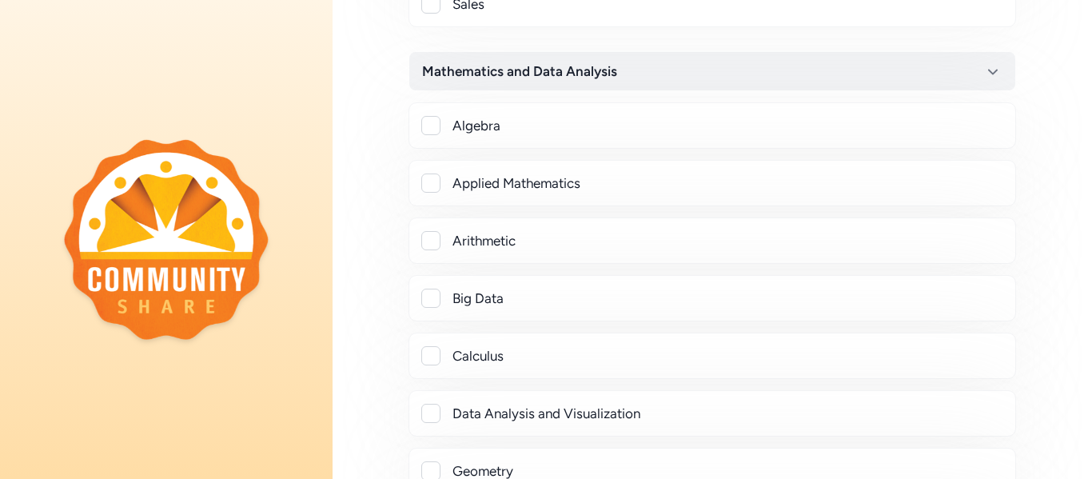
click at [437, 126] on div at bounding box center [430, 125] width 19 height 19
checkbox input "true"
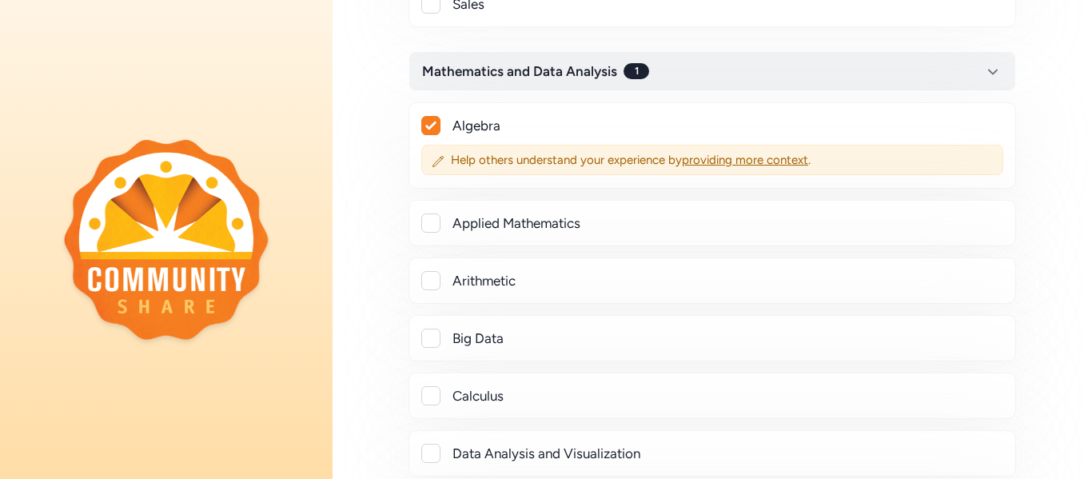
click at [433, 218] on div at bounding box center [430, 223] width 19 height 19
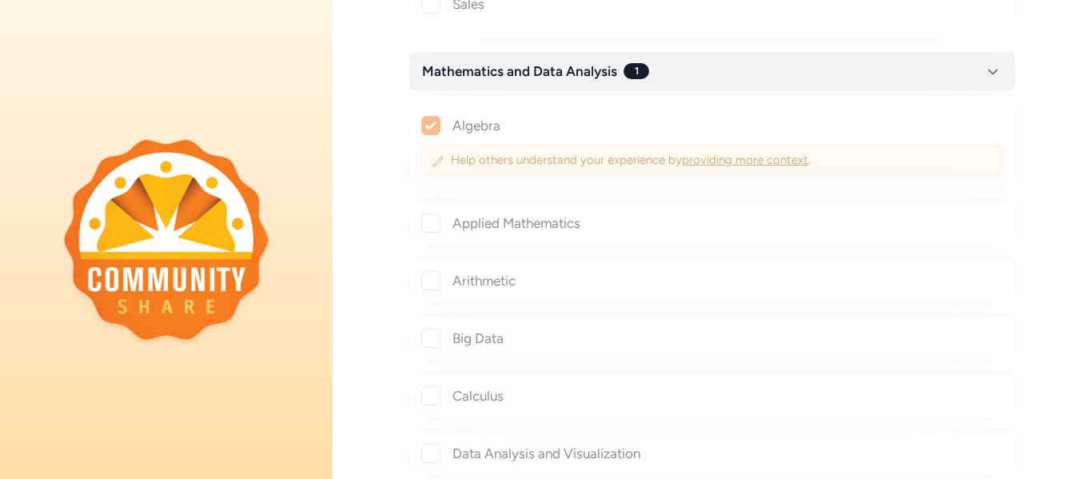
checkbox input "true"
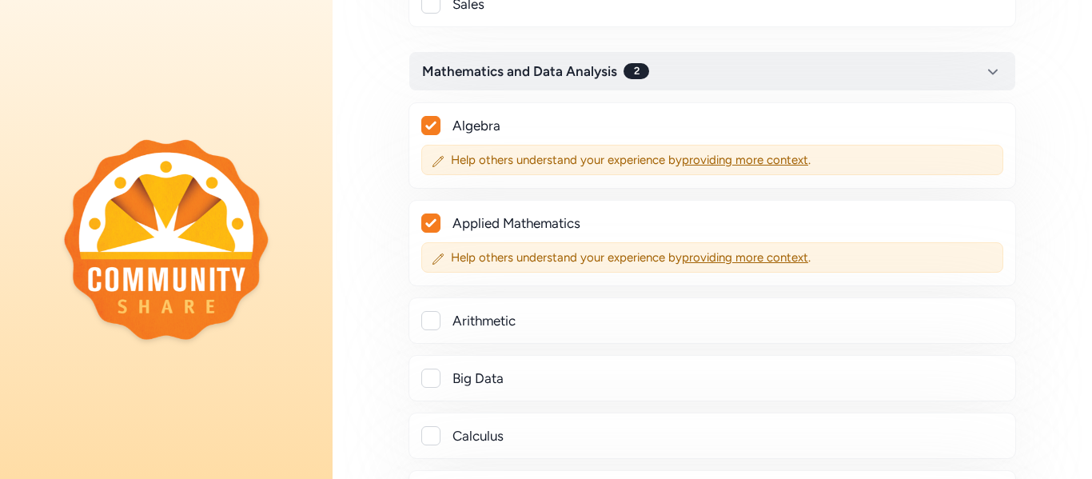
click at [434, 314] on div at bounding box center [430, 320] width 19 height 19
checkbox input "true"
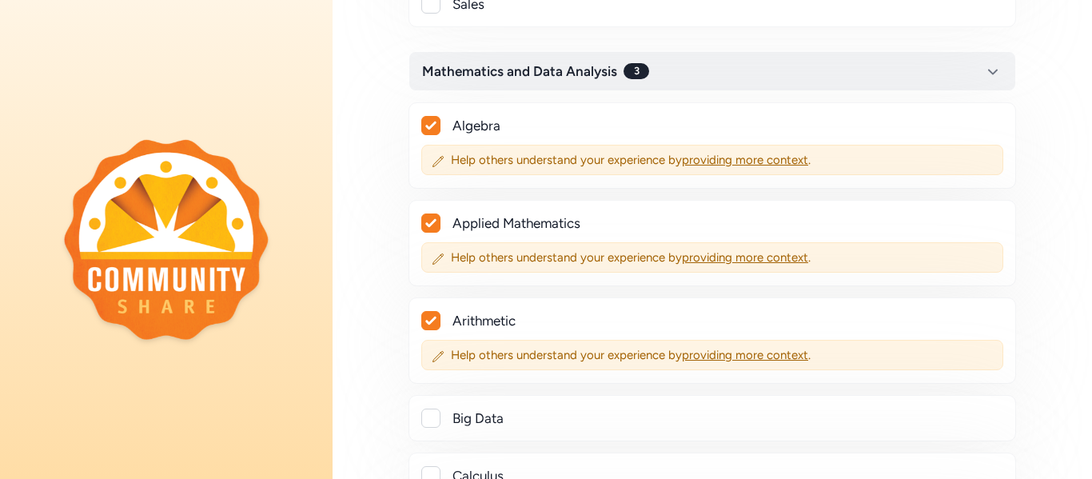
click at [429, 412] on div at bounding box center [430, 418] width 19 height 19
checkbox input "true"
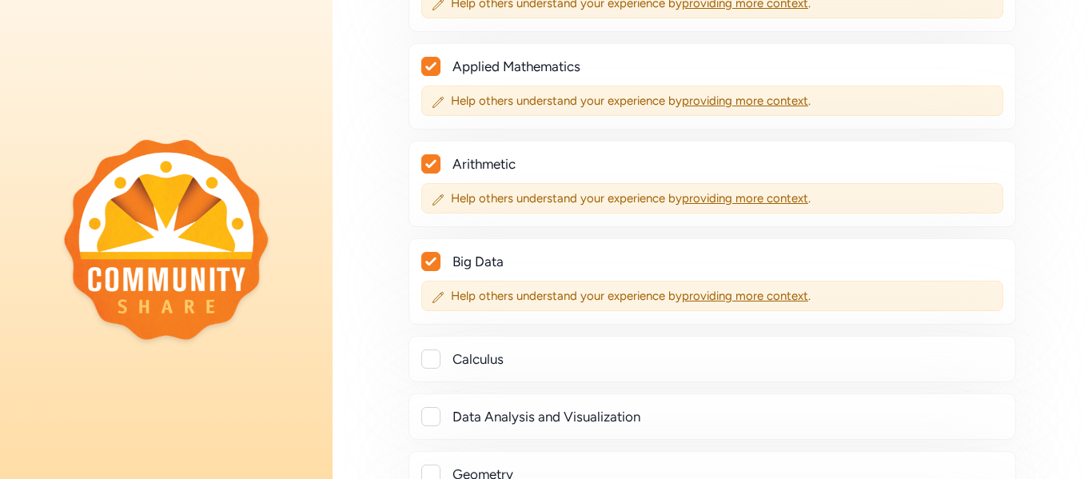
scroll to position [13020, 0]
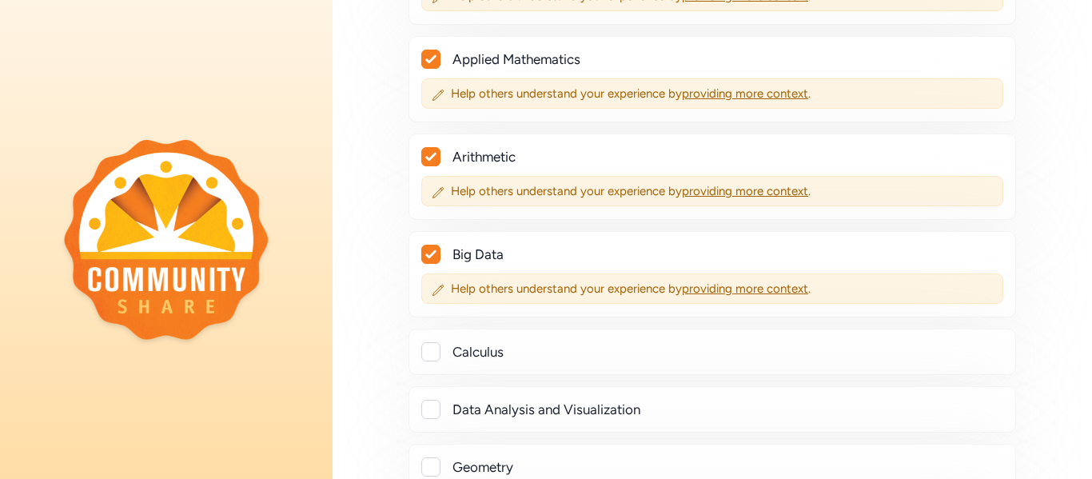
click at [429, 350] on div at bounding box center [430, 351] width 19 height 19
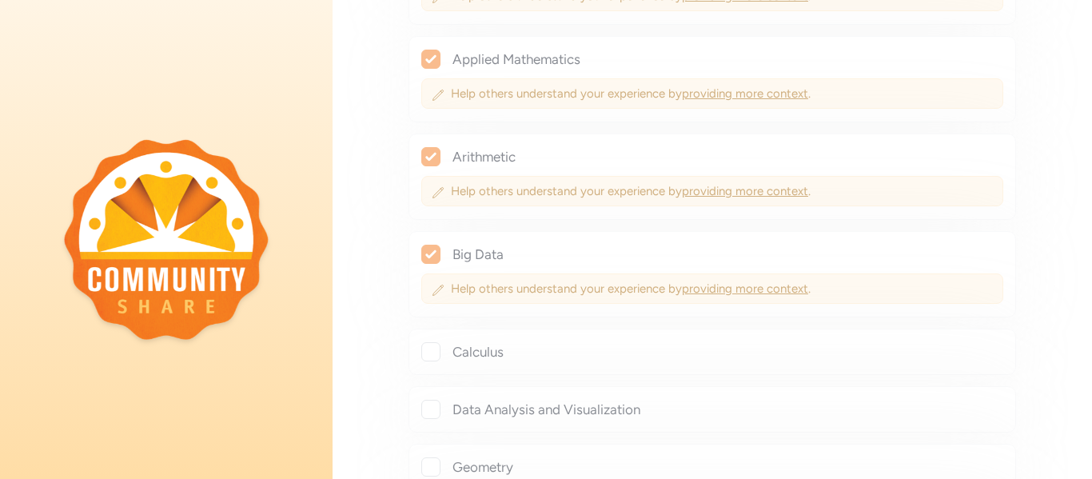
checkbox input "true"
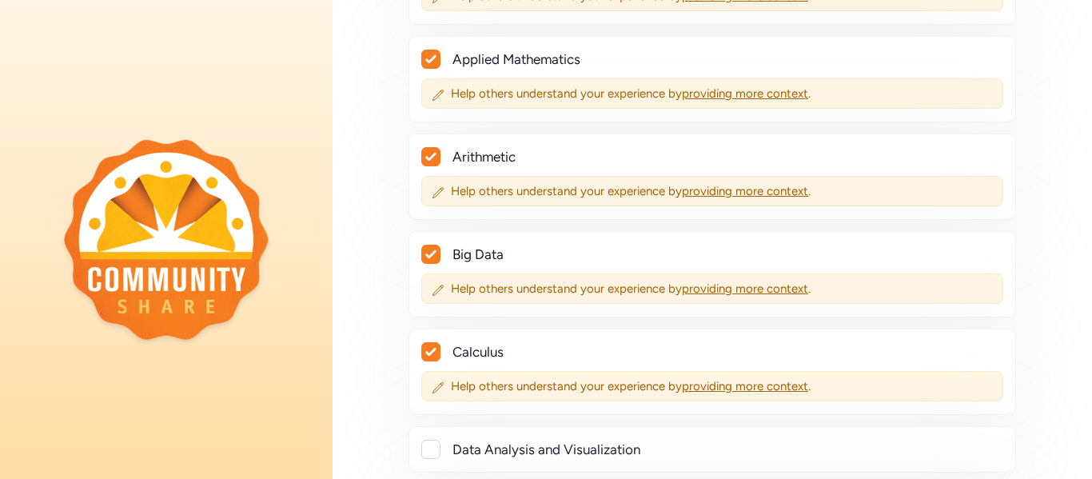
click at [434, 454] on div at bounding box center [430, 449] width 19 height 19
checkbox input "true"
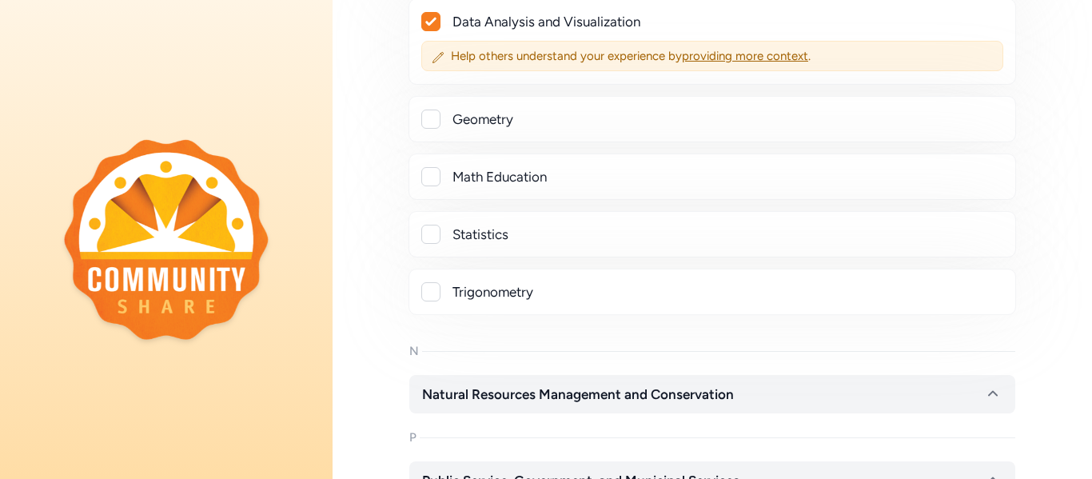
scroll to position [13450, 0]
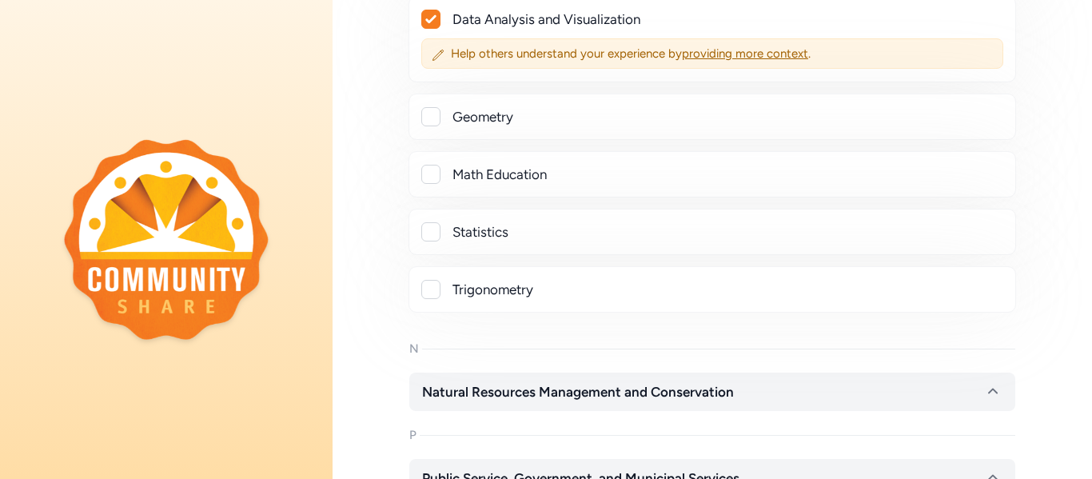
click at [435, 289] on div at bounding box center [430, 289] width 19 height 19
checkbox input "true"
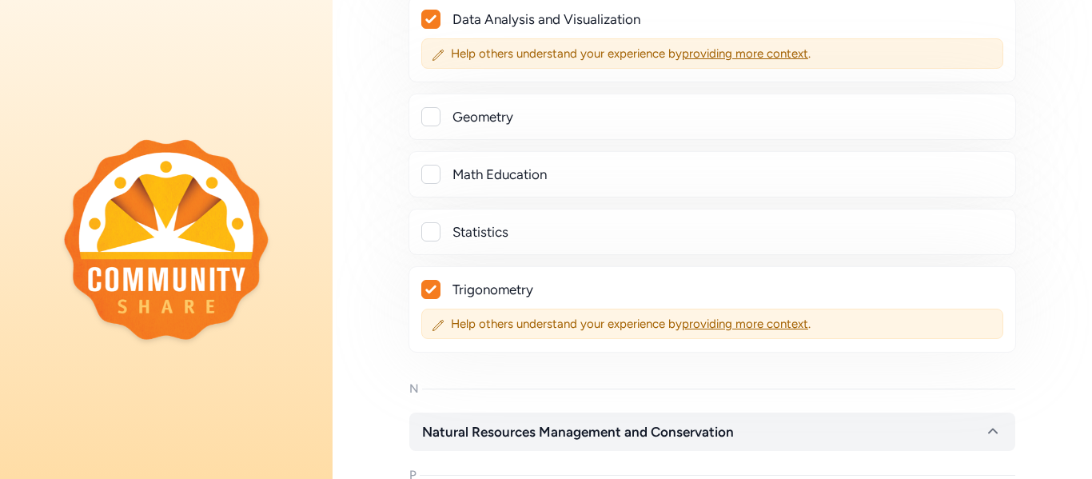
click at [431, 230] on div at bounding box center [430, 231] width 19 height 19
checkbox input "true"
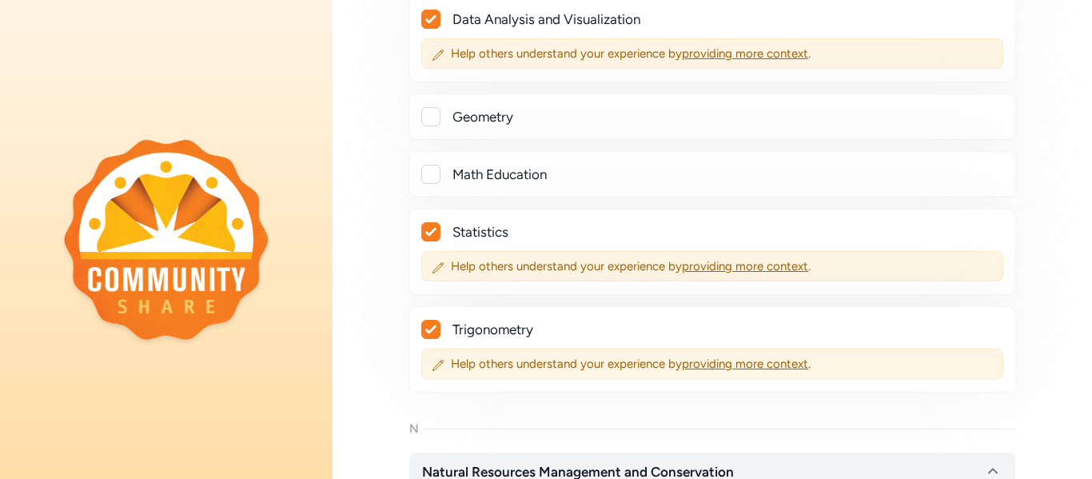
click at [430, 174] on div at bounding box center [430, 174] width 19 height 19
checkbox input "true"
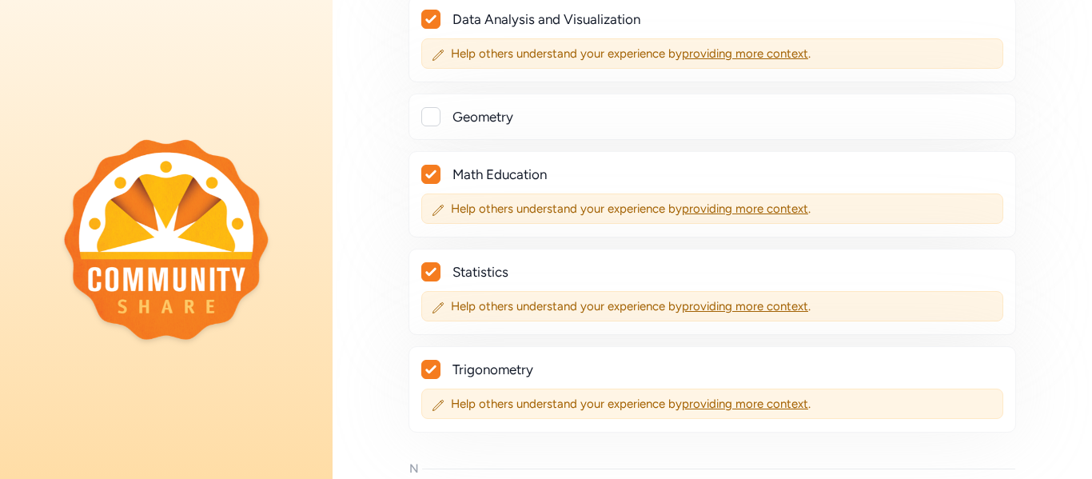
click at [433, 120] on div at bounding box center [430, 116] width 19 height 19
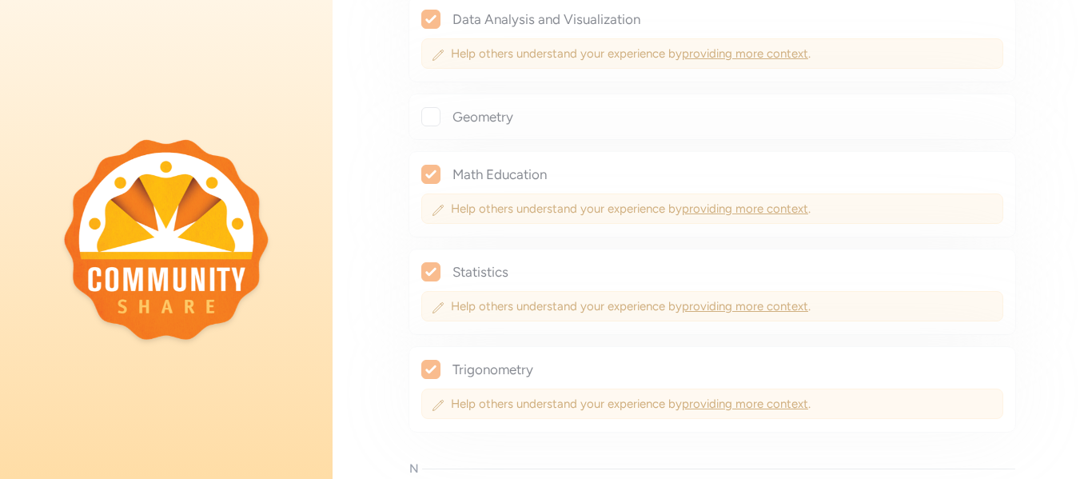
checkbox input "true"
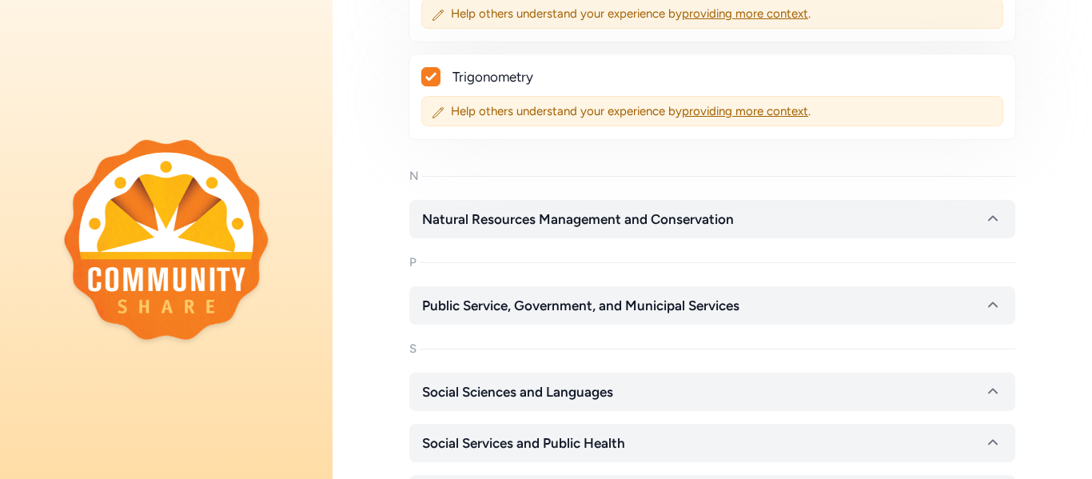
scroll to position [13788, 0]
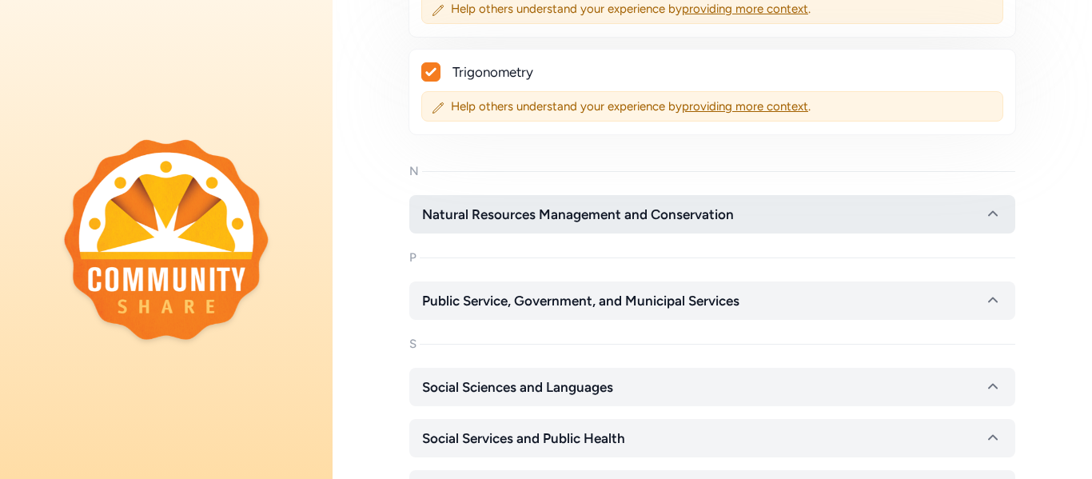
click at [504, 215] on span "Natural Resources Management and Conservation" at bounding box center [578, 214] width 312 height 19
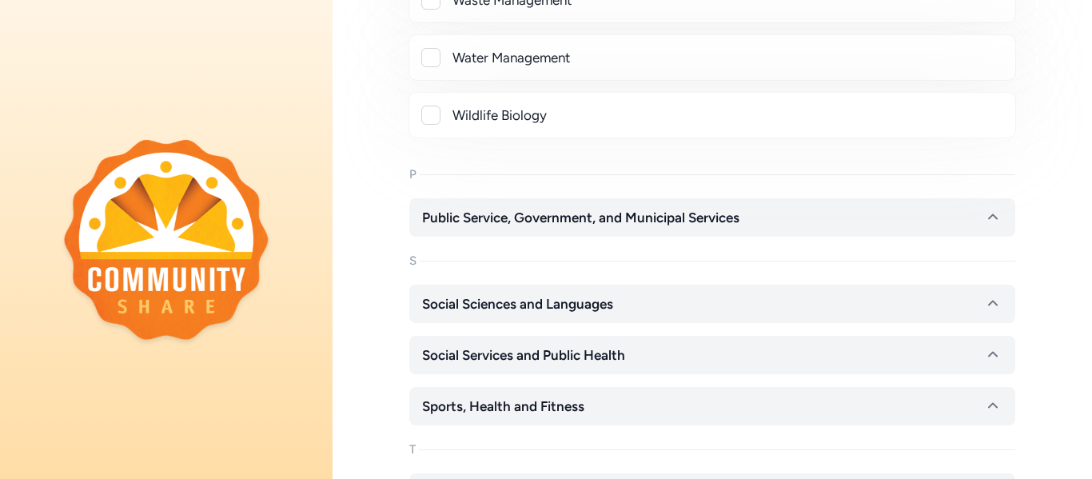
scroll to position [15100, 0]
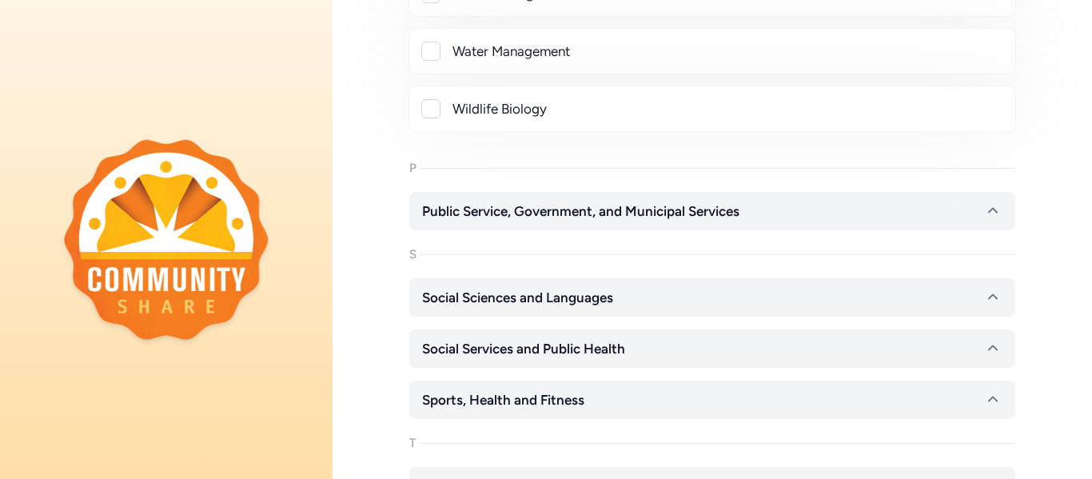
click at [504, 215] on span "Public Service, Government, and Municipal Services" at bounding box center [581, 211] width 318 height 19
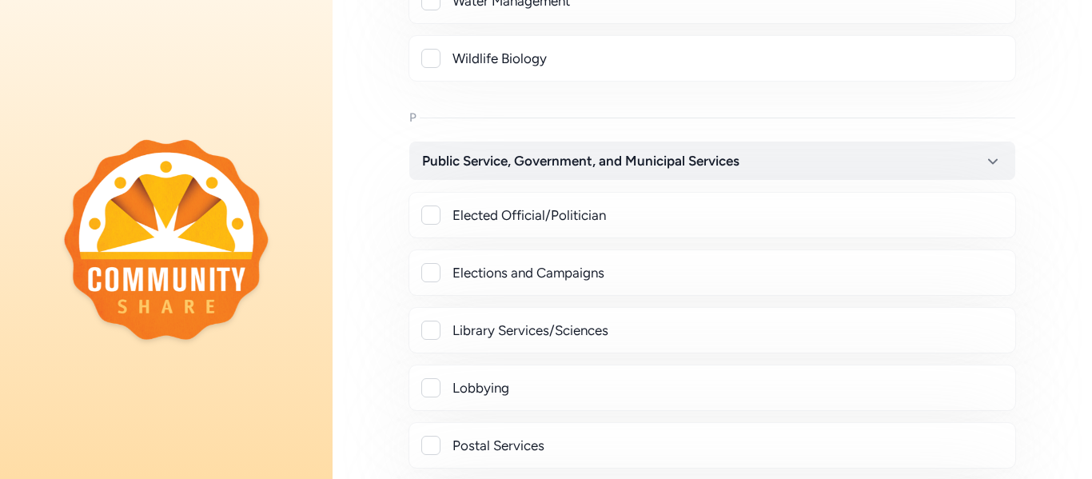
scroll to position [15137, 0]
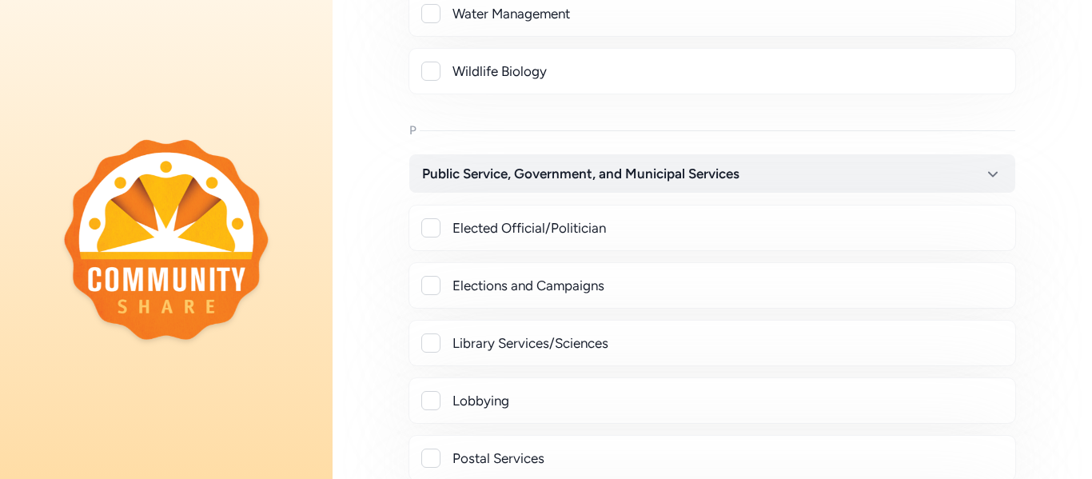
click at [435, 68] on div at bounding box center [430, 71] width 19 height 19
checkbox input "true"
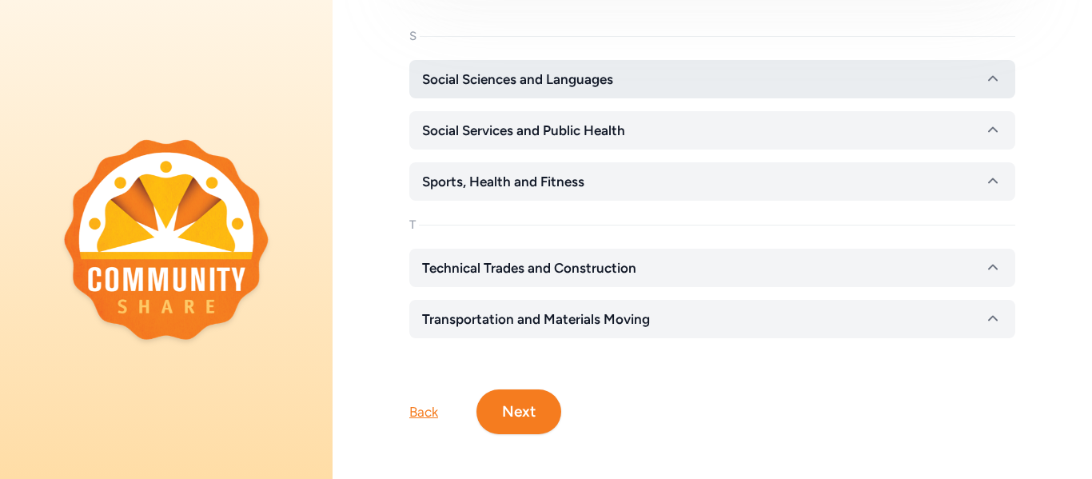
scroll to position [15953, 0]
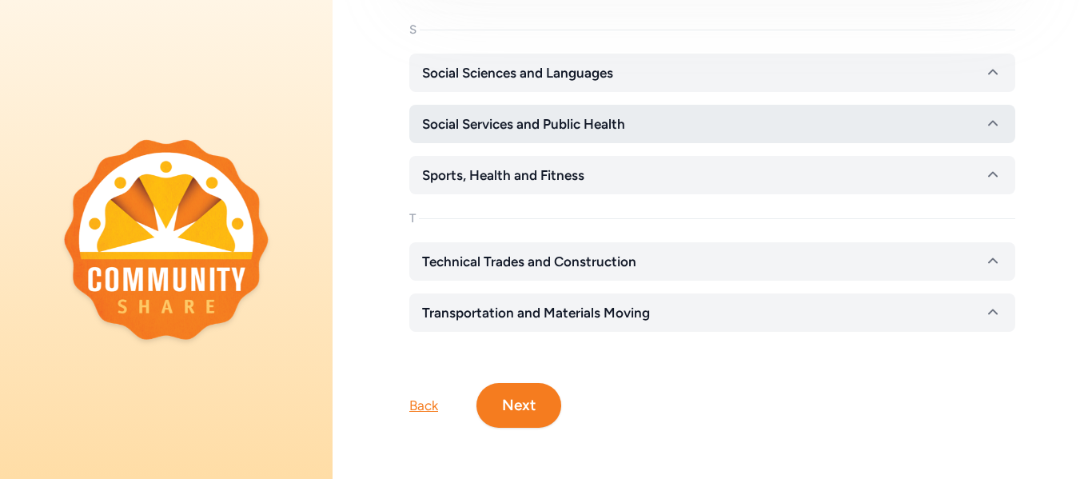
click at [517, 131] on span "Social Services and Public Health" at bounding box center [523, 123] width 203 height 19
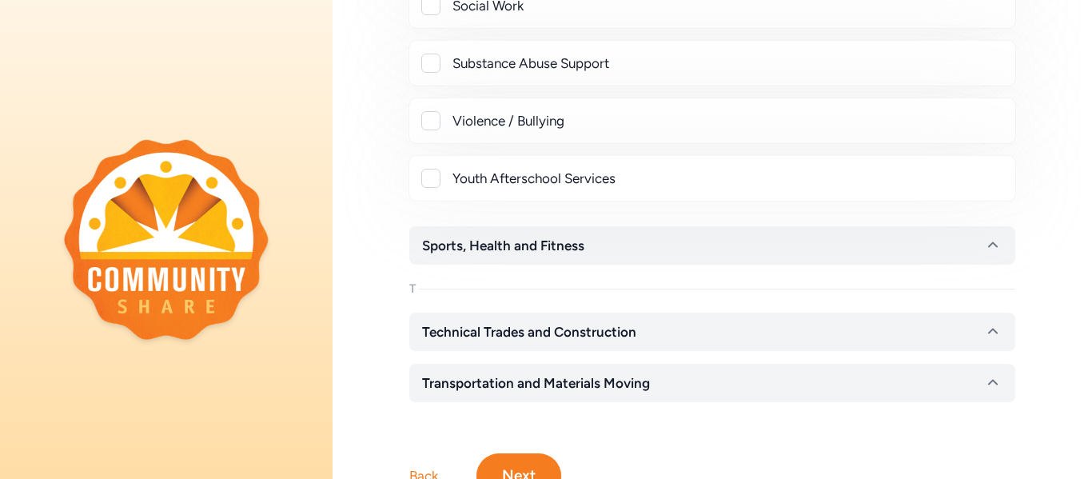
scroll to position [16937, 0]
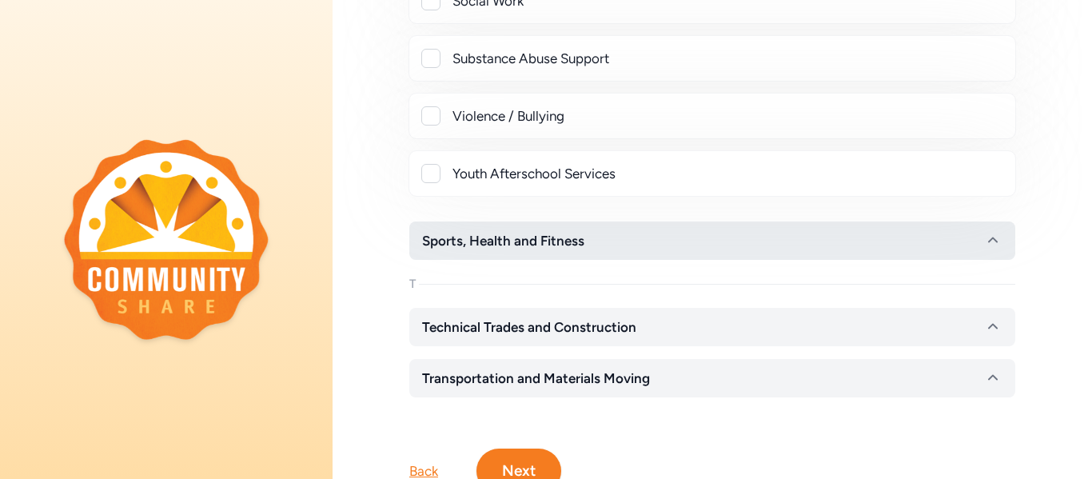
click at [500, 233] on span "Sports, Health and Fitness" at bounding box center [503, 240] width 162 height 19
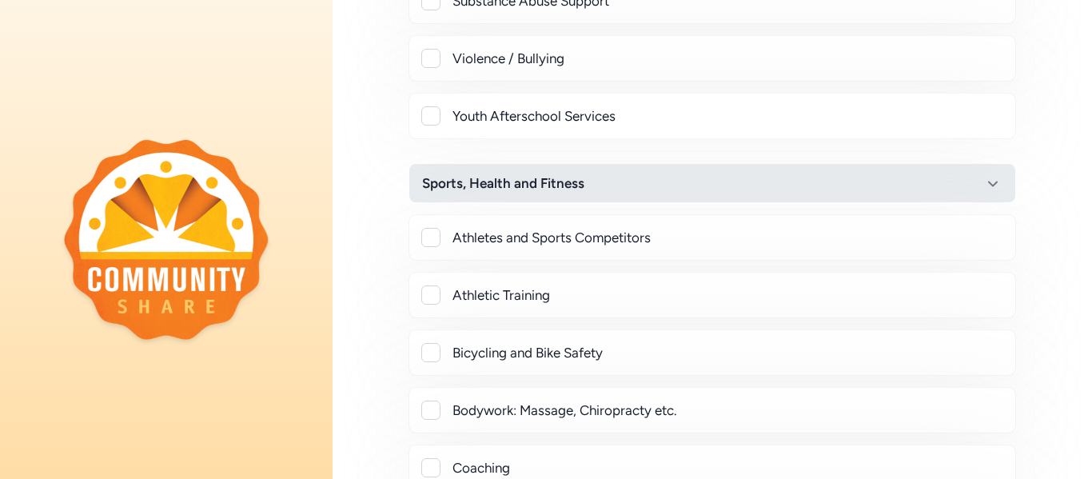
scroll to position [16993, 0]
click at [500, 233] on div "Athletes and Sports Competitors" at bounding box center [728, 238] width 550 height 19
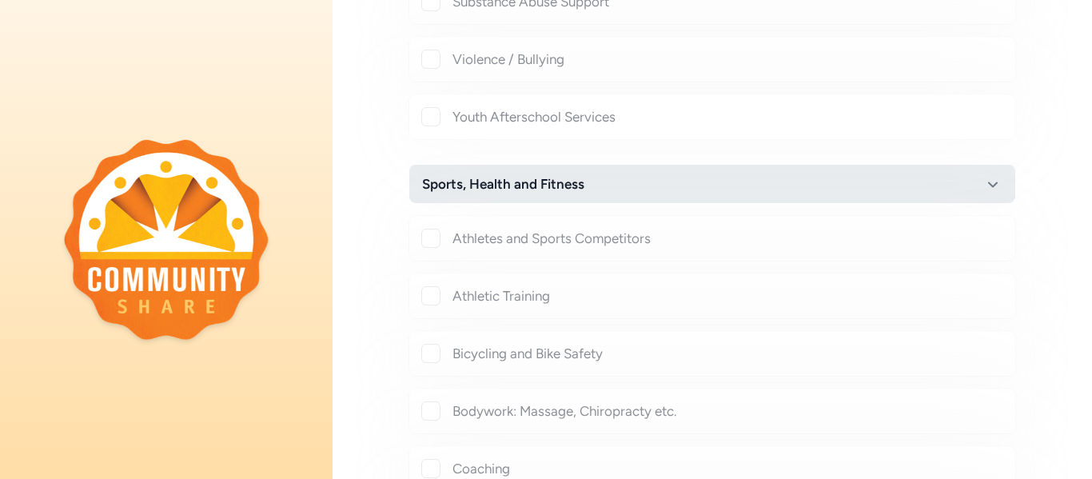
checkbox input "true"
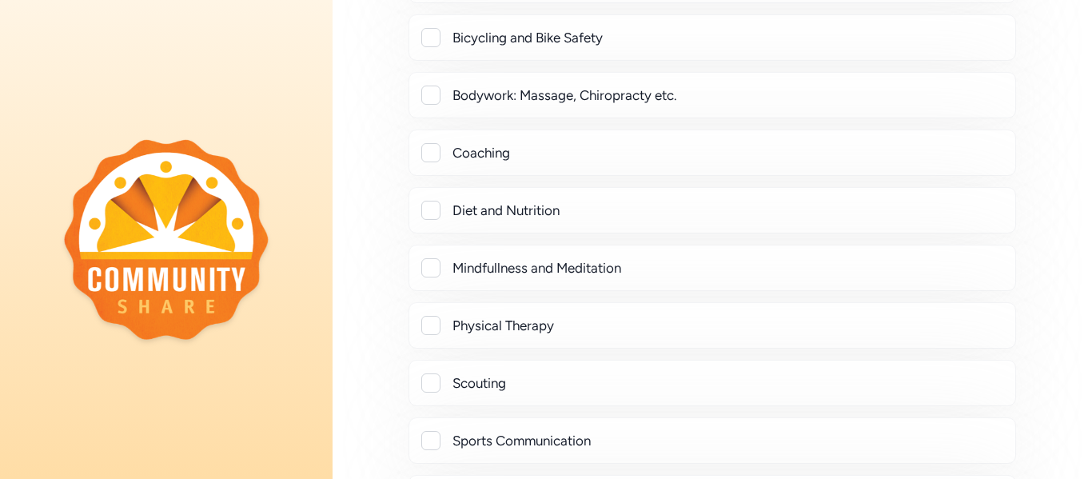
scroll to position [17352, 0]
click at [483, 158] on div "Coaching" at bounding box center [728, 150] width 550 height 19
checkbox input "true"
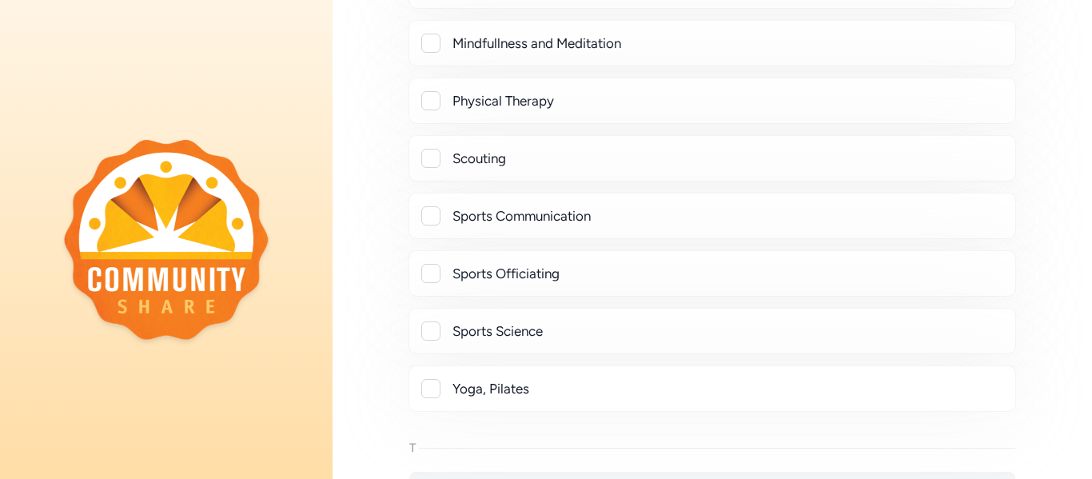
scroll to position [17620, 0]
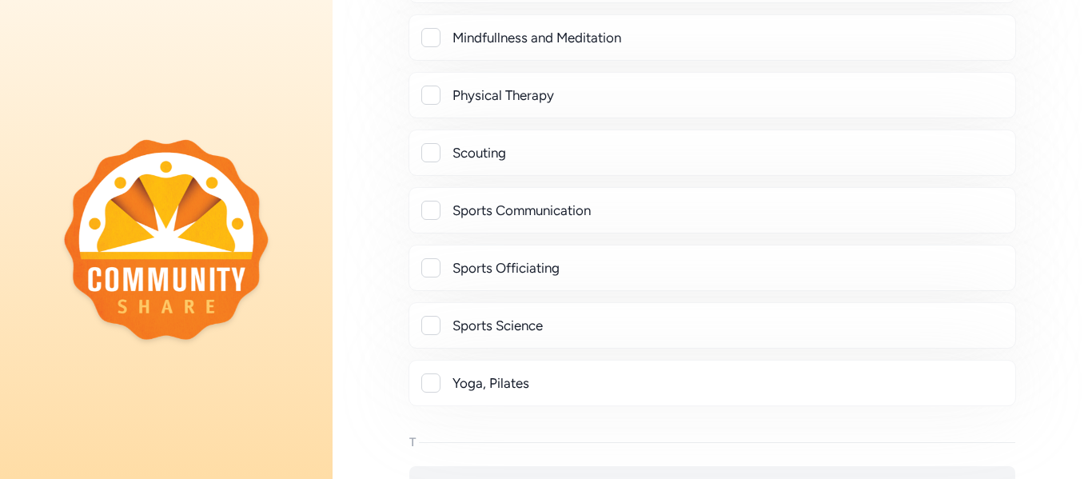
click at [492, 261] on div "Sports Officiating" at bounding box center [728, 267] width 550 height 19
checkbox input "true"
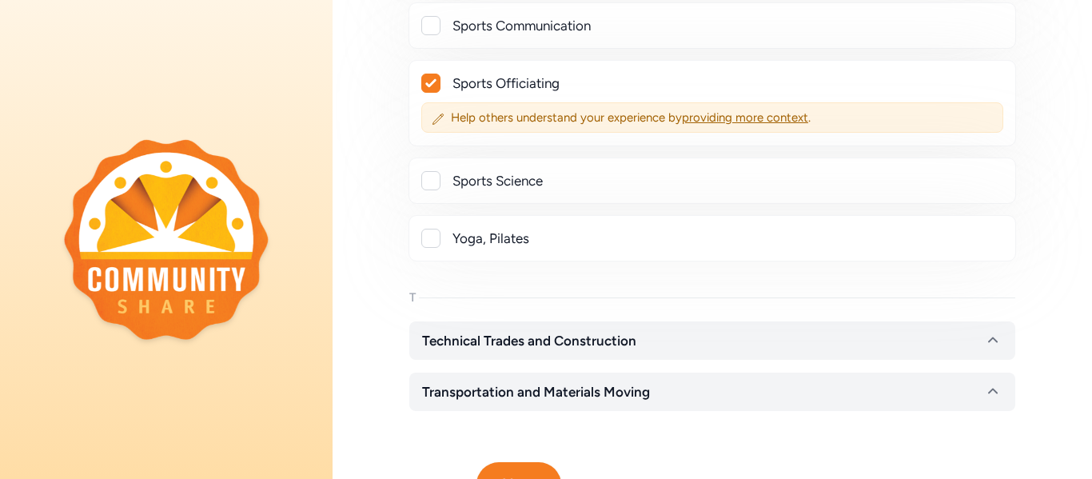
scroll to position [17884, 0]
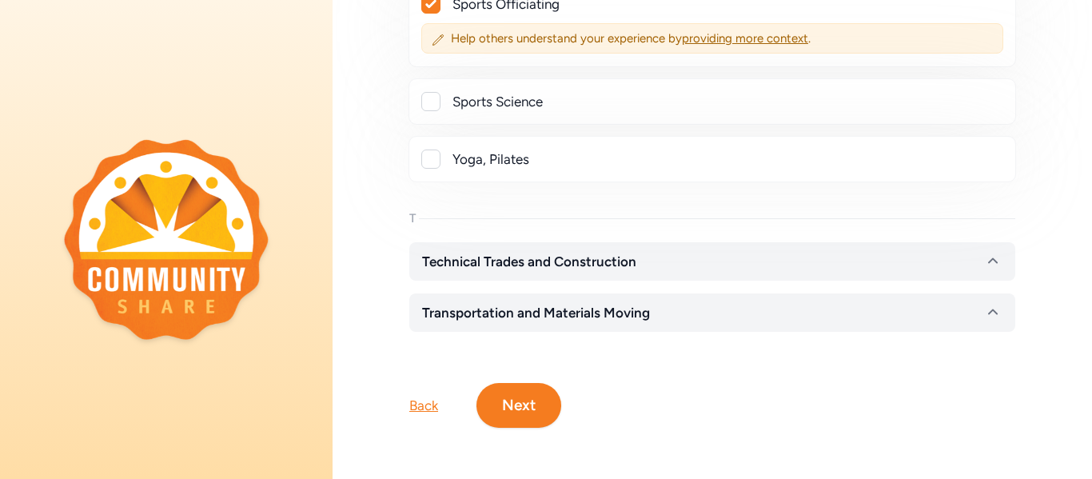
click at [492, 261] on span "Technical Trades and Construction" at bounding box center [529, 261] width 214 height 19
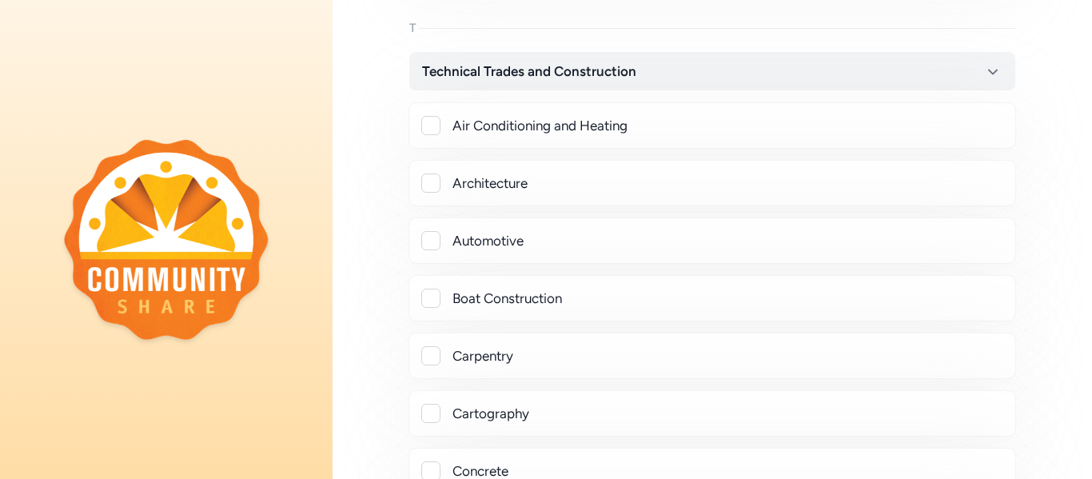
scroll to position [18073, 0]
click at [436, 123] on div at bounding box center [430, 126] width 19 height 19
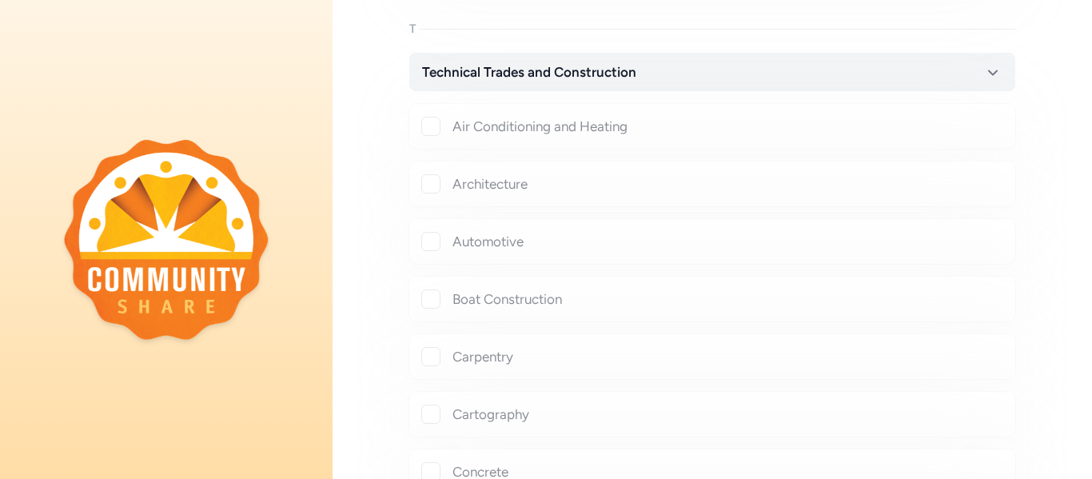
checkbox input "true"
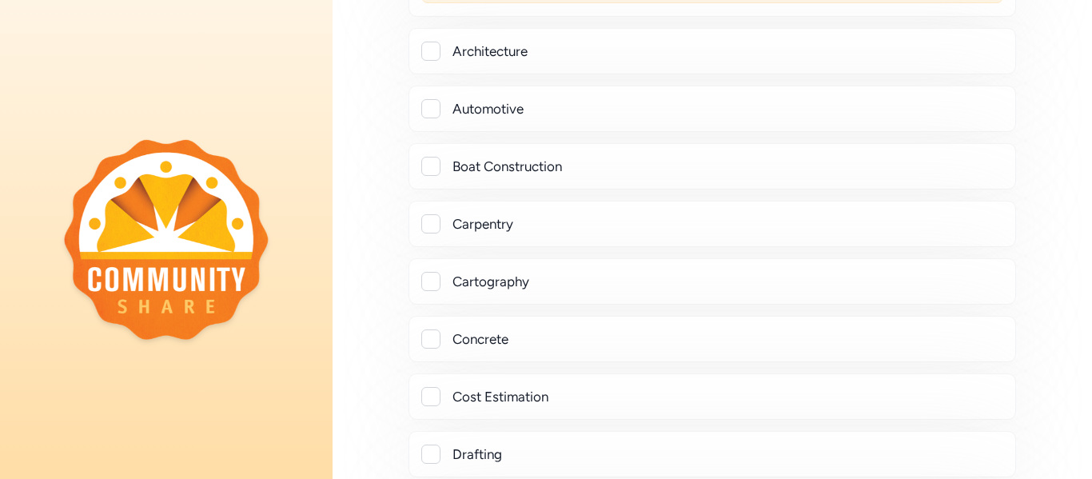
scroll to position [18247, 0]
click at [433, 171] on div at bounding box center [430, 165] width 19 height 19
checkbox input "true"
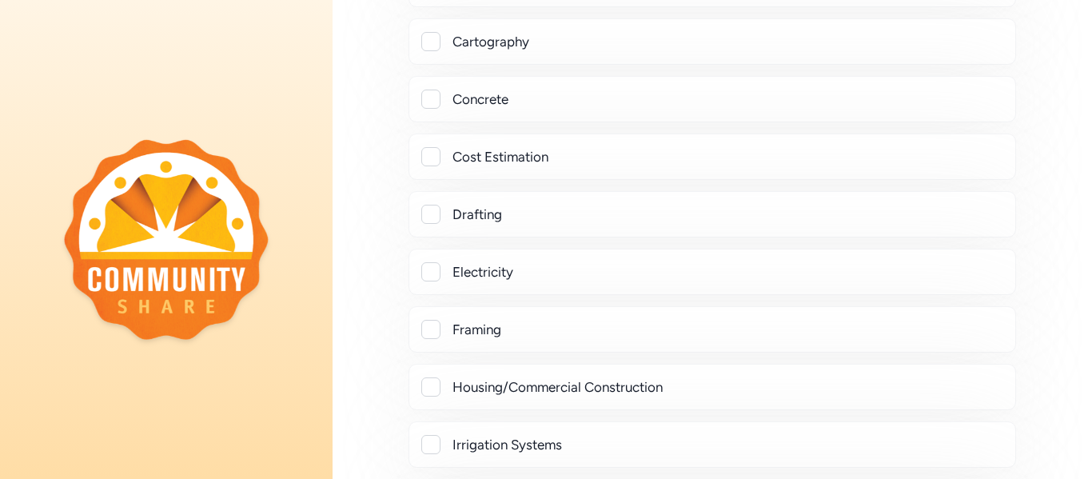
scroll to position [18531, 0]
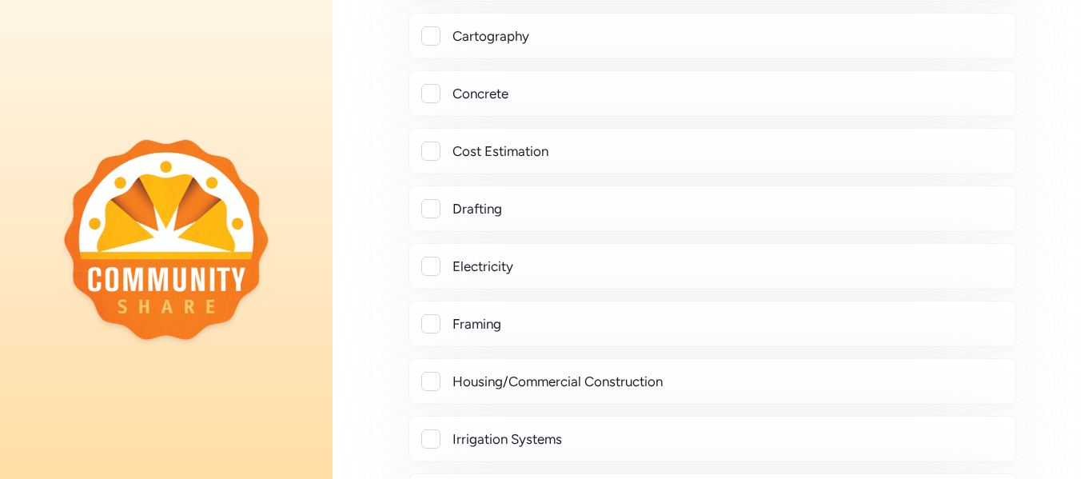
click at [431, 266] on div at bounding box center [430, 266] width 19 height 19
checkbox input "true"
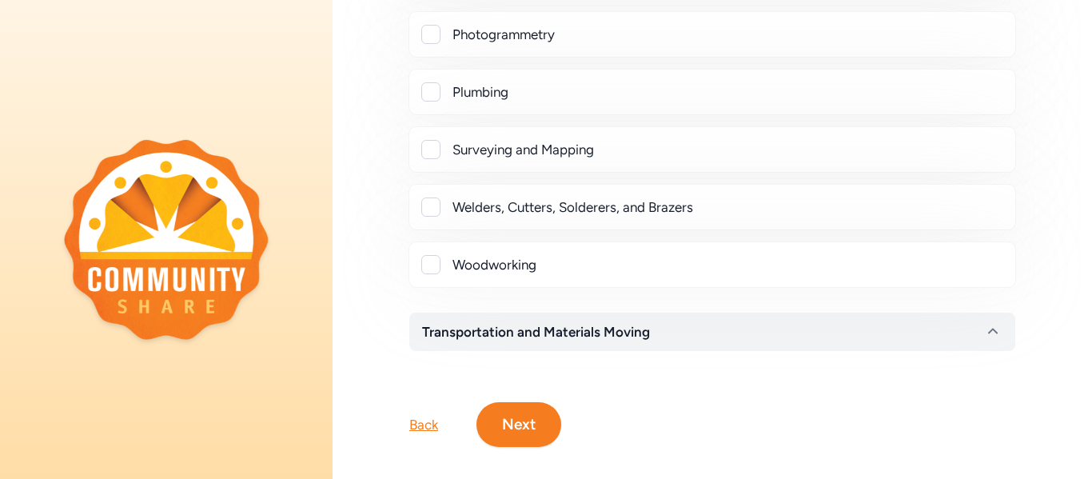
scroll to position [19226, 0]
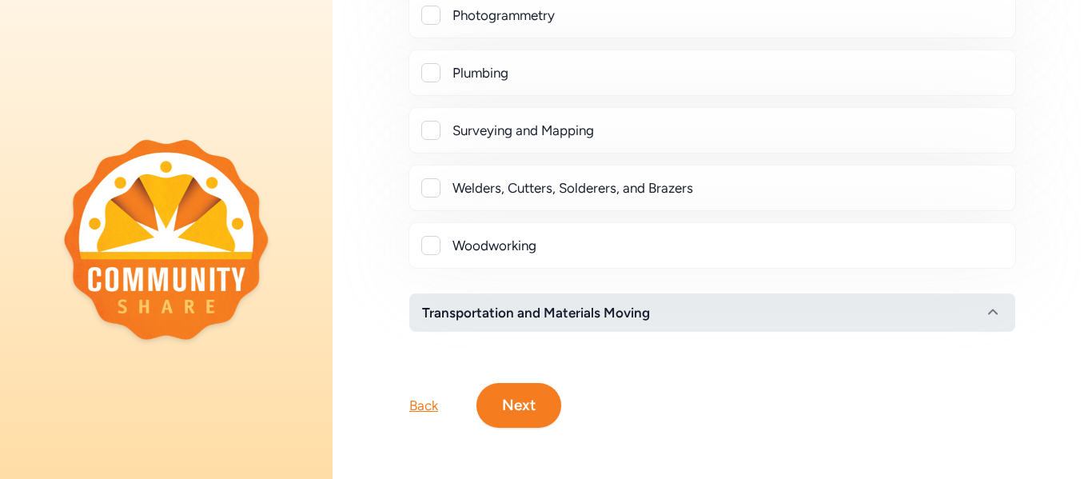
click at [451, 310] on span "Transportation and Materials Moving" at bounding box center [536, 312] width 228 height 19
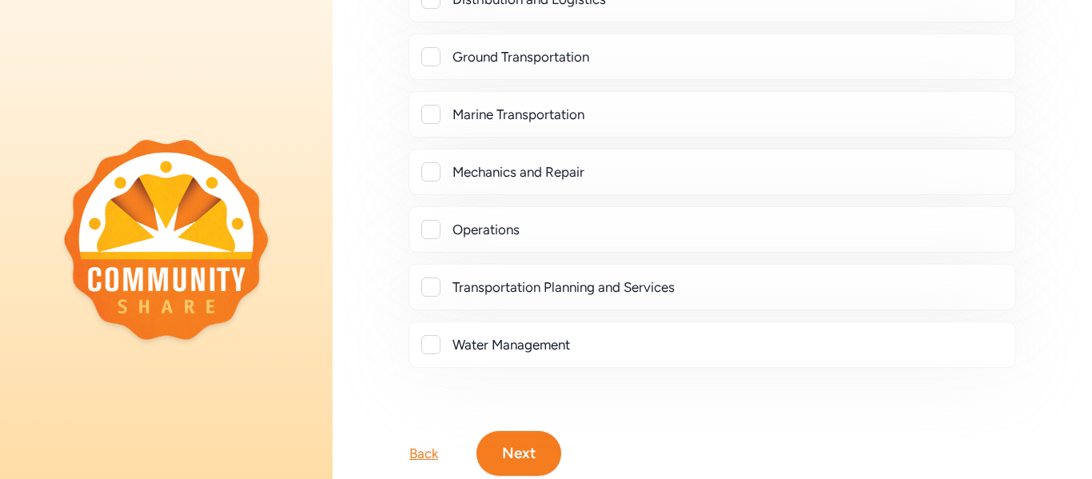
scroll to position [19648, 0]
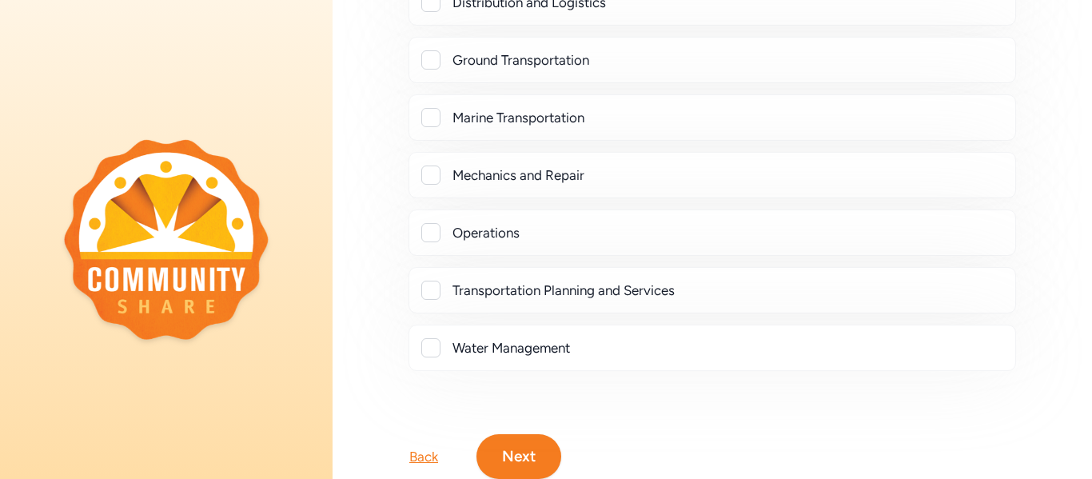
click at [435, 178] on div at bounding box center [430, 175] width 19 height 19
checkbox input "true"
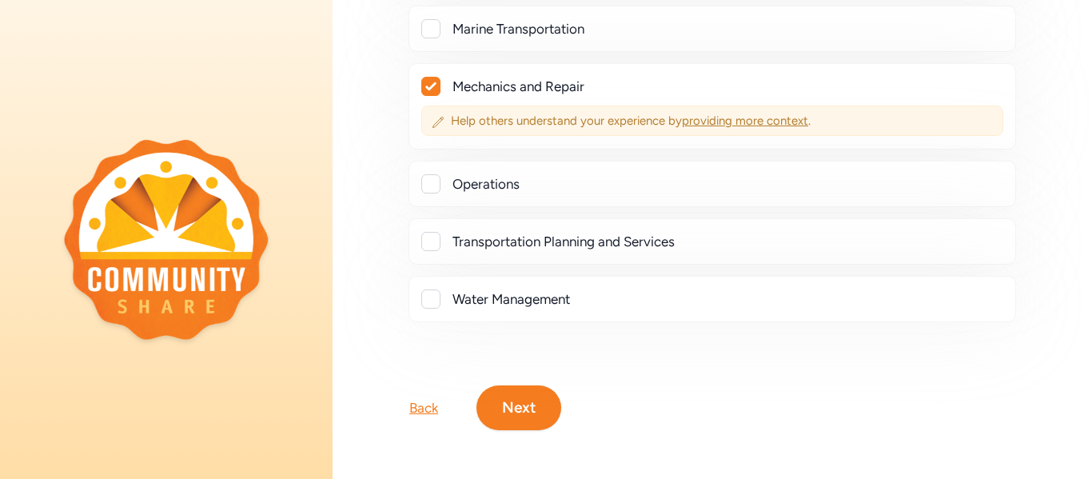
scroll to position [19739, 0]
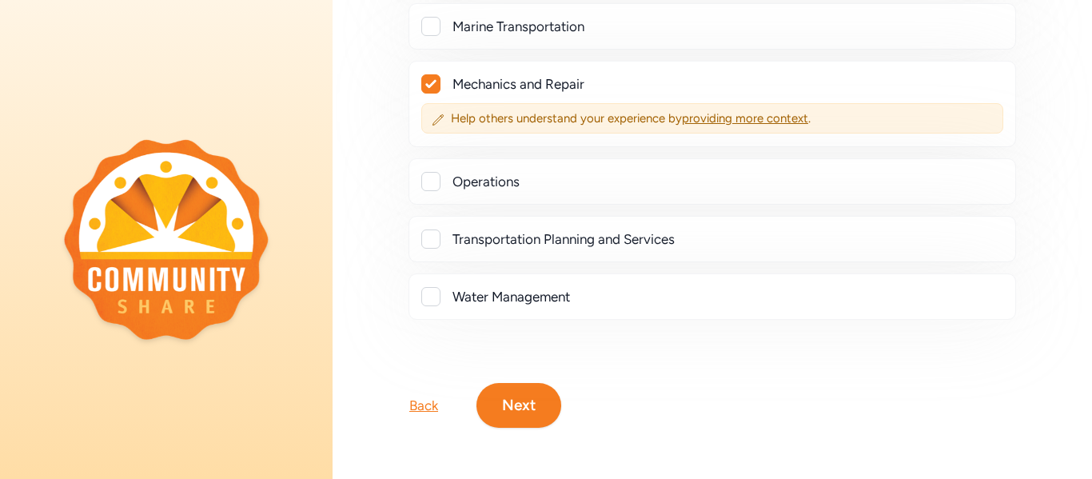
click at [515, 392] on button "Next" at bounding box center [519, 405] width 85 height 45
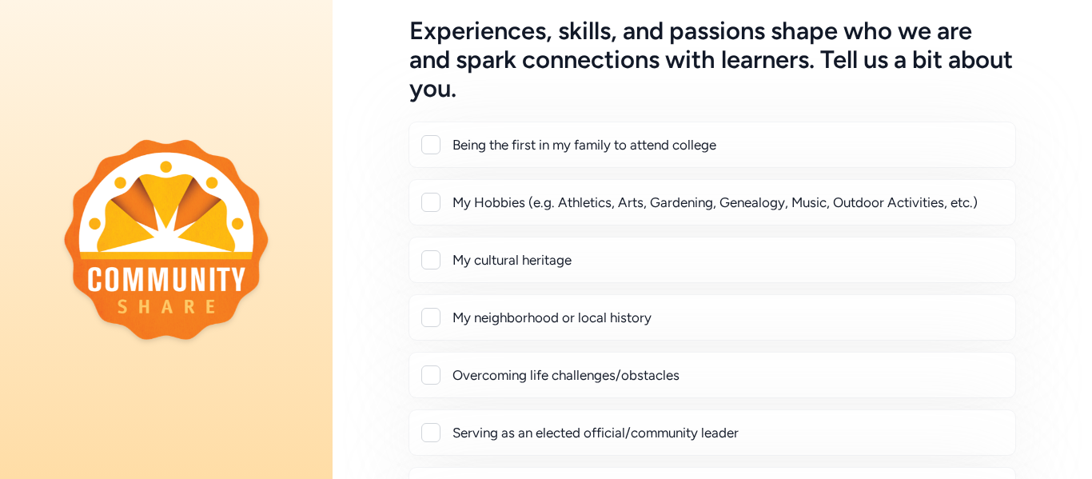
scroll to position [87, 0]
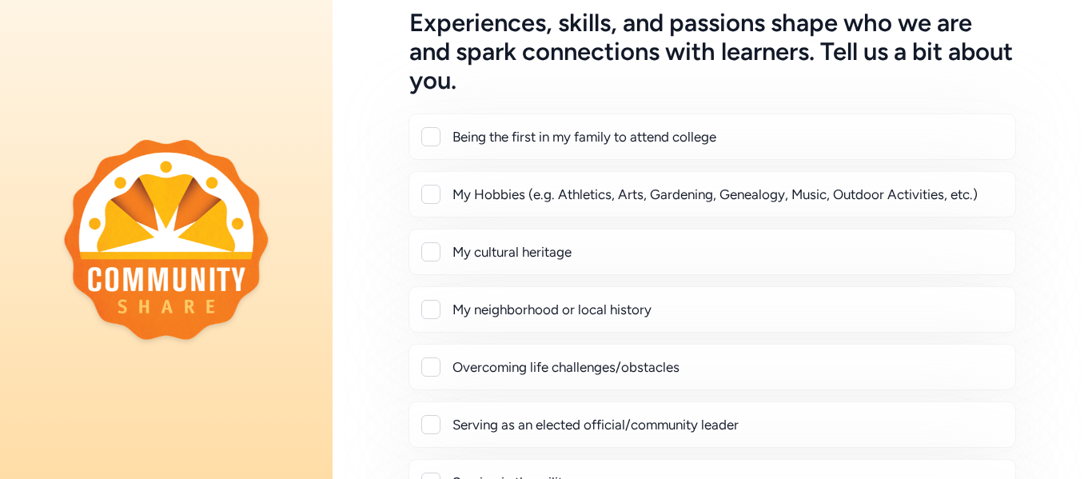
click at [438, 194] on div at bounding box center [430, 194] width 19 height 19
checkbox input "true"
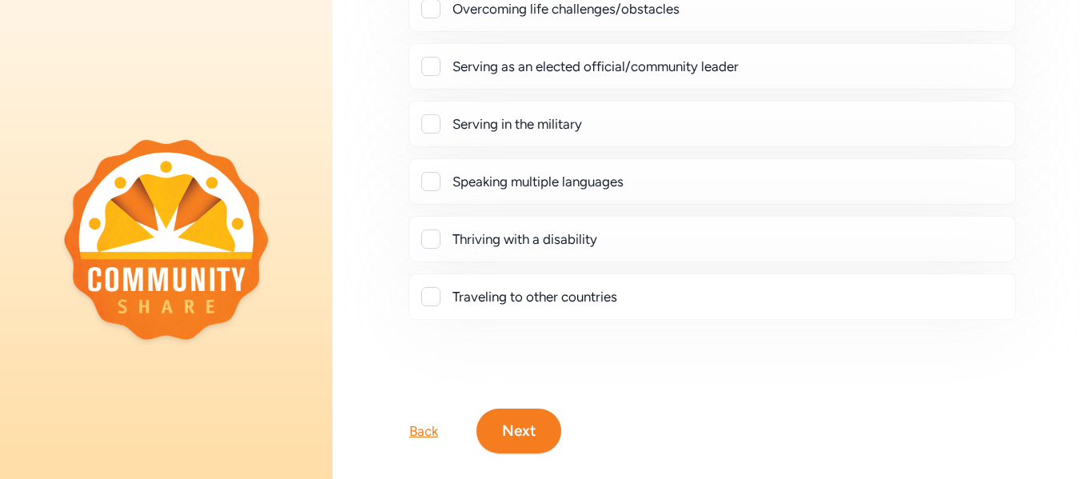
scroll to position [511, 0]
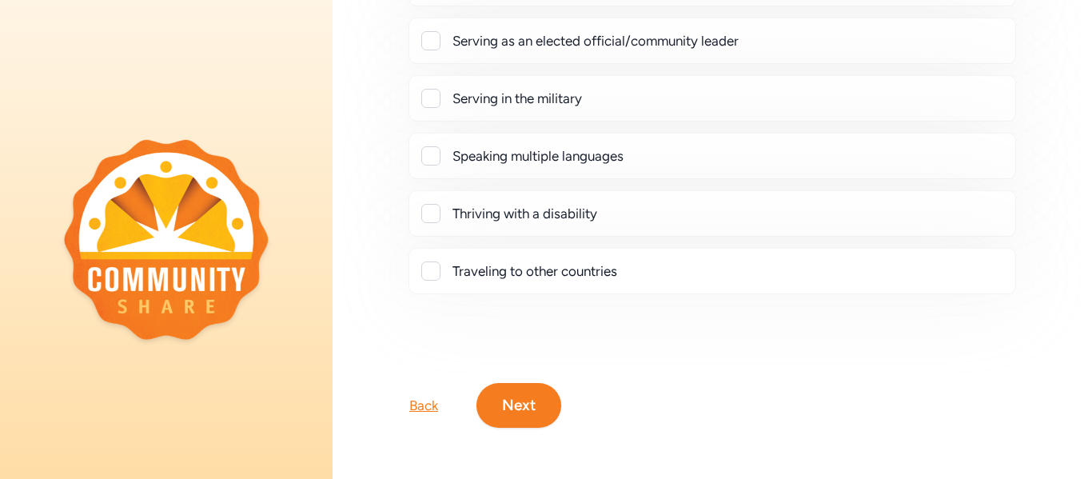
click at [523, 407] on button "Next" at bounding box center [519, 405] width 85 height 45
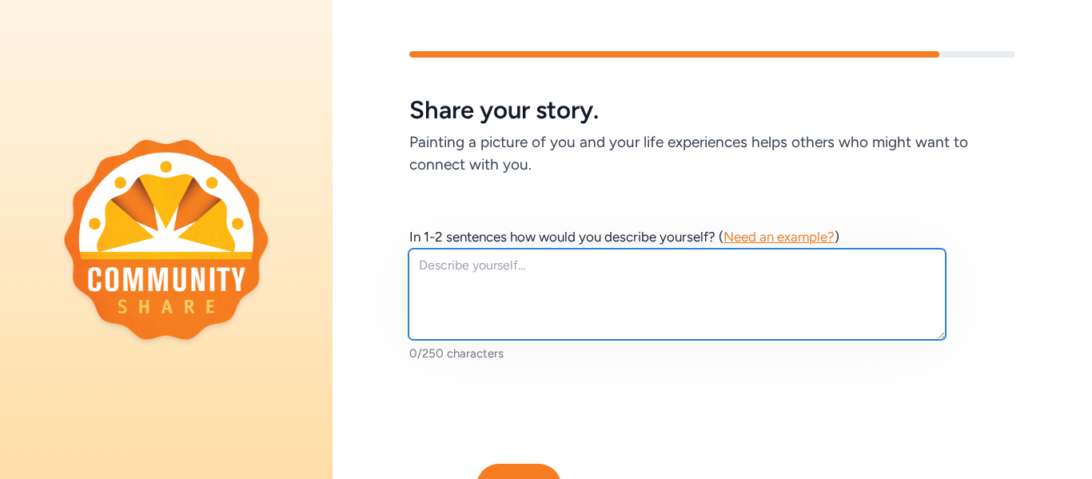
click at [526, 264] on textarea at bounding box center [677, 294] width 537 height 91
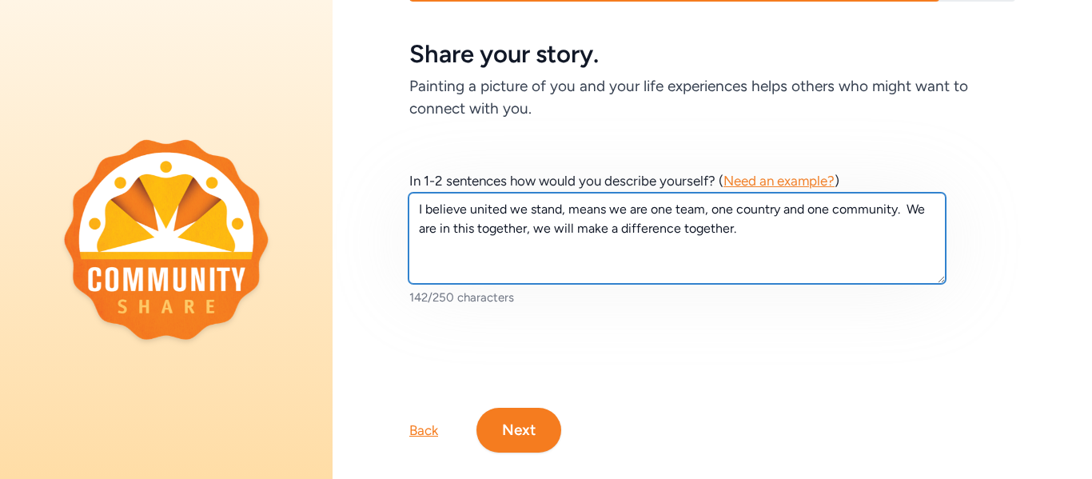
scroll to position [81, 0]
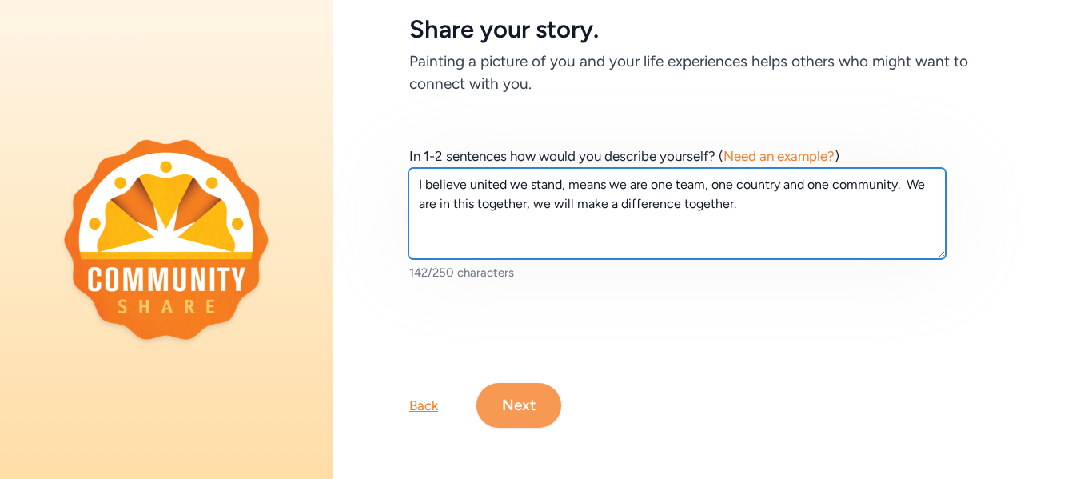
type textarea "I believe united we stand, means we are one team, one country and one community…"
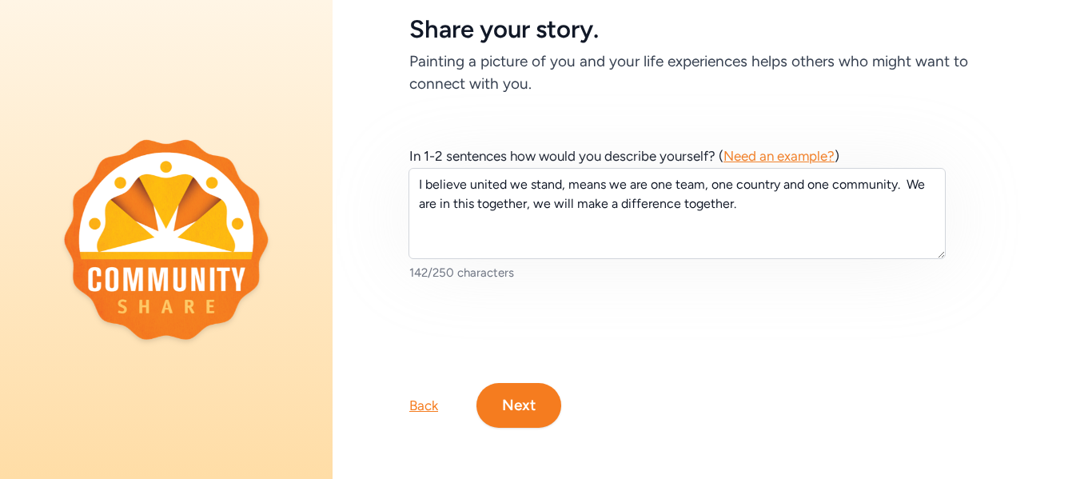
click at [502, 395] on button "Next" at bounding box center [519, 405] width 85 height 45
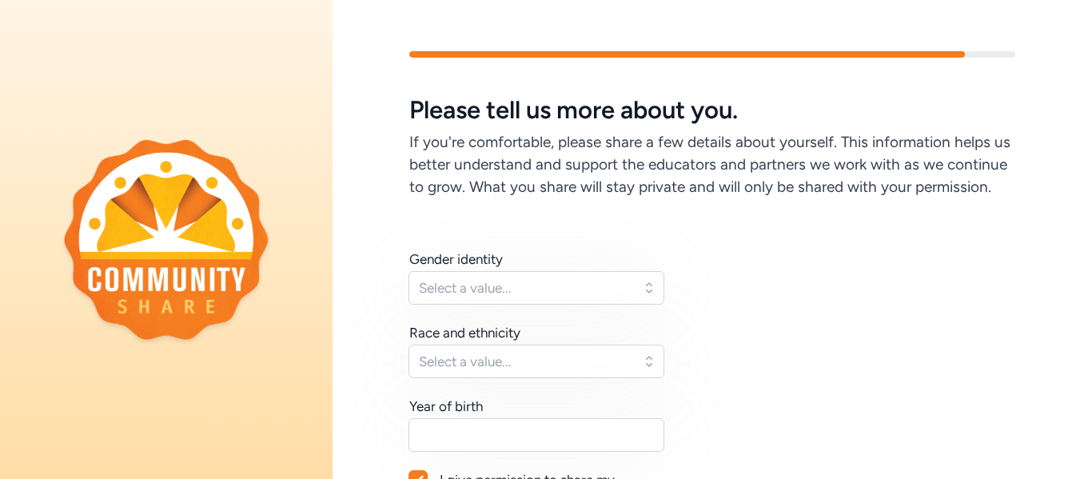
click at [579, 305] on div "Gender identity Select a value... Race and ethnicity Select a value... Year of …" at bounding box center [537, 389] width 256 height 278
click at [573, 292] on span "Select a value..." at bounding box center [525, 287] width 213 height 19
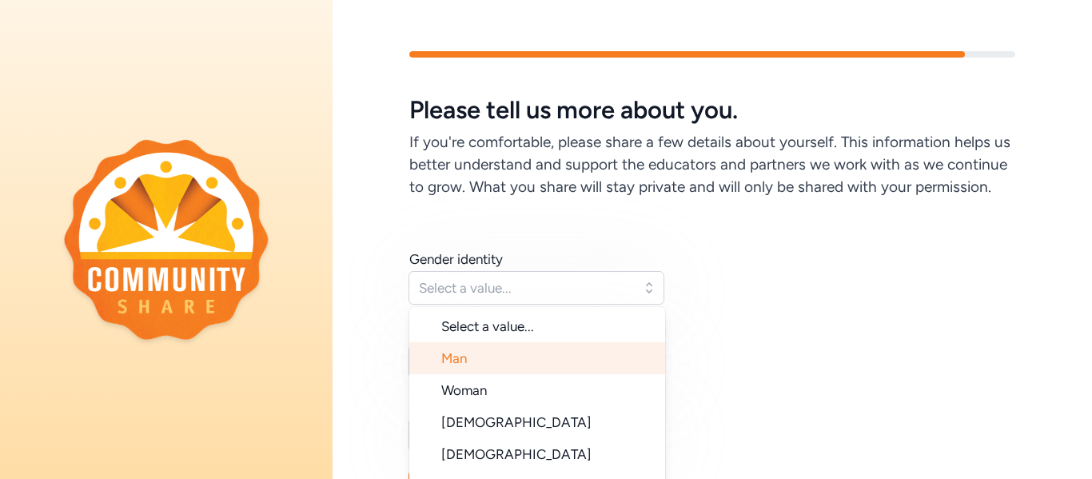
click at [509, 361] on li "Man" at bounding box center [537, 358] width 256 height 32
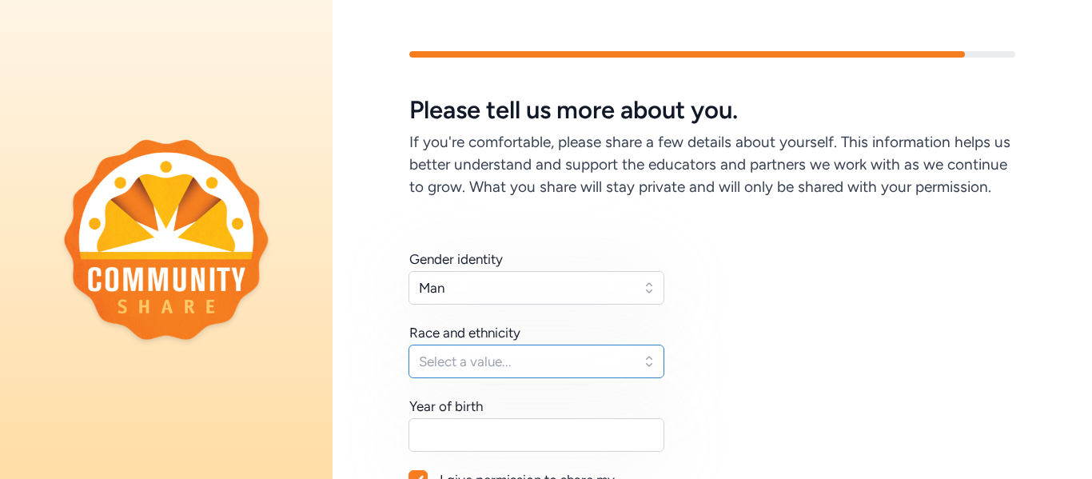
click at [514, 355] on span "Select a value..." at bounding box center [525, 361] width 213 height 19
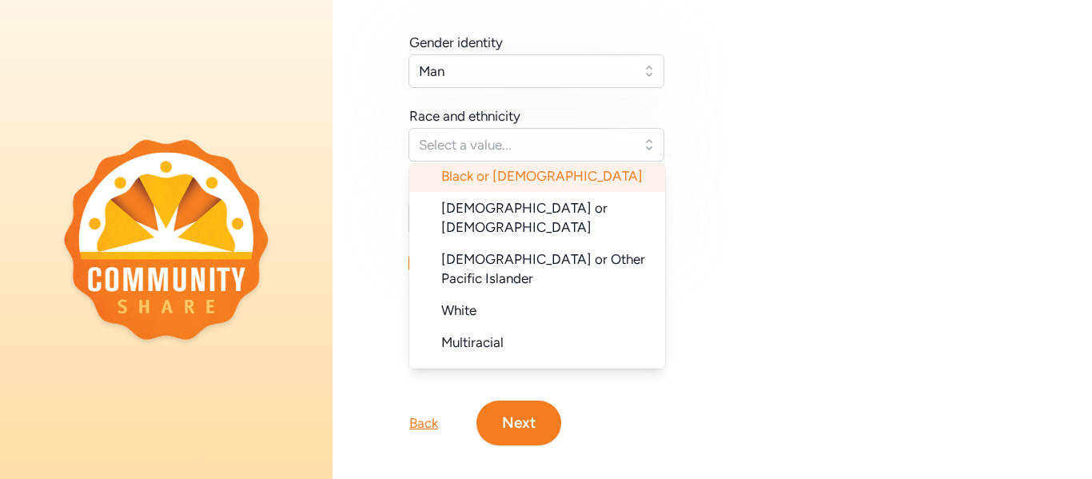
scroll to position [160, 0]
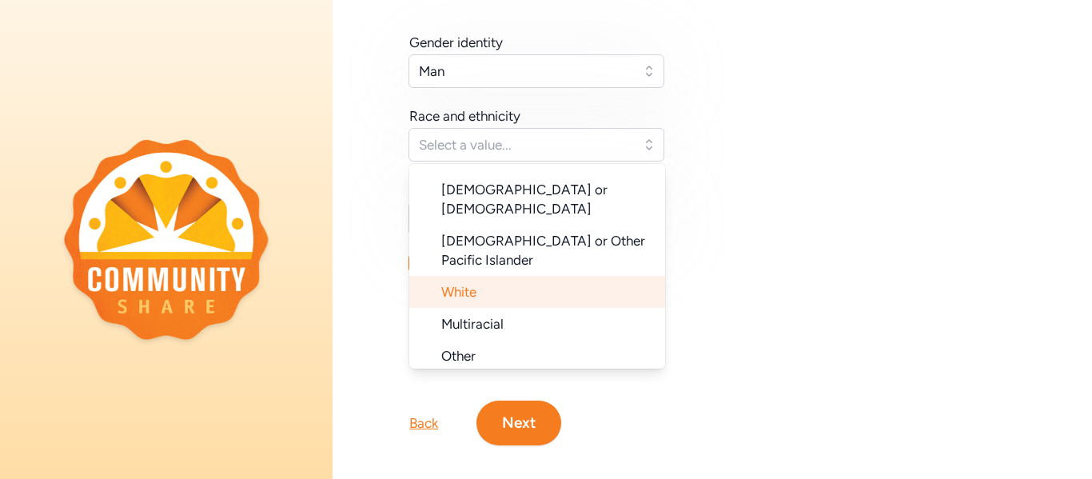
click at [497, 276] on li "White" at bounding box center [537, 292] width 256 height 32
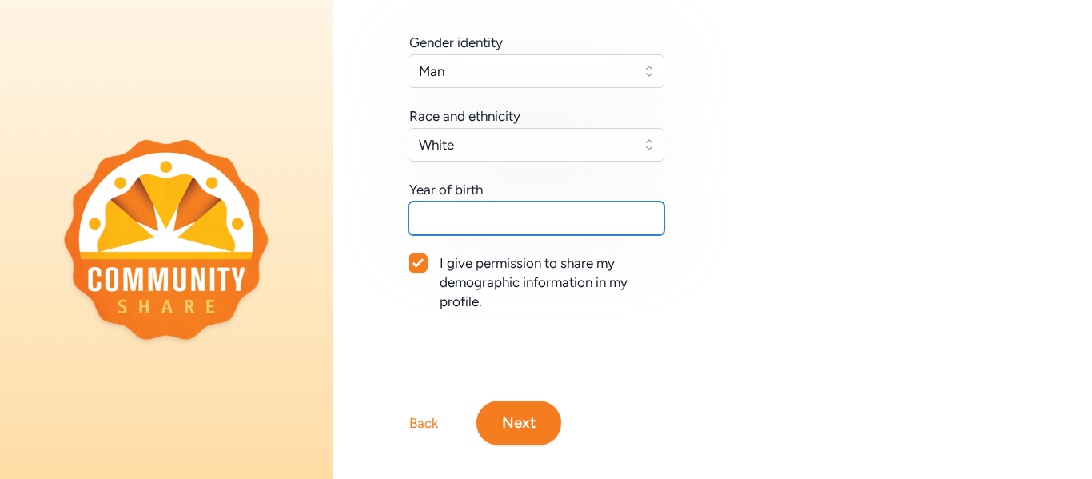
click at [473, 226] on input "text" at bounding box center [537, 219] width 256 height 34
type input "1974"
click at [535, 408] on button "Next" at bounding box center [519, 423] width 85 height 45
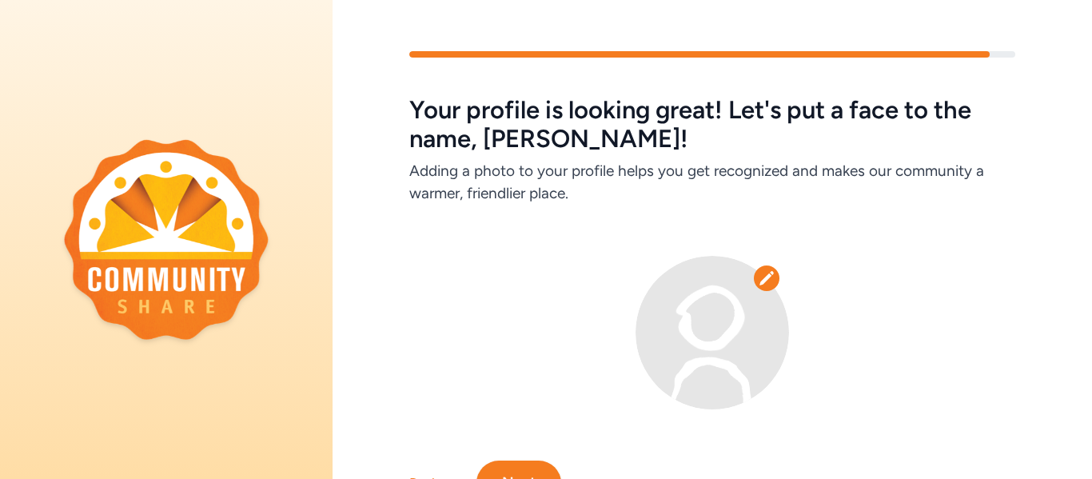
scroll to position [78, 0]
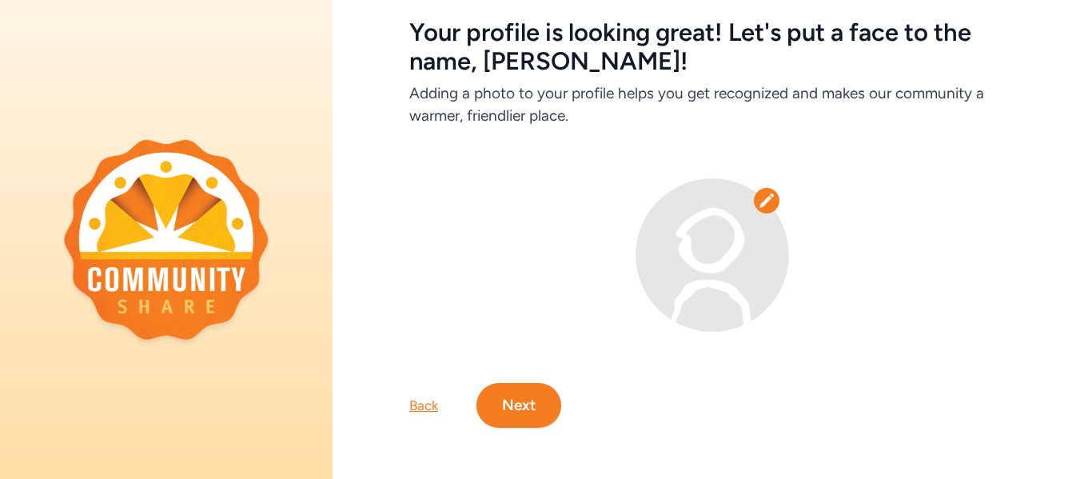
click at [534, 399] on button "Next" at bounding box center [519, 405] width 85 height 45
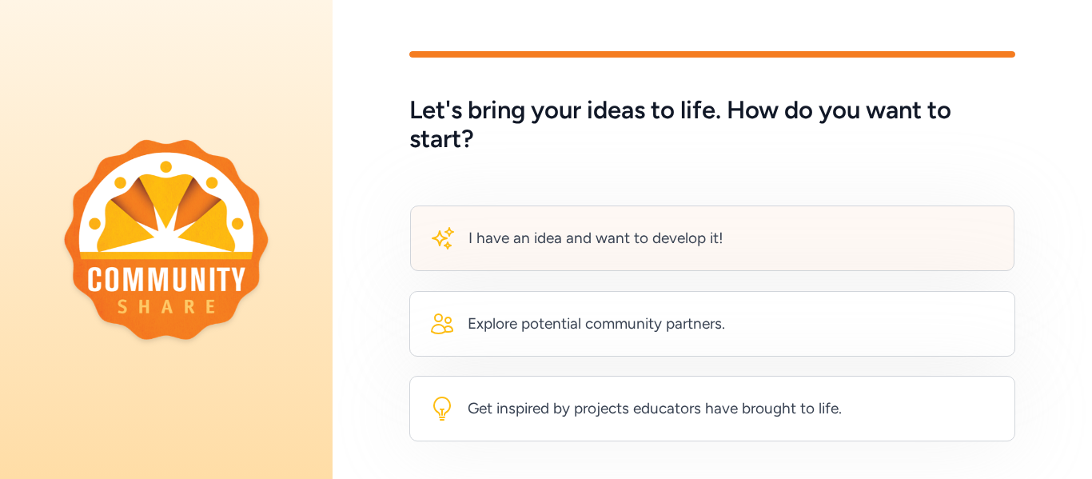
click at [560, 239] on div "I have an idea and want to develop it!" at bounding box center [596, 238] width 255 height 22
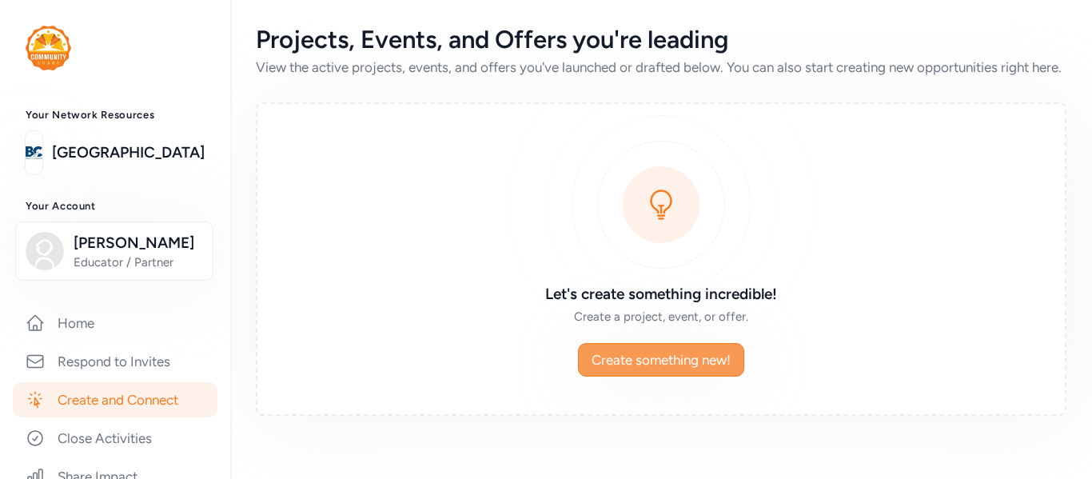
click at [665, 369] on span "Create something new!" at bounding box center [661, 359] width 139 height 19
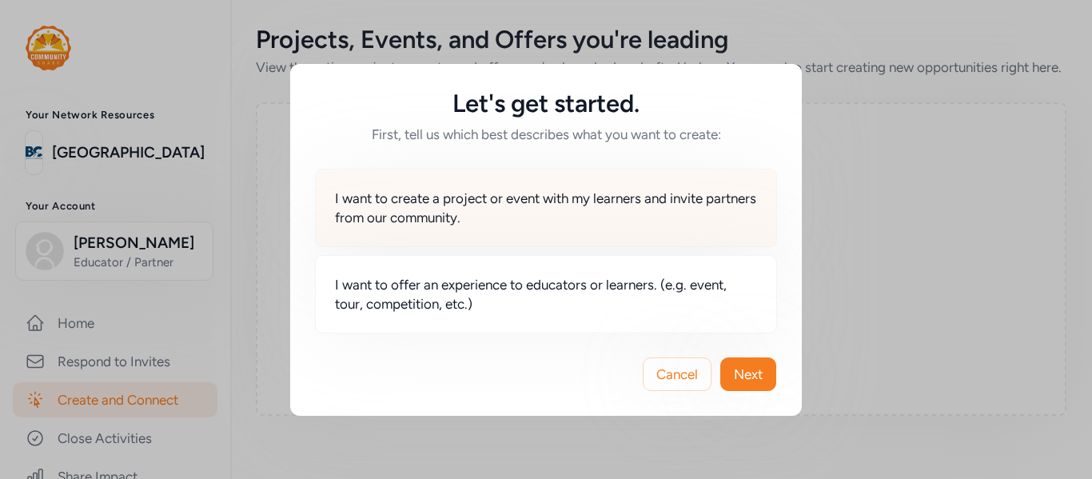
click at [478, 210] on span "I want to create a project or event with my learners and invite partners from o…" at bounding box center [546, 208] width 422 height 38
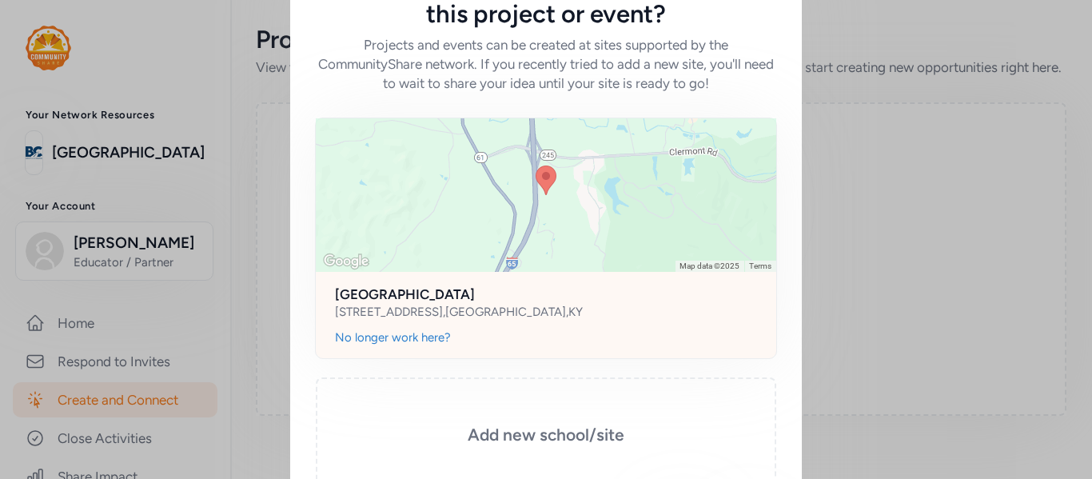
scroll to position [69, 0]
click at [452, 293] on h2 "[GEOGRAPHIC_DATA]" at bounding box center [546, 292] width 422 height 19
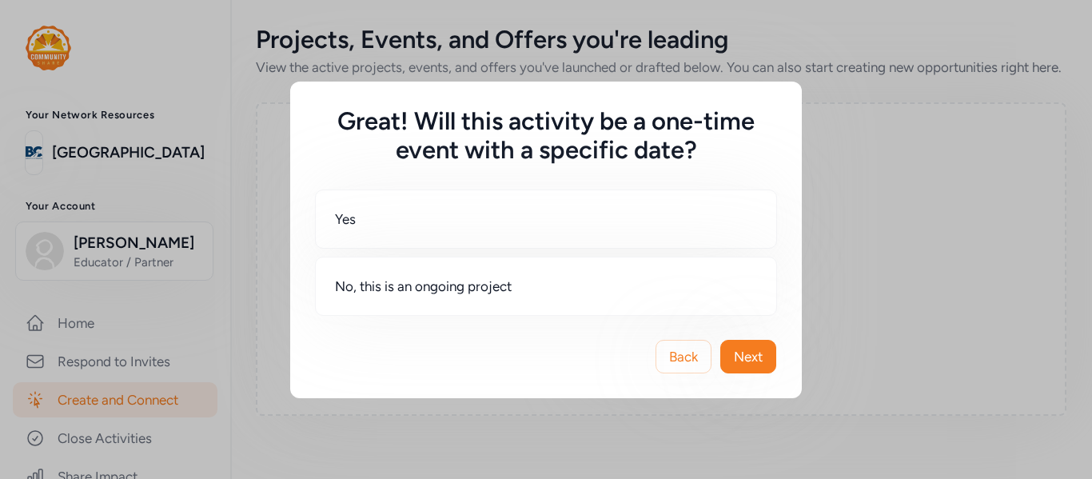
scroll to position [0, 0]
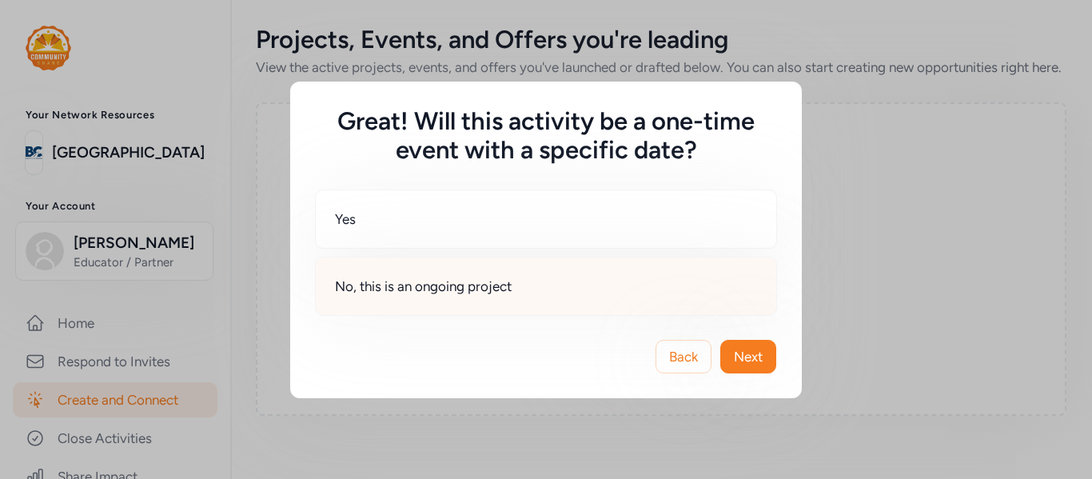
click at [528, 290] on div "No, this is an ongoing project" at bounding box center [546, 286] width 462 height 59
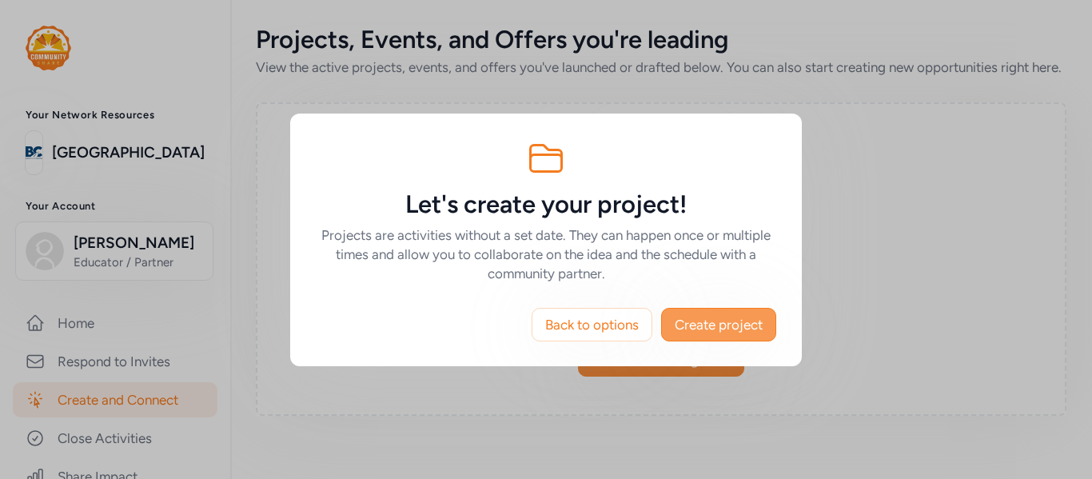
click at [720, 328] on span "Create project" at bounding box center [719, 324] width 88 height 19
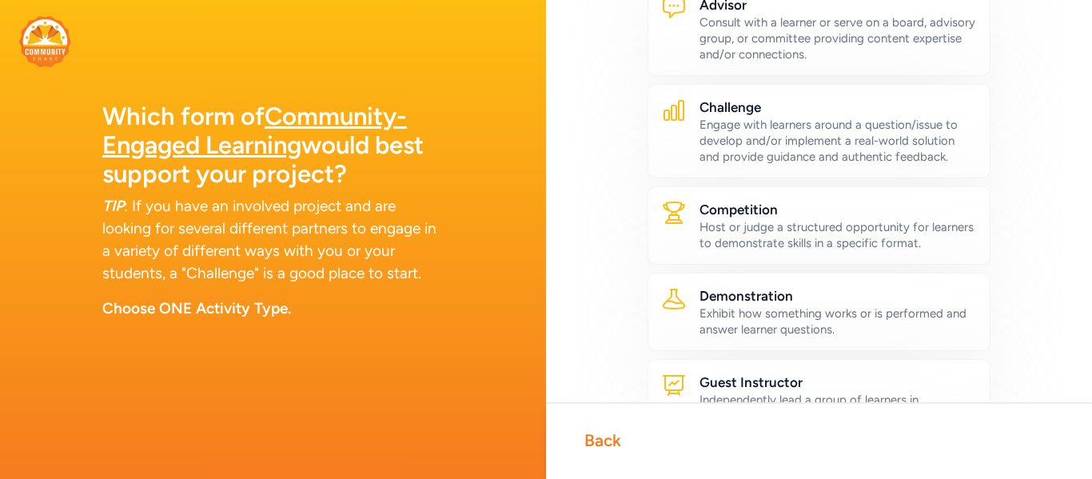
scroll to position [118, 0]
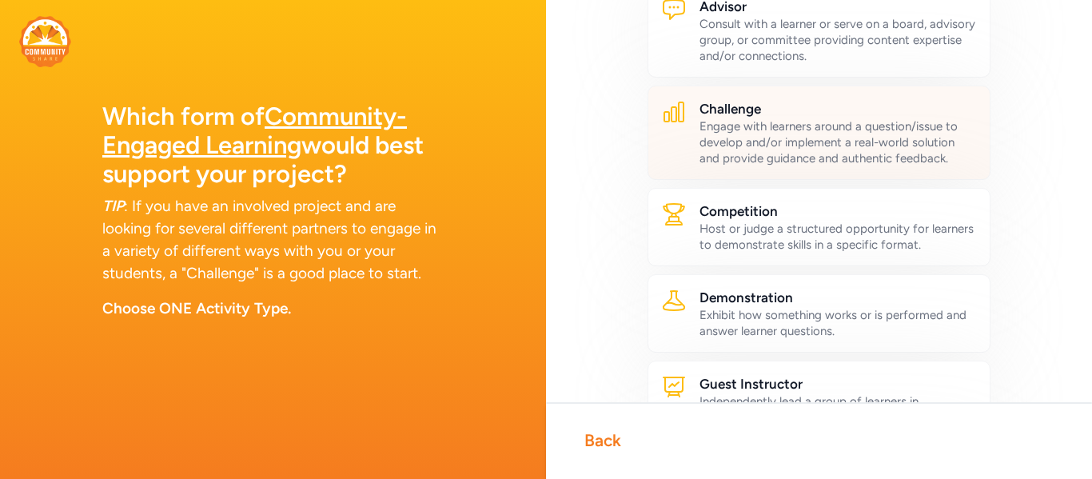
click at [900, 146] on div "Engage with learners around a question/issue to develop and/or implement a real…" at bounding box center [839, 142] width 278 height 48
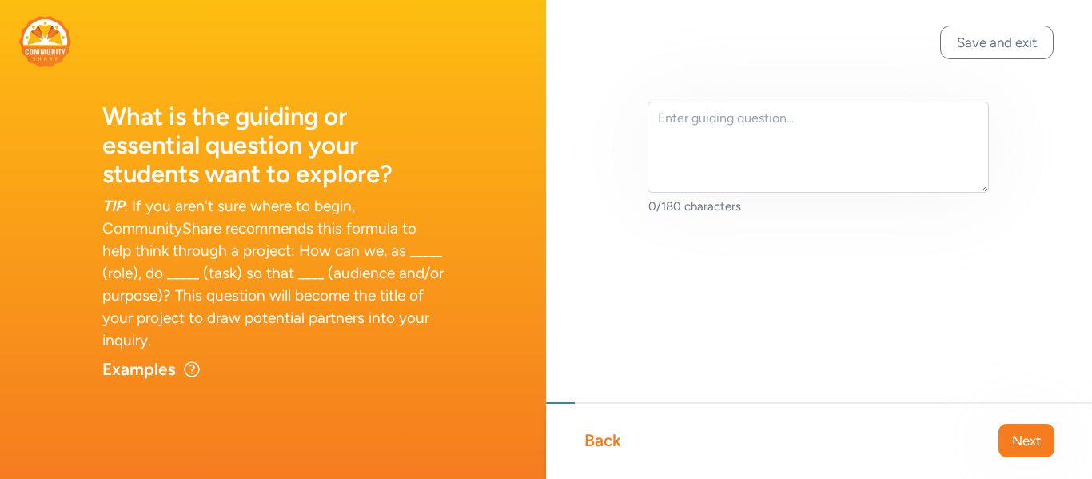
click at [610, 435] on div "Back" at bounding box center [603, 440] width 37 height 22
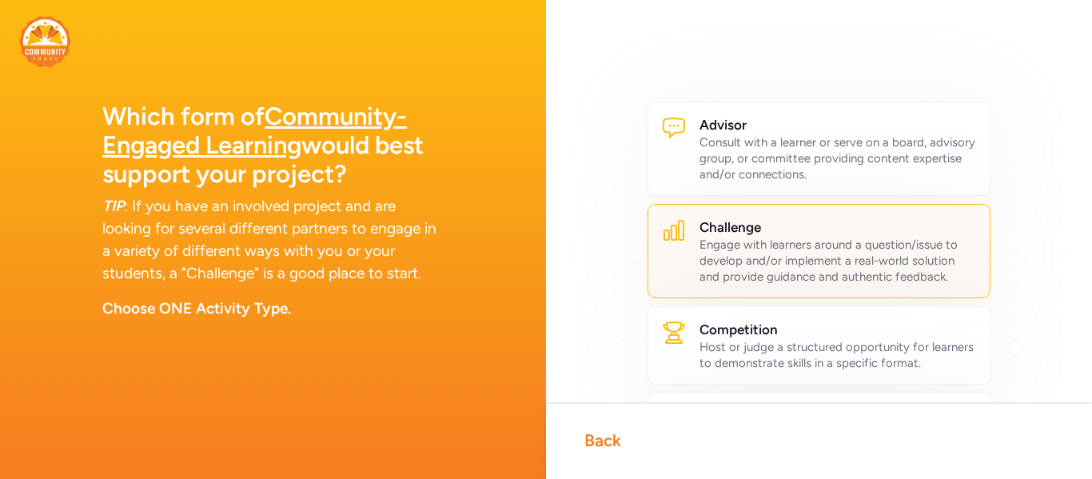
click at [787, 266] on div "Engage with learners around a question/issue to develop and/or implement a real…" at bounding box center [839, 261] width 278 height 48
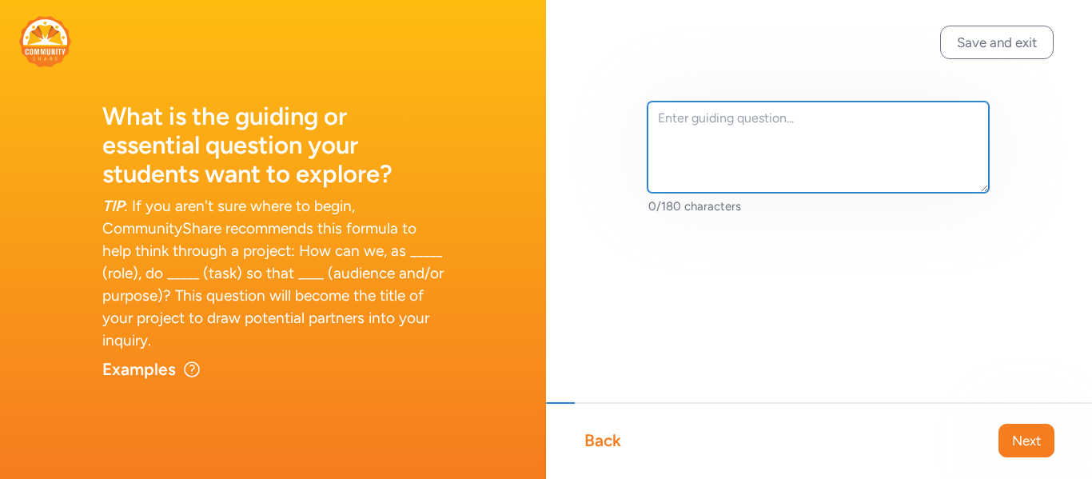
click at [705, 121] on textarea at bounding box center [818, 147] width 341 height 91
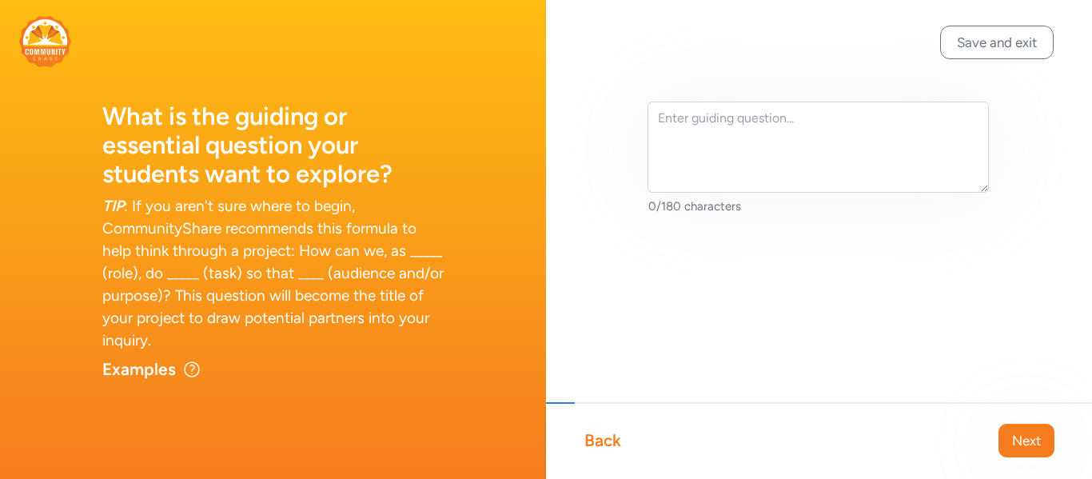
click at [609, 437] on div "Back" at bounding box center [603, 440] width 37 height 22
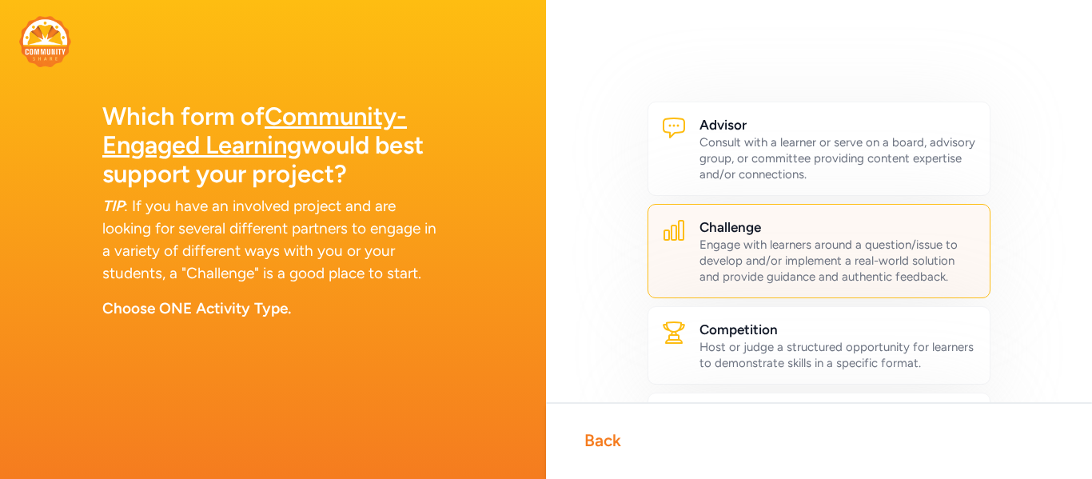
click at [792, 269] on div "Engage with learners around a question/issue to develop and/or implement a real…" at bounding box center [839, 261] width 278 height 48
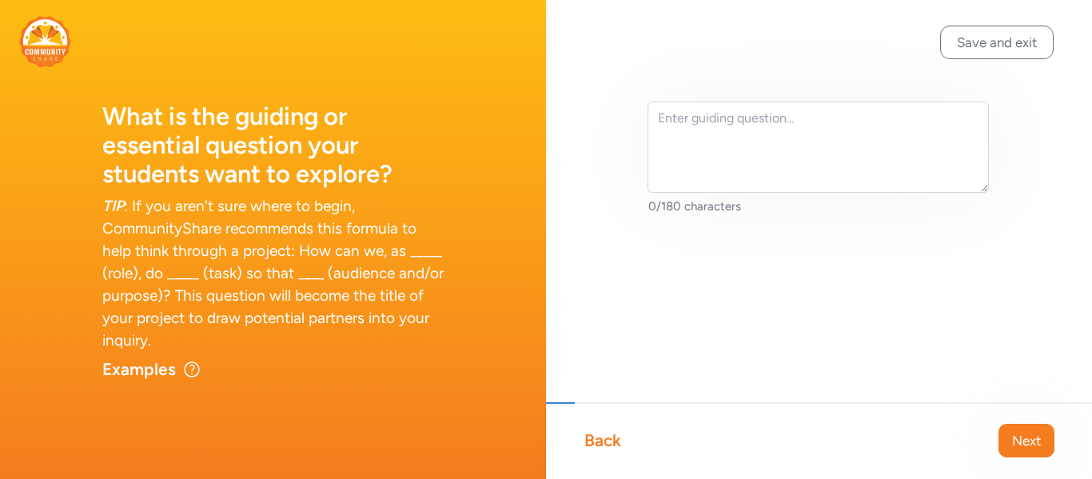
click at [593, 442] on div "Back" at bounding box center [603, 440] width 37 height 22
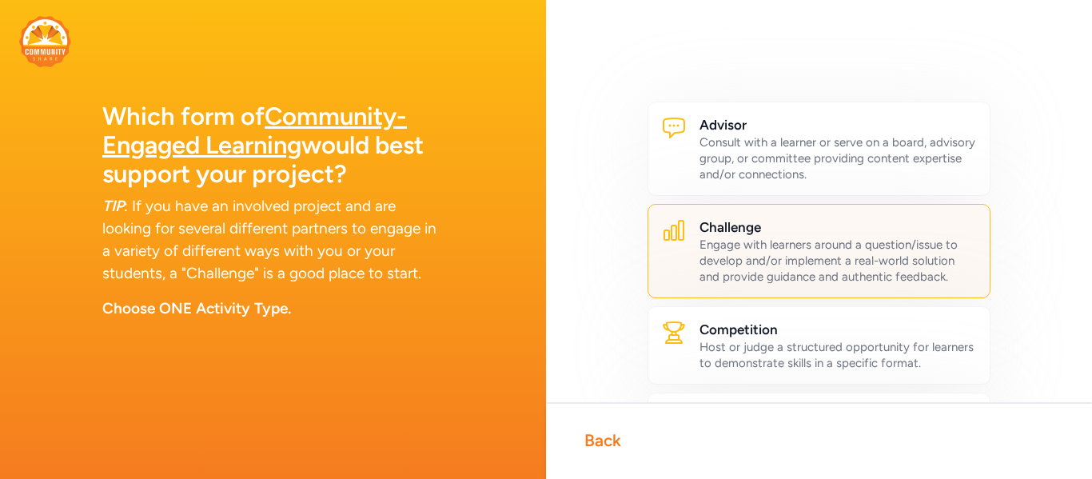
click at [721, 253] on div "Engage with learners around a question/issue to develop and/or implement a real…" at bounding box center [839, 261] width 278 height 48
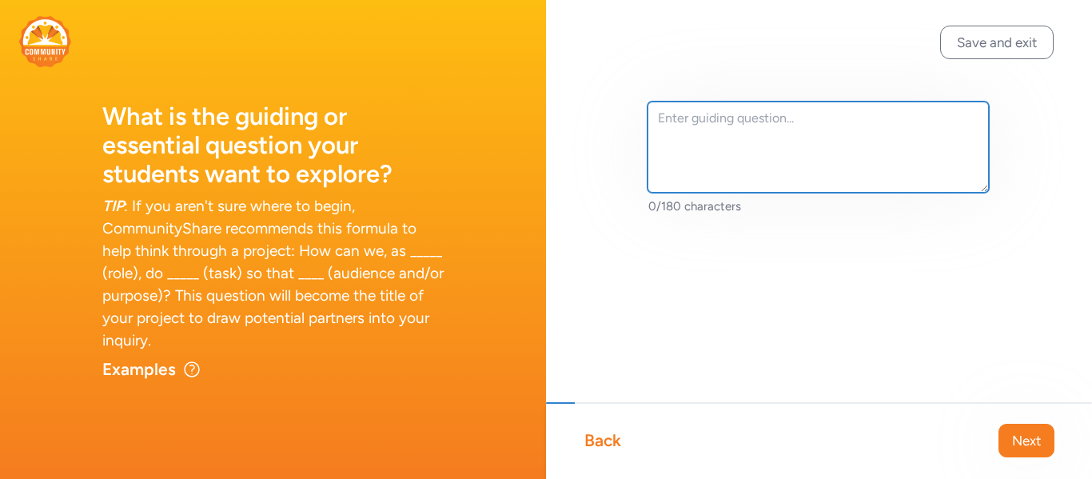
click at [697, 131] on textarea at bounding box center [818, 147] width 341 height 91
click at [685, 117] on textarea at bounding box center [818, 147] width 341 height 91
paste textarea "What changes can be made in school environments to promote better health and we…"
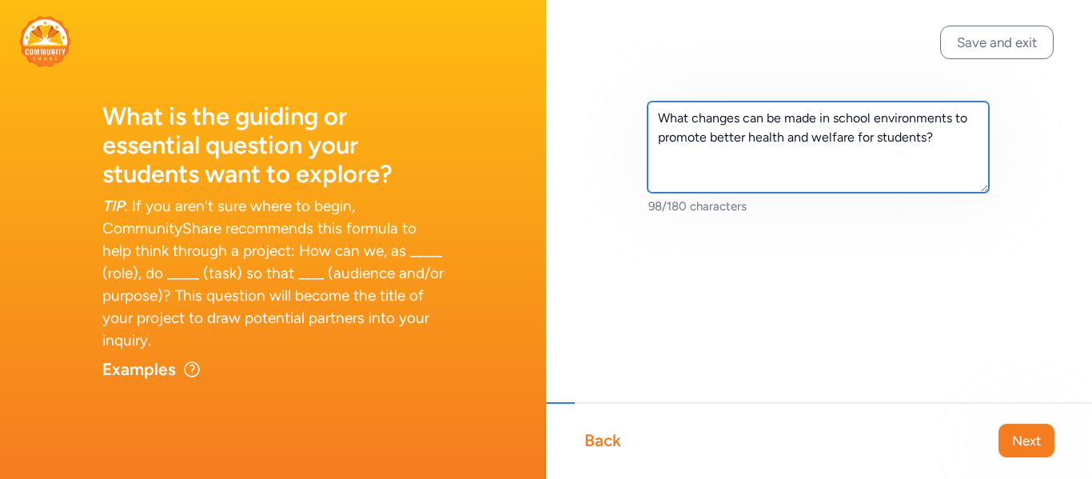
click at [870, 116] on textarea "What changes can be made in school environments to promote better health and we…" at bounding box center [818, 147] width 341 height 91
click at [833, 117] on textarea "What changes can be made in students environments to promote better health and …" at bounding box center [818, 147] width 341 height 91
click at [894, 116] on textarea "What changes can be made in a students environments to promote better health an…" at bounding box center [818, 147] width 341 height 91
click at [972, 116] on textarea "What changes can be made in a student environments to promote better health and…" at bounding box center [818, 147] width 341 height 91
click at [929, 135] on textarea "What changes can be made in a student environment to promote better health and …" at bounding box center [818, 147] width 341 height 91
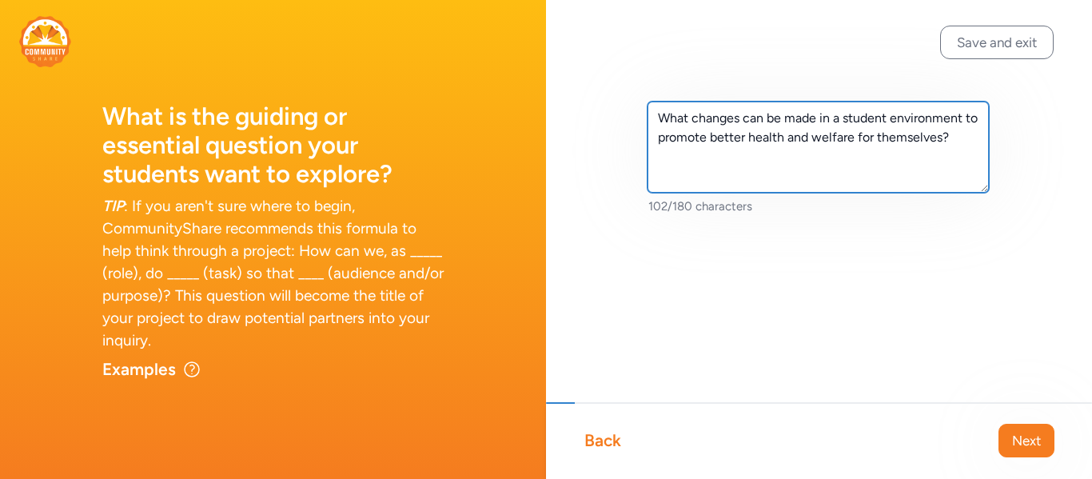
click at [962, 141] on textarea "What changes can be made in a student environment to promote better health and …" at bounding box center [818, 147] width 341 height 91
click at [964, 144] on textarea "What changes can be made in a student environment to promote better health and …" at bounding box center [818, 147] width 341 height 91
type textarea "What changes can be made in a student environment to promote better health and …"
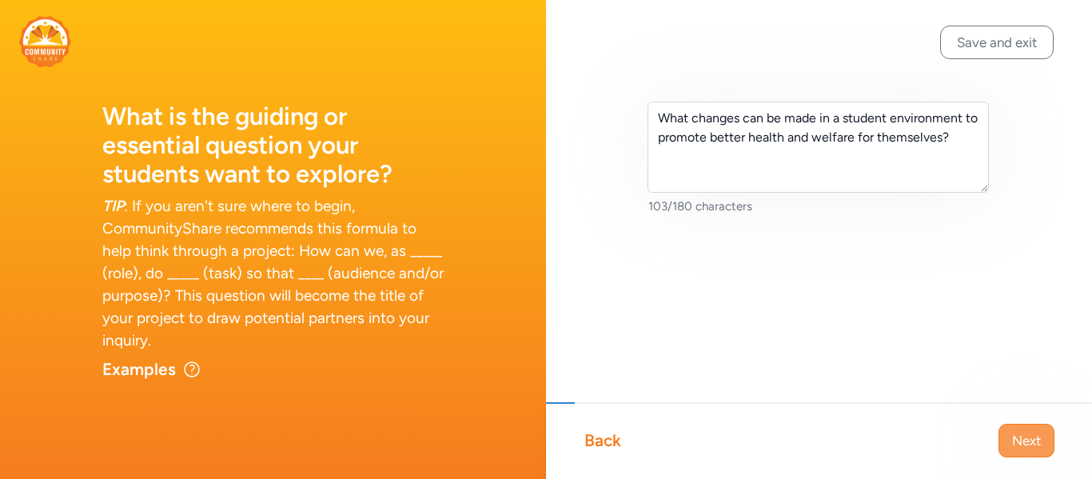
click at [1036, 435] on span "Next" at bounding box center [1027, 440] width 29 height 19
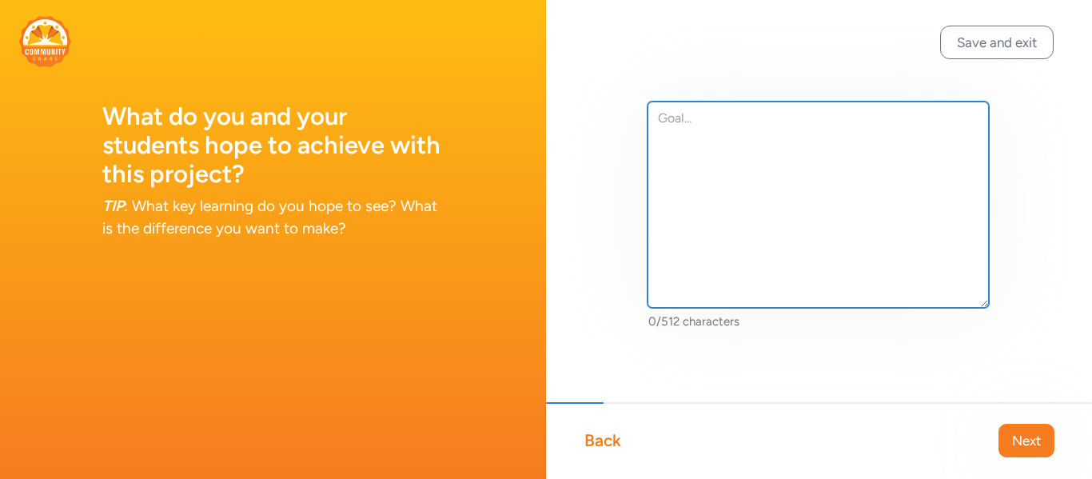
click at [700, 128] on textarea at bounding box center [818, 205] width 341 height 206
click at [938, 113] on textarea "To increase each students health and welfare," at bounding box center [818, 205] width 341 height 206
click at [942, 128] on textarea "To increase each students health and welfare," at bounding box center [818, 205] width 341 height 206
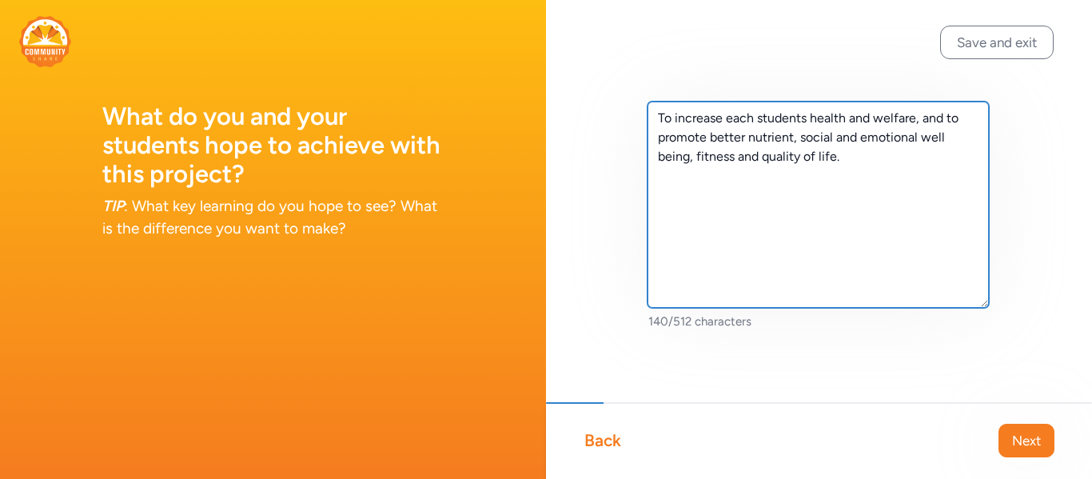
click at [781, 120] on textarea "To increase each students health and welfare, and to promote better nutrient, s…" at bounding box center [818, 205] width 341 height 206
type textarea "To increase each student's health and welfare, and to promote better nutrient, …"
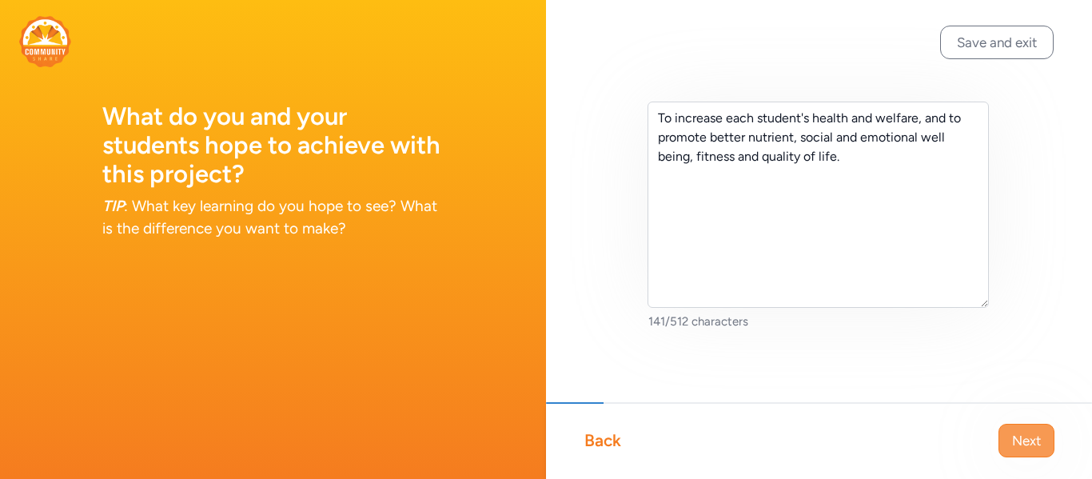
click at [1020, 429] on button "Next" at bounding box center [1027, 441] width 56 height 34
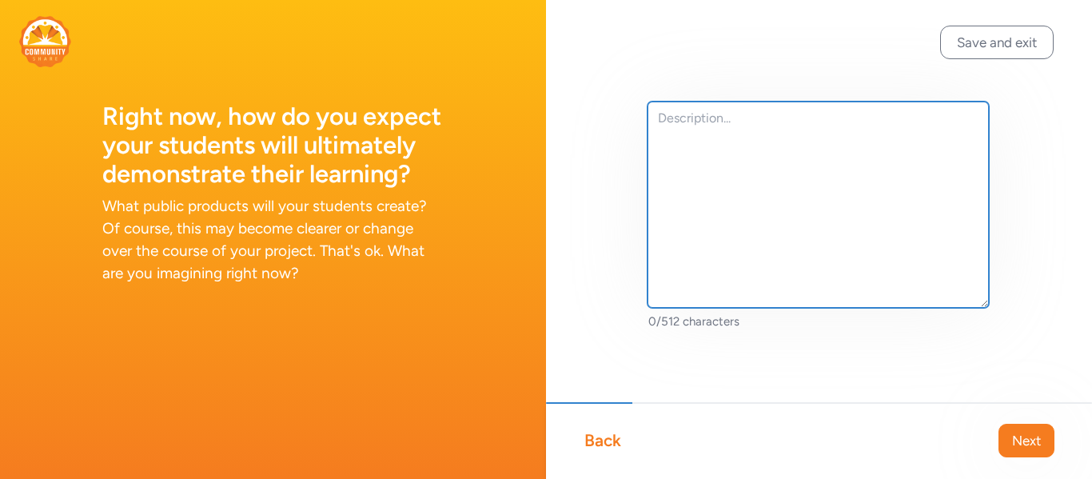
click at [661, 142] on textarea at bounding box center [818, 205] width 341 height 206
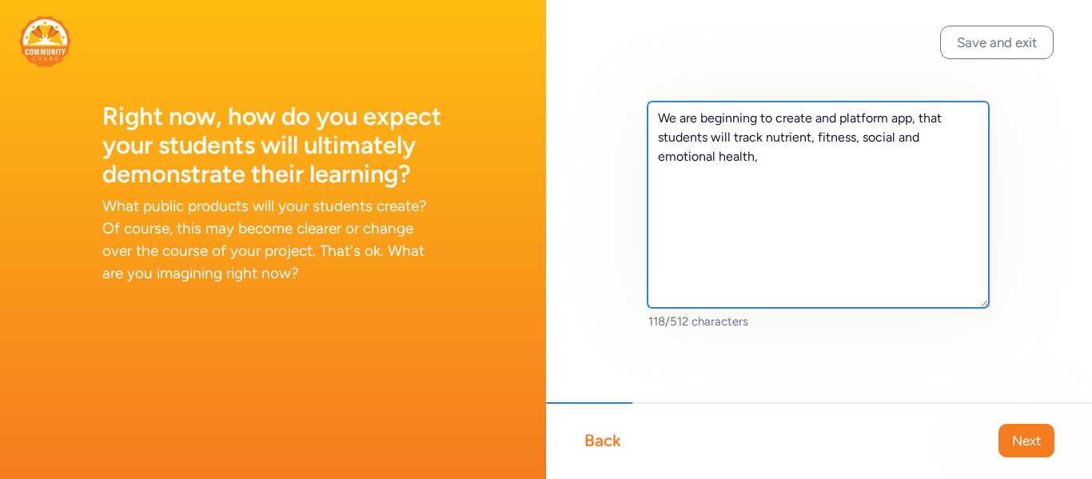
click at [817, 121] on textarea "We are beginning to create and platform app, that students will track nutrient,…" at bounding box center [818, 205] width 341 height 206
click at [698, 158] on textarea "We are beginning to create a platform app, that students will track nutrient, f…" at bounding box center [818, 205] width 341 height 206
click at [784, 162] on textarea "We are beginning to create a platform app, that students will track nutrient, f…" at bounding box center [818, 205] width 341 height 206
click at [781, 153] on textarea "We are beginning to create a platform app, that students will track nutrient, f…" at bounding box center [818, 205] width 341 height 206
click at [755, 162] on textarea "We are beginning to create a platform app, that students will track nutrient, f…" at bounding box center [818, 205] width 341 height 206
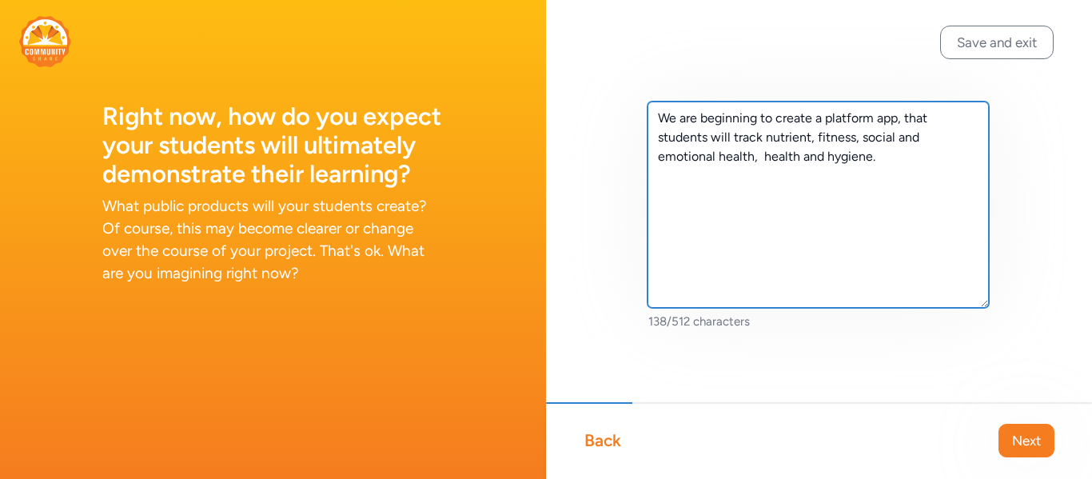
click at [777, 166] on textarea "We are beginning to create a platform app, that students will track nutrient, f…" at bounding box center [818, 205] width 341 height 206
click at [779, 166] on textarea "We are beginning to create a platform app, that students will track nutrient, f…" at bounding box center [818, 205] width 341 height 206
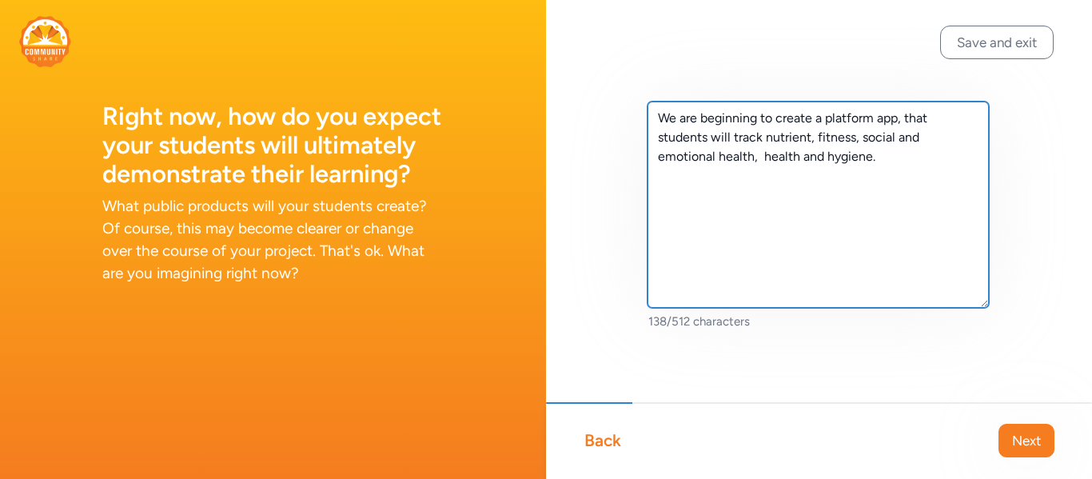
click at [817, 158] on textarea "We are beginning to create a platform app, that students will track nutrient, f…" at bounding box center [818, 205] width 341 height 206
click at [820, 175] on textarea "We are beginning to create a platform app, that students will track nutrient, f…" at bounding box center [818, 205] width 341 height 206
click at [833, 175] on textarea "We are beginning to create a platform app, that students will track nutrient, f…" at bounding box center [818, 205] width 341 height 206
click at [828, 174] on textarea "We are beginning to create a platform app, that students will track nutrient, f…" at bounding box center [818, 205] width 341 height 206
click at [901, 175] on textarea "We are beginning to create a platform app, that students will track nutrient, f…" at bounding box center [818, 205] width 341 height 206
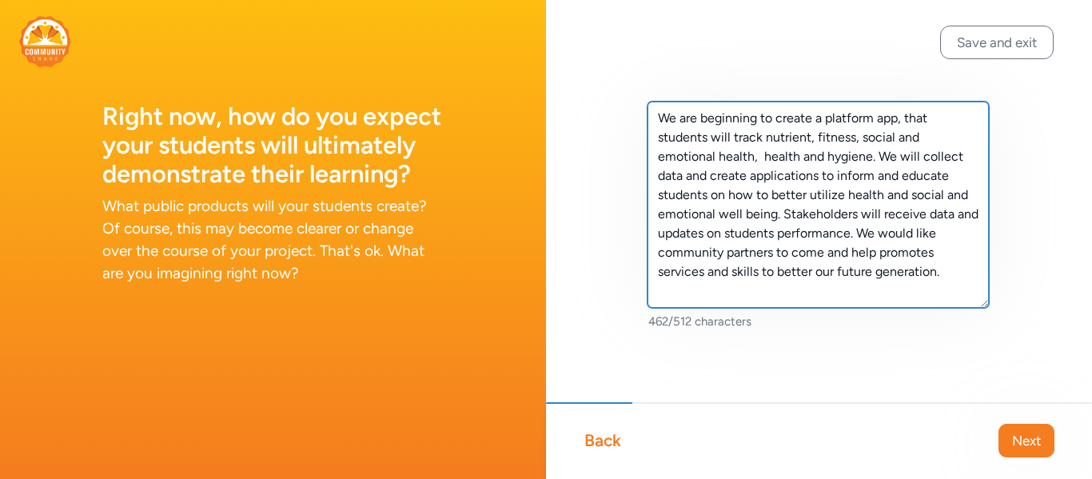
click at [851, 250] on textarea "We are beginning to create a platform app, that students will track nutrient, f…" at bounding box center [818, 205] width 341 height 206
type textarea "We are beginning to create a platform app, that students will track nutrient, f…"
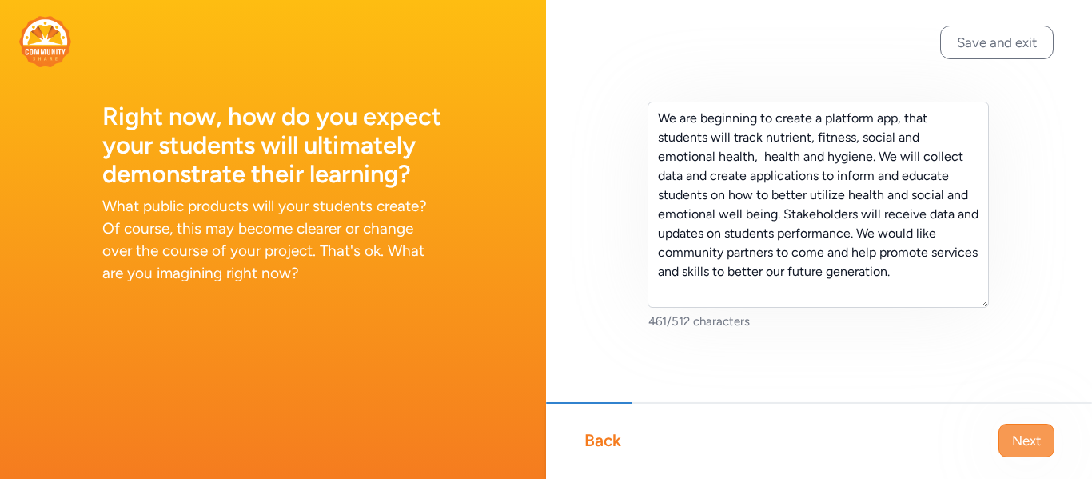
click at [1028, 447] on span "Next" at bounding box center [1027, 440] width 29 height 19
